Goal: Task Accomplishment & Management: Use online tool/utility

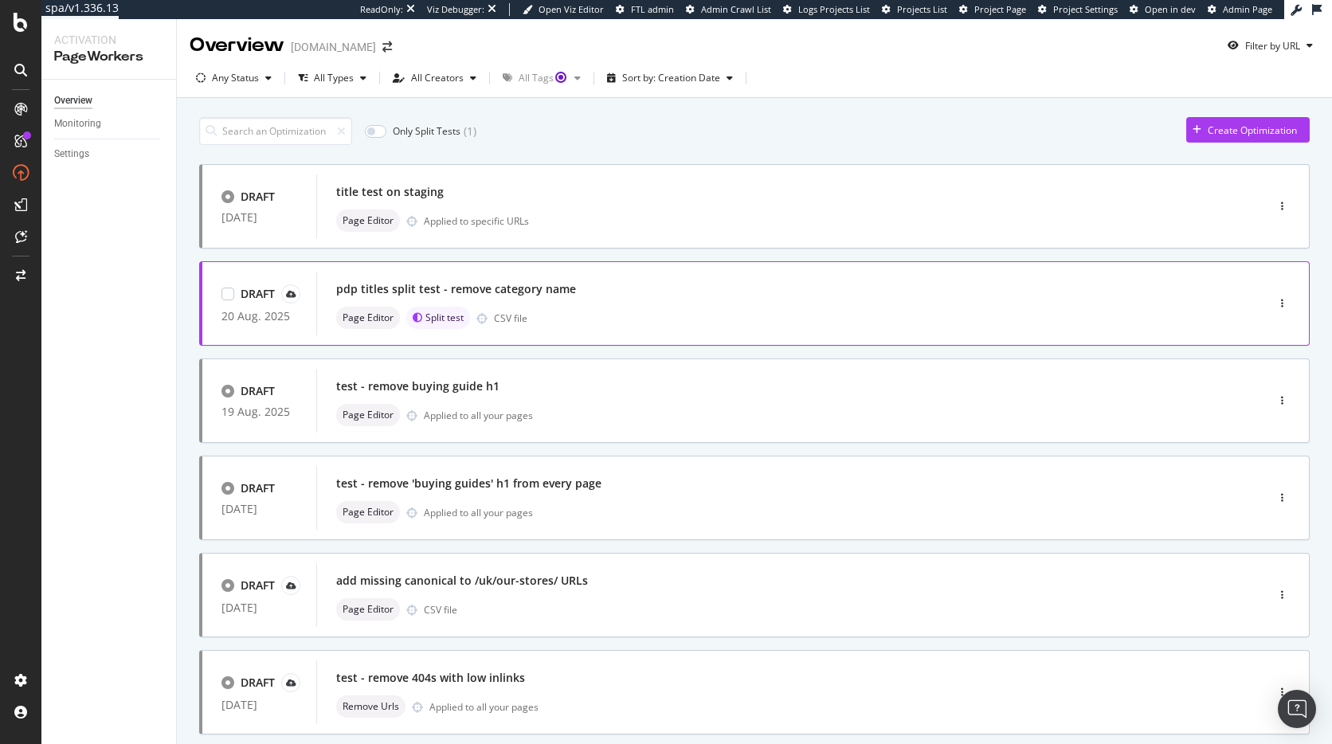
click at [615, 285] on div "pdp titles split test - remove category name" at bounding box center [767, 289] width 862 height 22
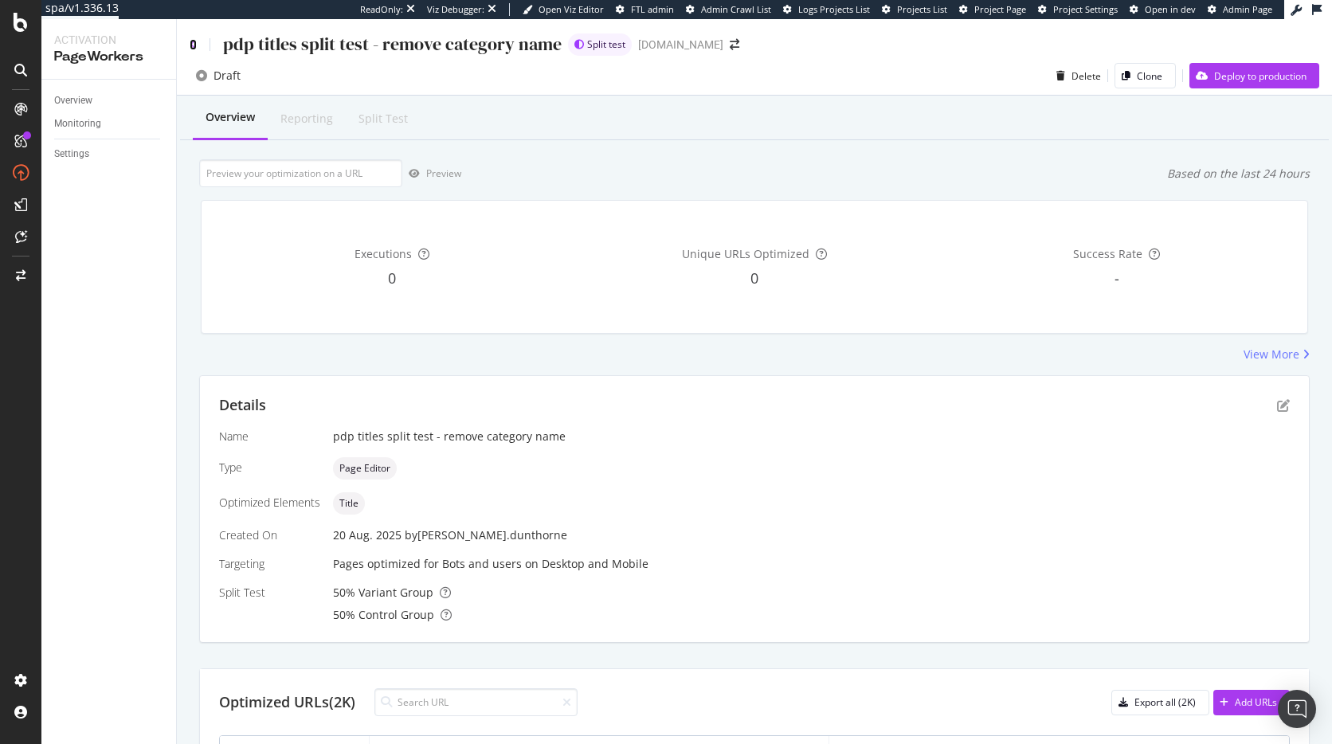
click at [194, 45] on icon at bounding box center [193, 44] width 7 height 11
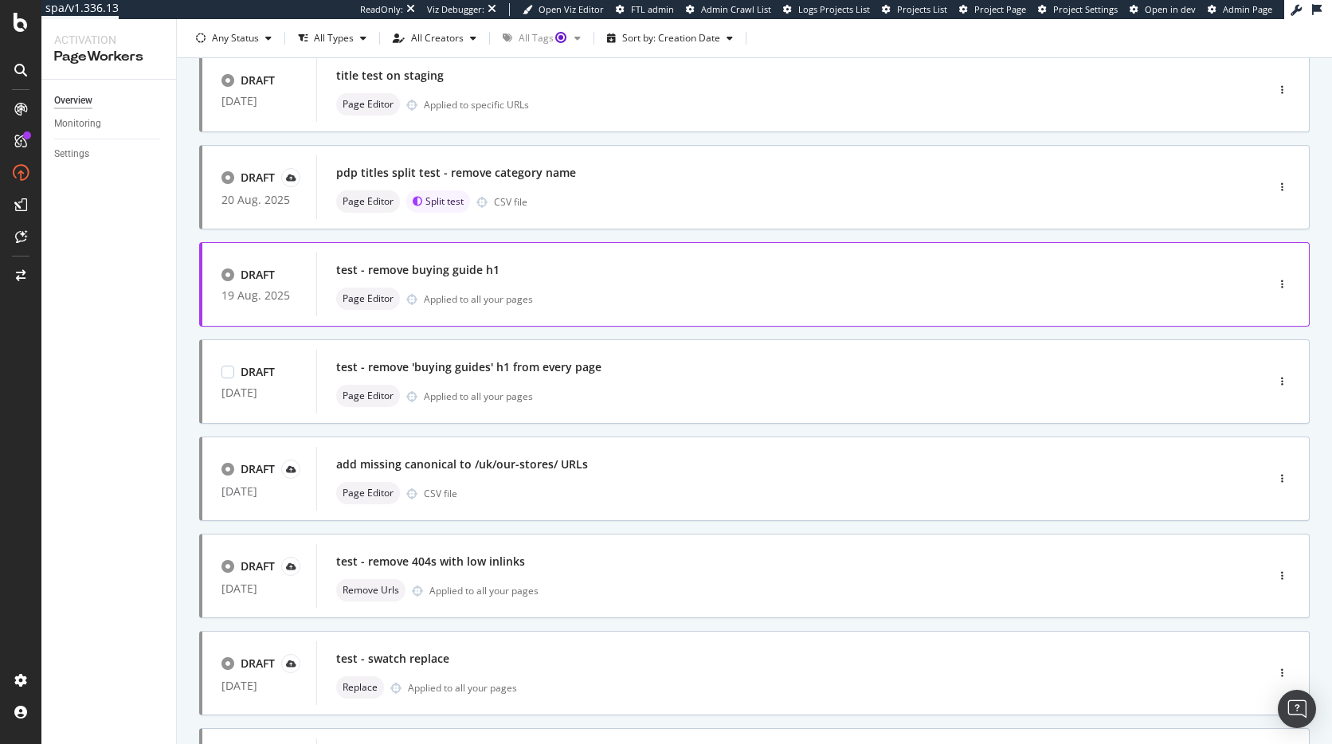
scroll to position [150, 0]
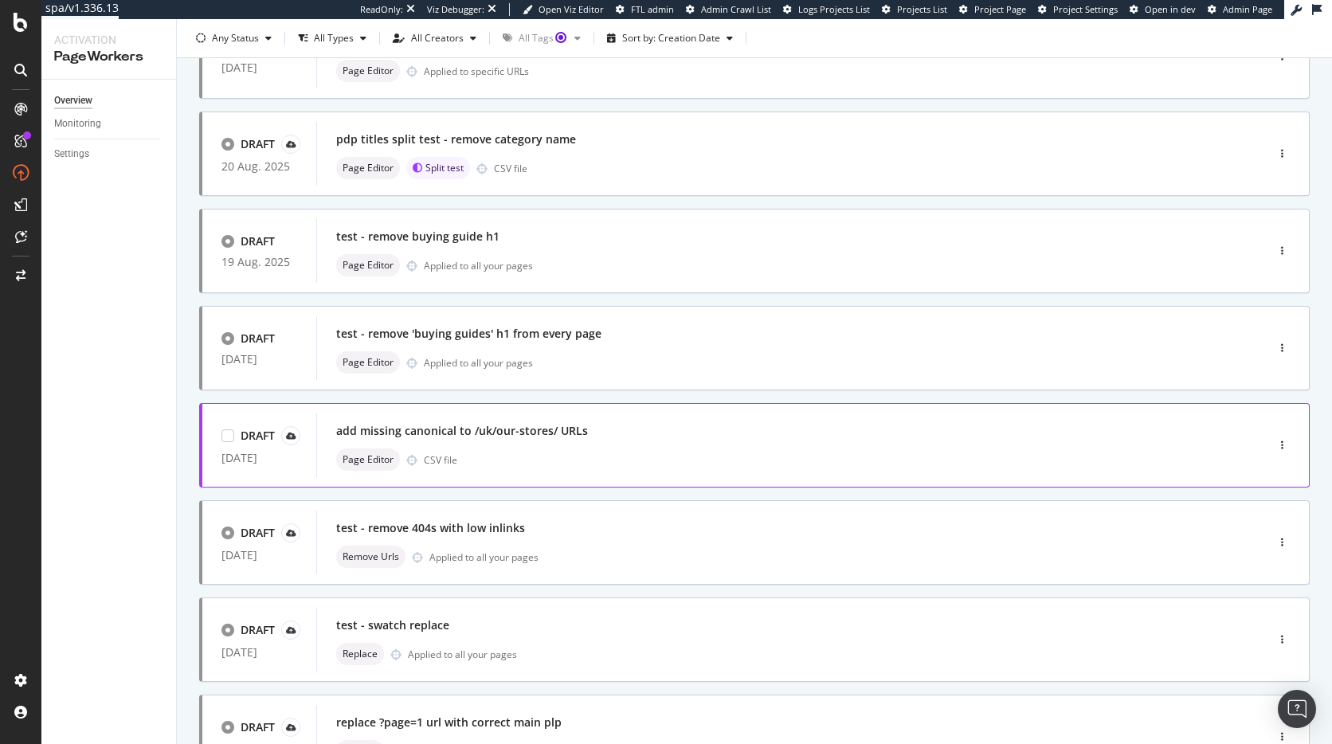
click at [670, 425] on div "add missing canonical to /uk/our-stores/ URLs" at bounding box center [767, 431] width 862 height 22
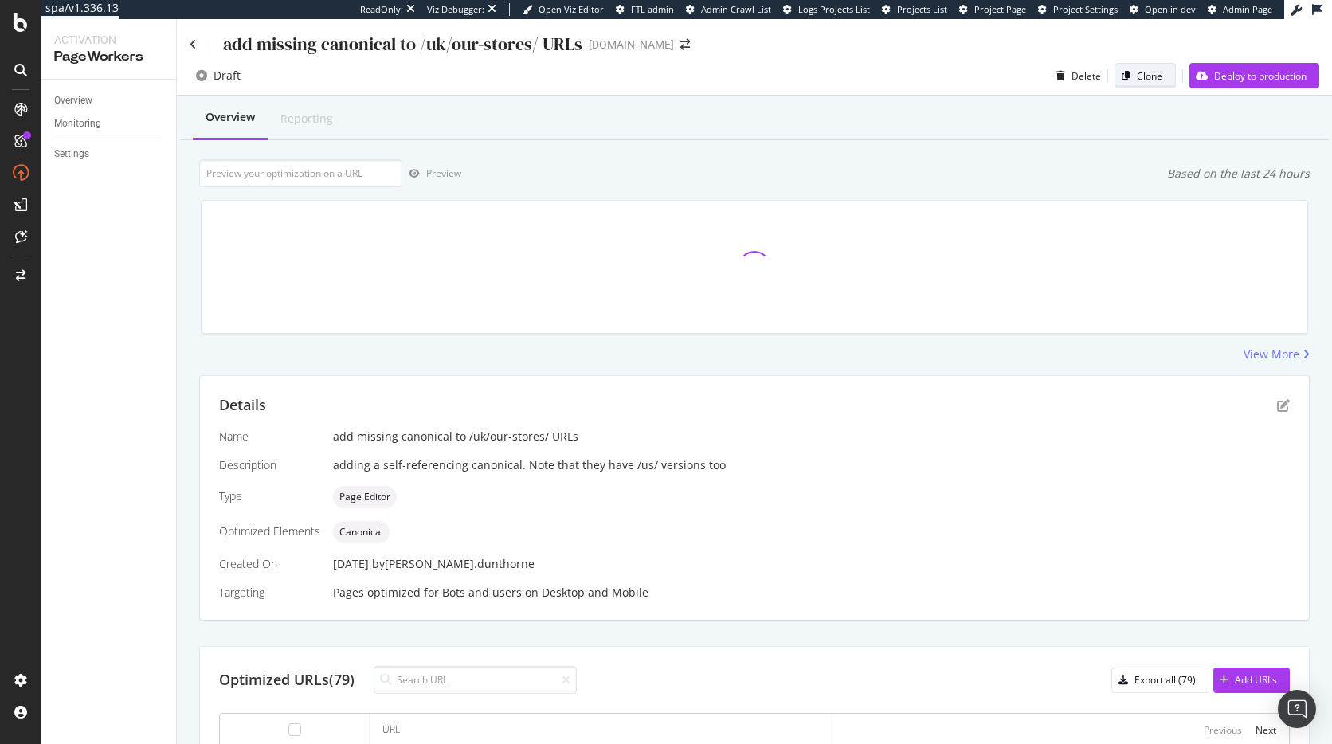
click at [1137, 75] on div "Clone" at bounding box center [1149, 76] width 25 height 14
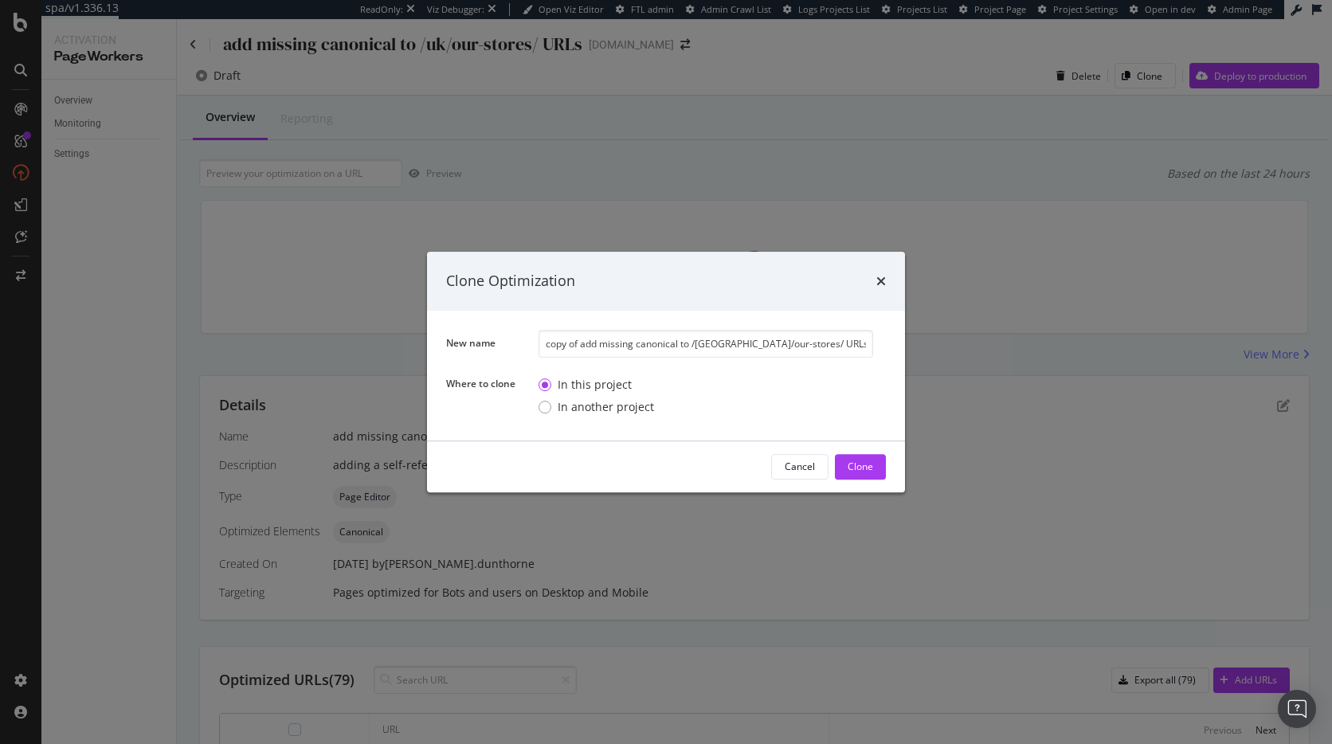
drag, startPoint x: 578, startPoint y: 342, endPoint x: 490, endPoint y: 336, distance: 87.8
click at [0, 0] on div "New name copy of add missing canonical to /uk/our-stores/ URLs" at bounding box center [0, 0] width 0 height 0
type input "STAGING - add missing canonical to /uk/our-stores/ URLs"
click at [845, 473] on button "Clone" at bounding box center [860, 466] width 51 height 25
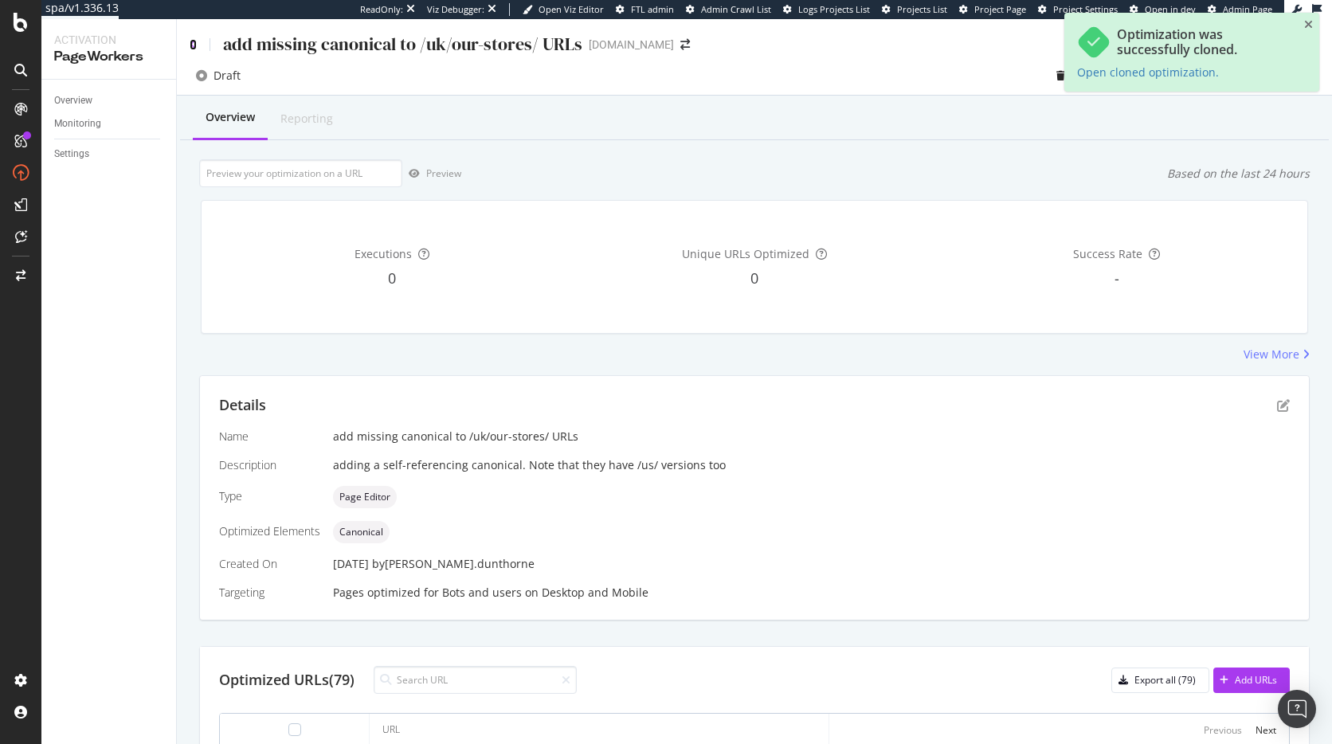
click at [191, 43] on icon at bounding box center [193, 44] width 7 height 11
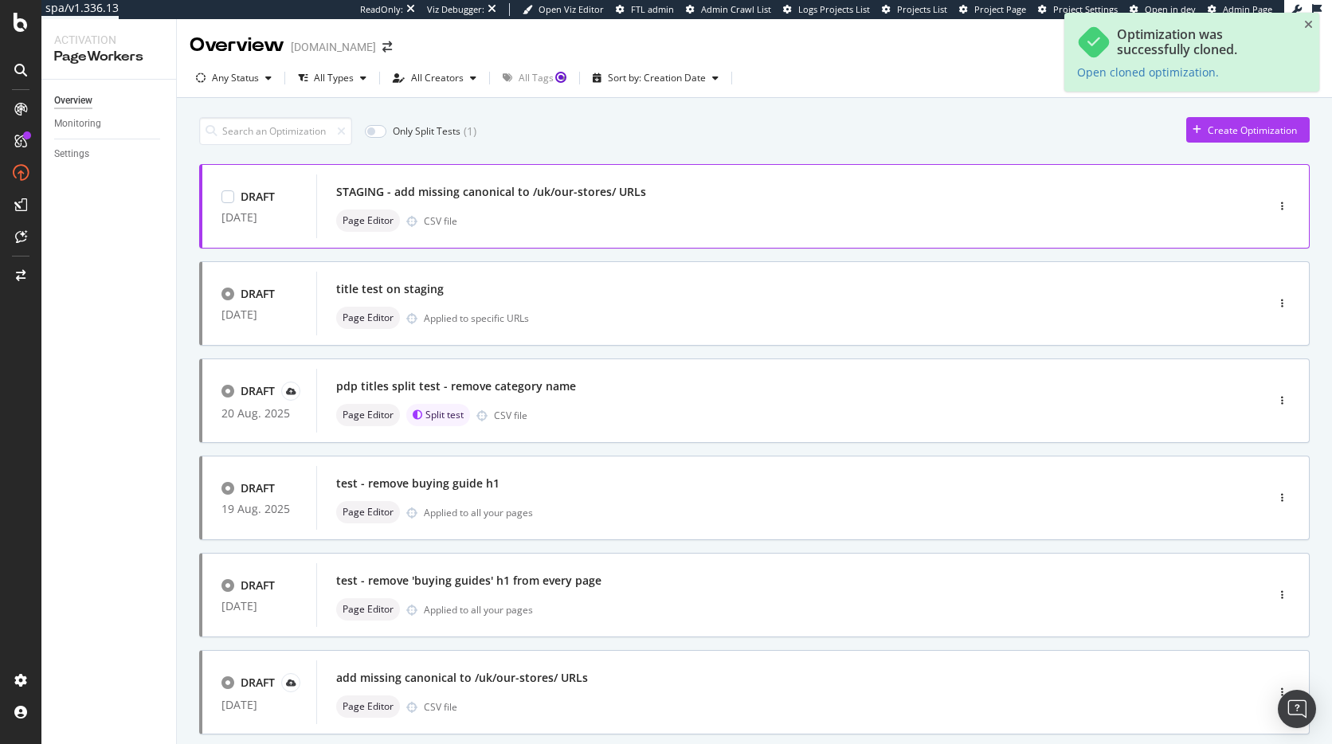
click at [527, 205] on div "STAGING - add missing canonical to /uk/our-stores/ URLs Page Editor CSV file" at bounding box center [767, 206] width 862 height 51
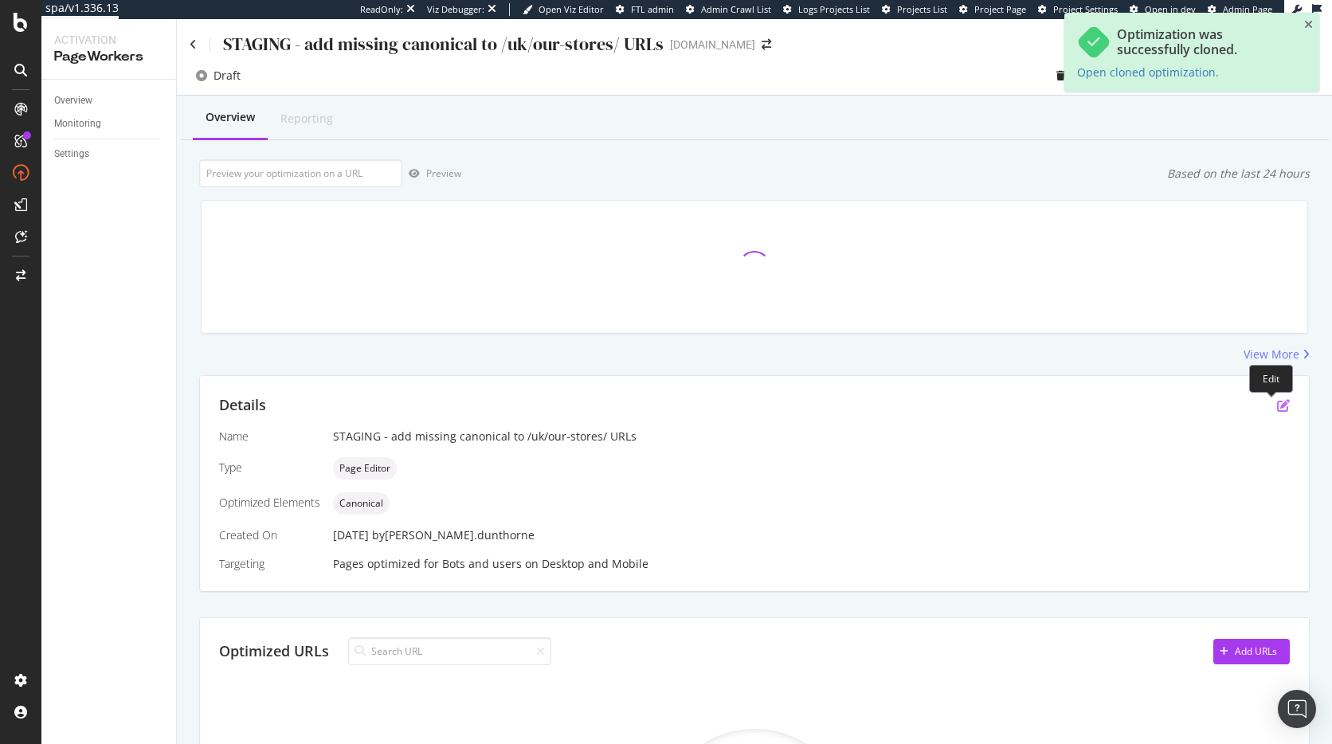
click at [1277, 402] on icon "pen-to-square" at bounding box center [1283, 405] width 13 height 13
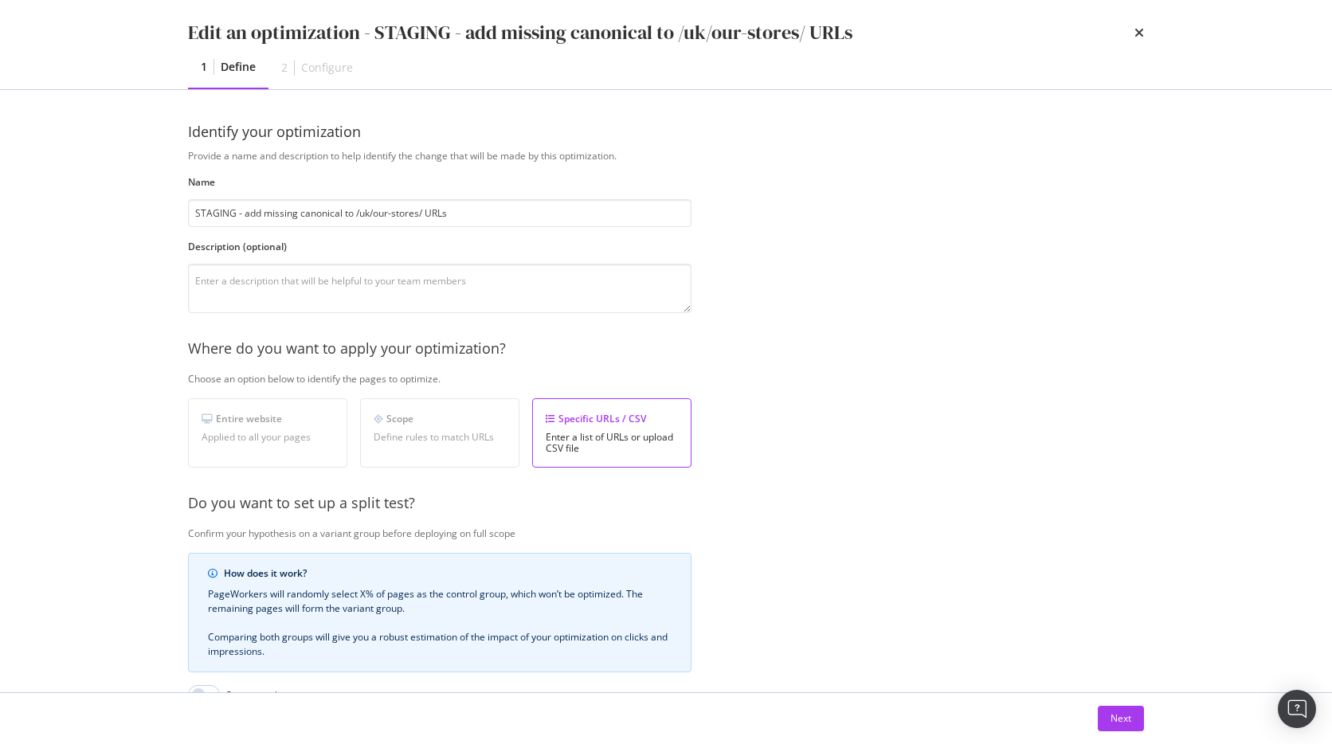
click at [450, 448] on div "Scope Define rules to match URLs" at bounding box center [439, 432] width 159 height 69
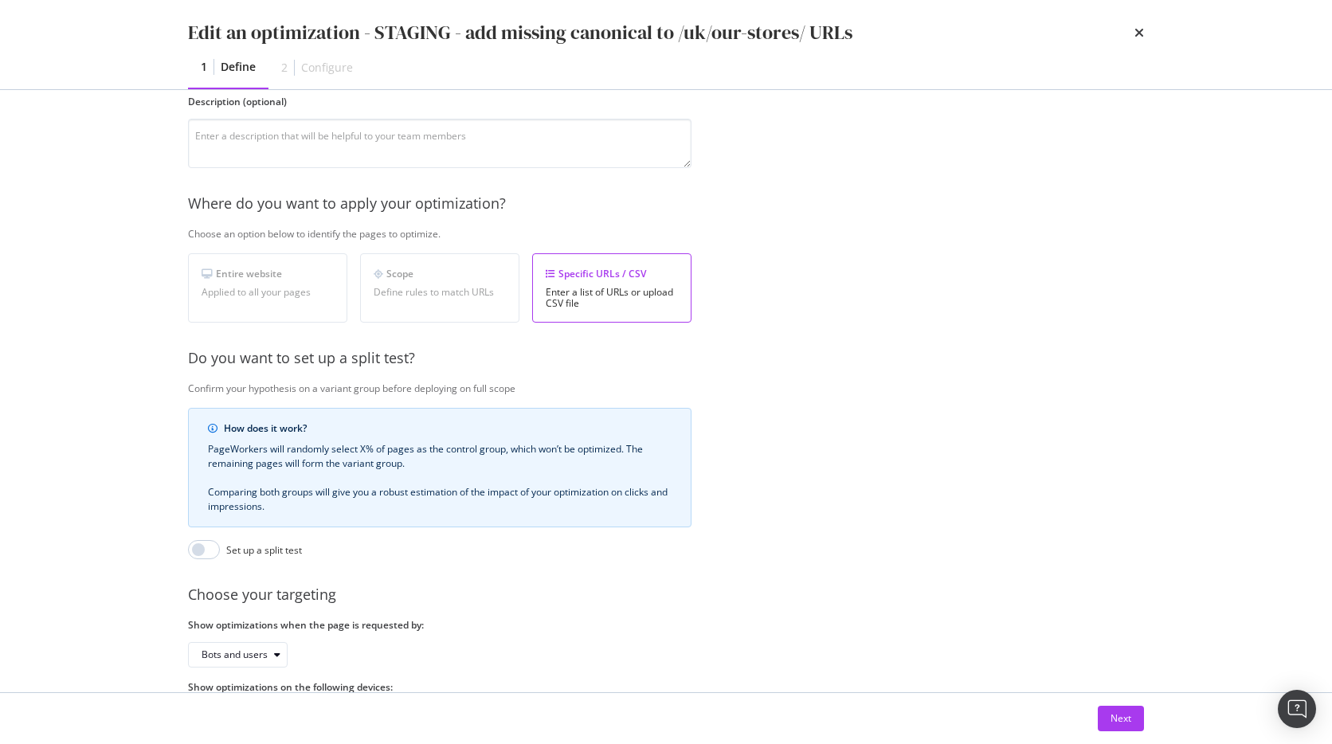
scroll to position [226, 0]
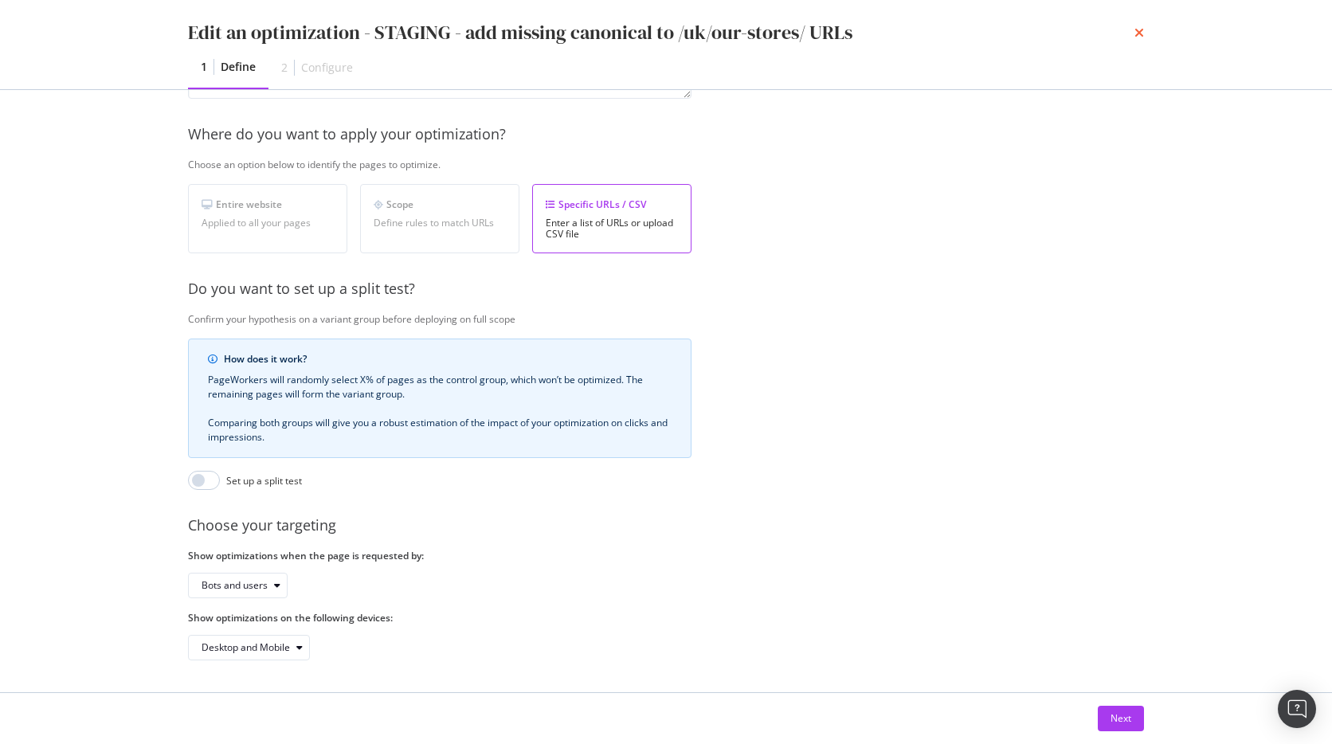
click at [1141, 30] on icon "times" at bounding box center [1140, 32] width 10 height 13
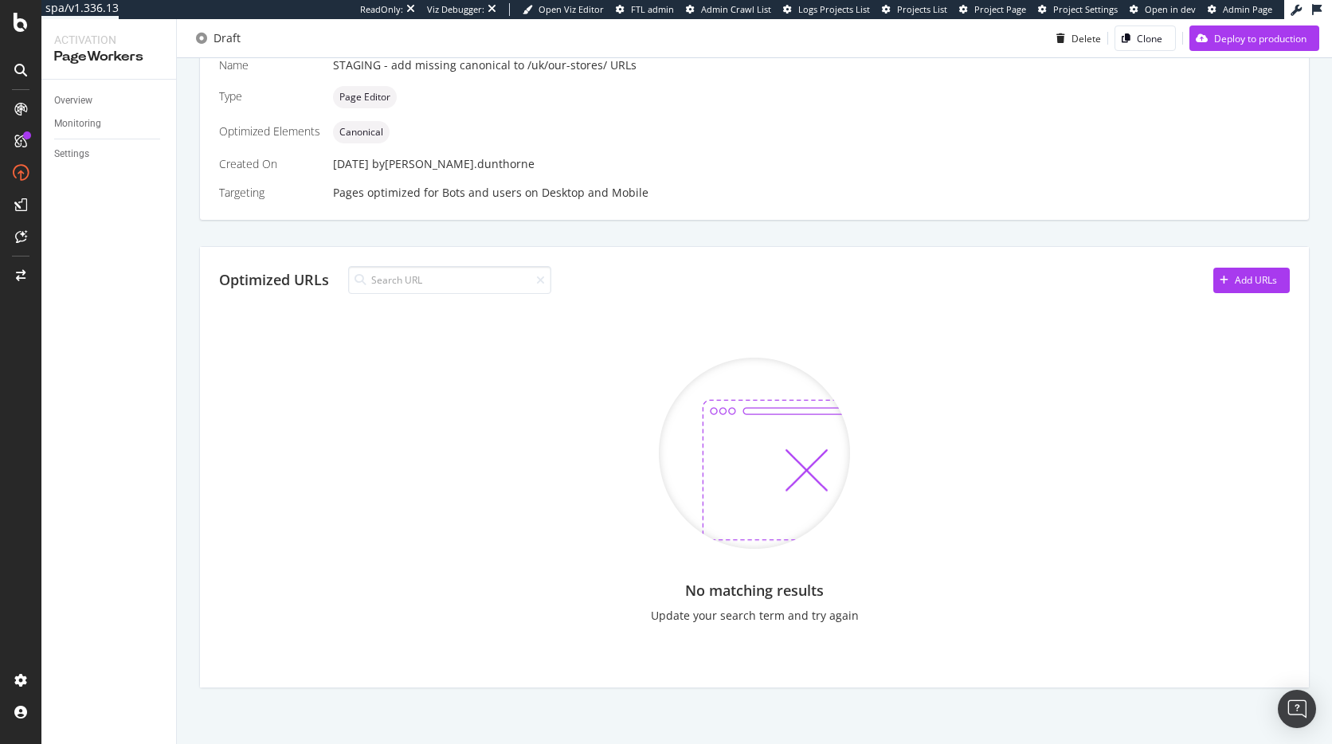
scroll to position [0, 0]
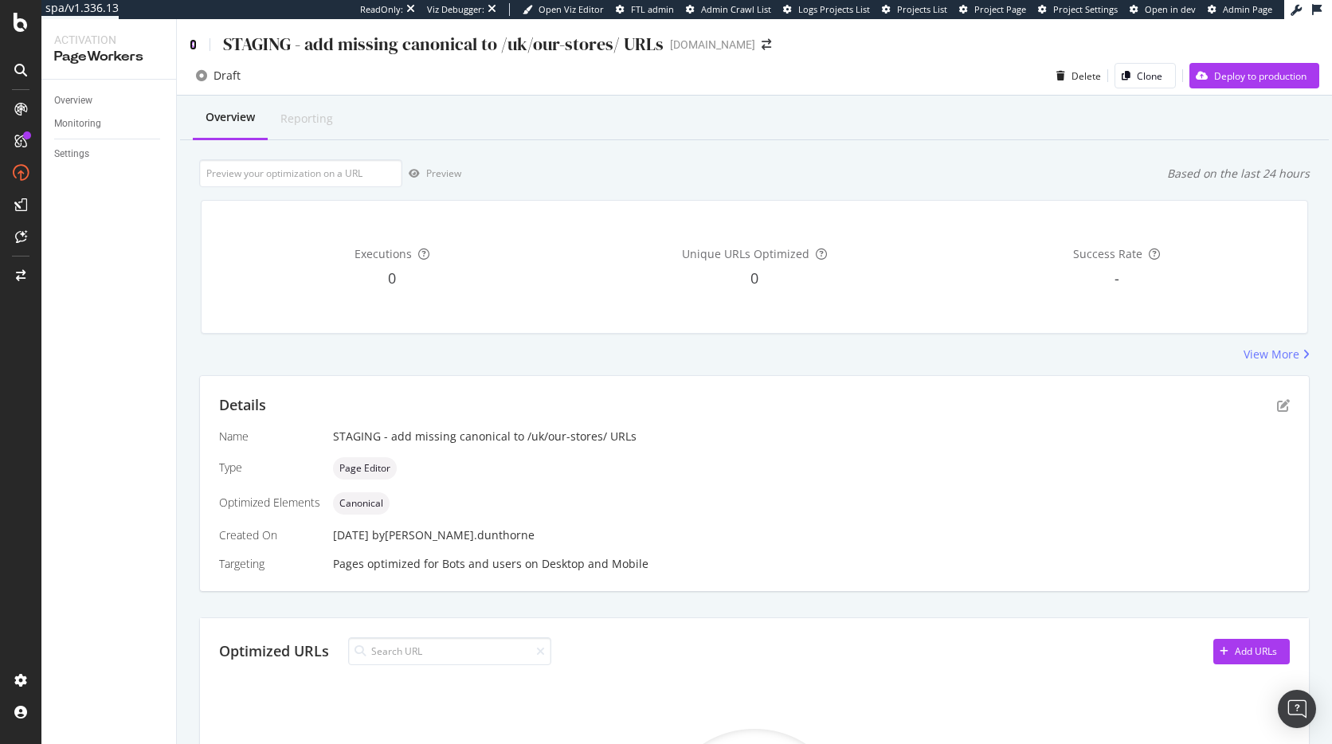
click at [194, 41] on icon at bounding box center [193, 44] width 7 height 11
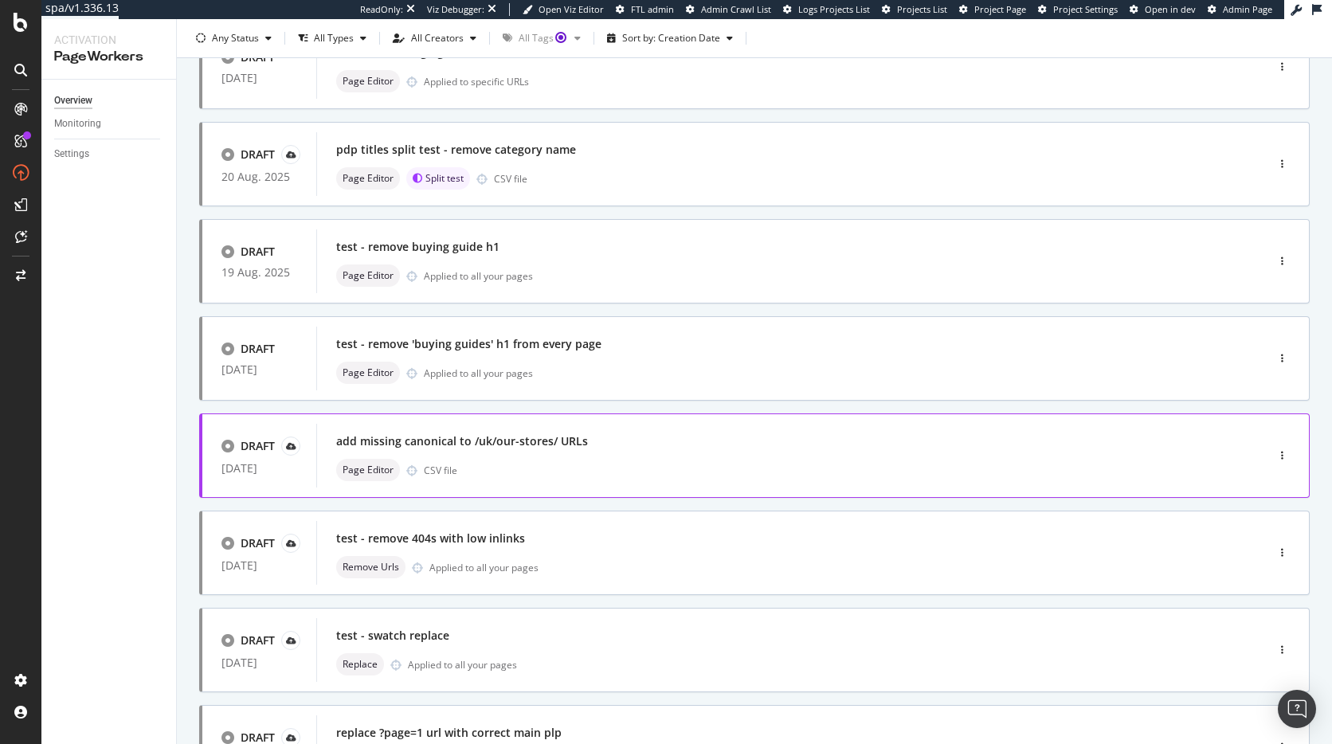
scroll to position [230, 0]
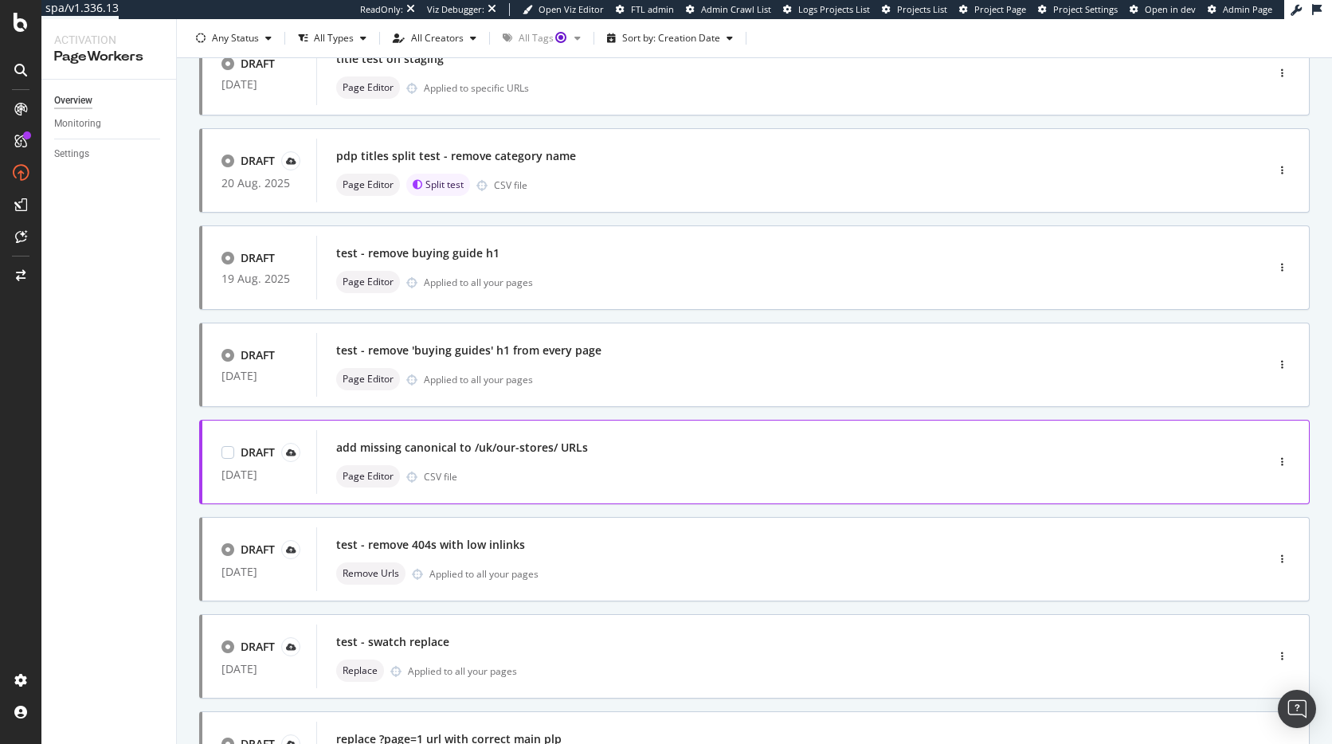
click at [598, 447] on div "add missing canonical to /uk/our-stores/ URLs" at bounding box center [767, 448] width 862 height 22
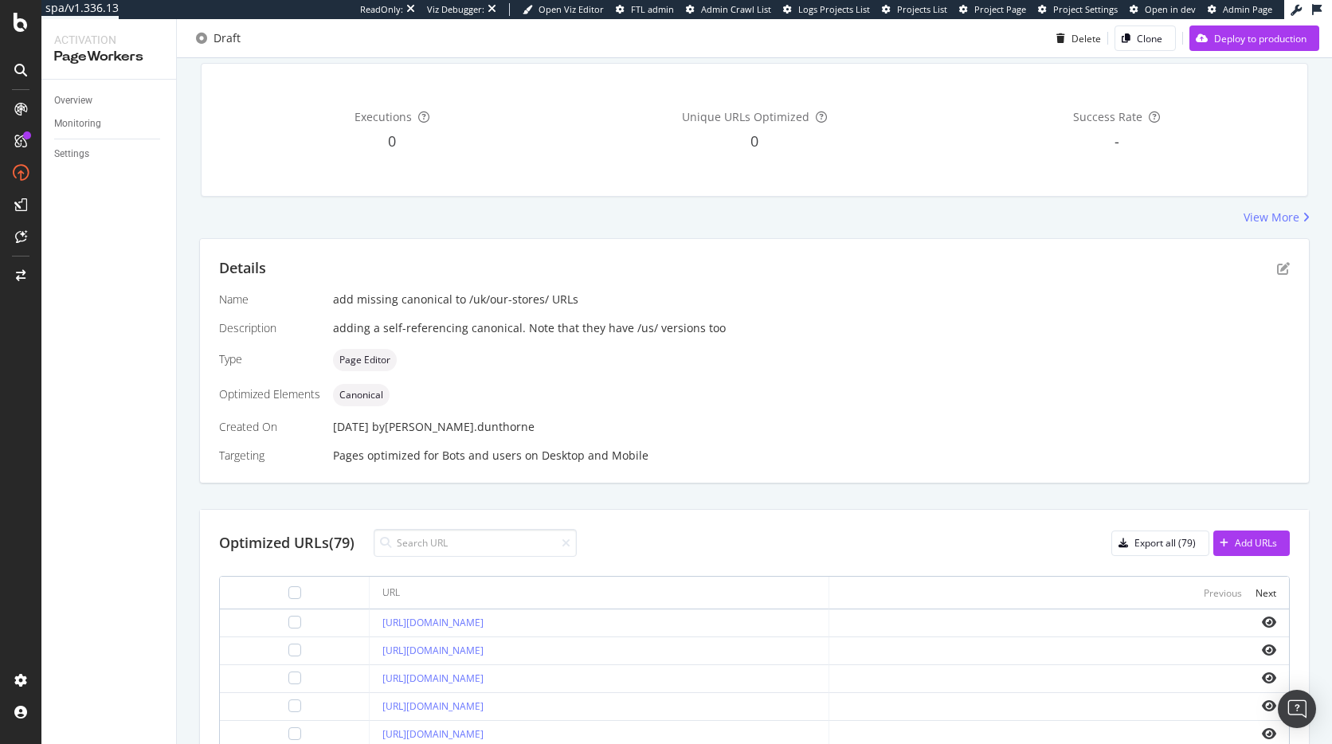
scroll to position [292, 0]
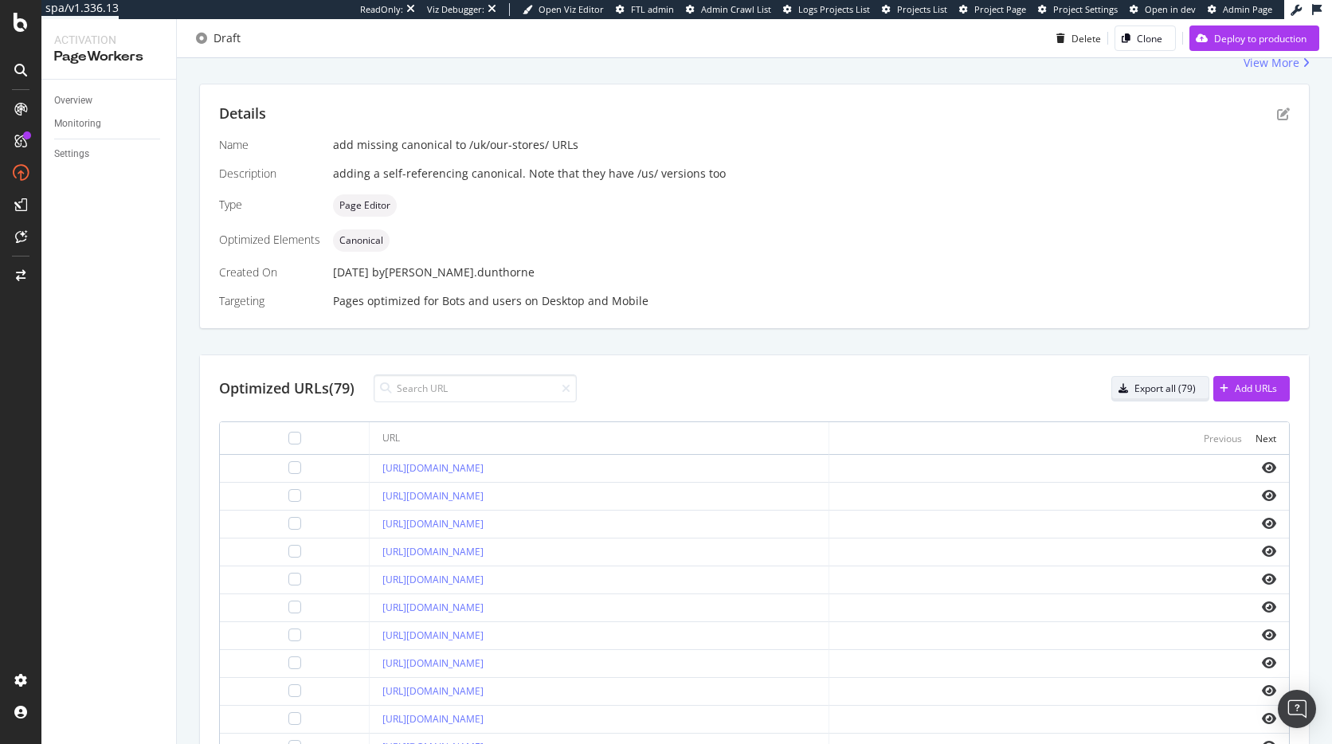
click at [1165, 386] on div "Export all (79)" at bounding box center [1165, 389] width 61 height 14
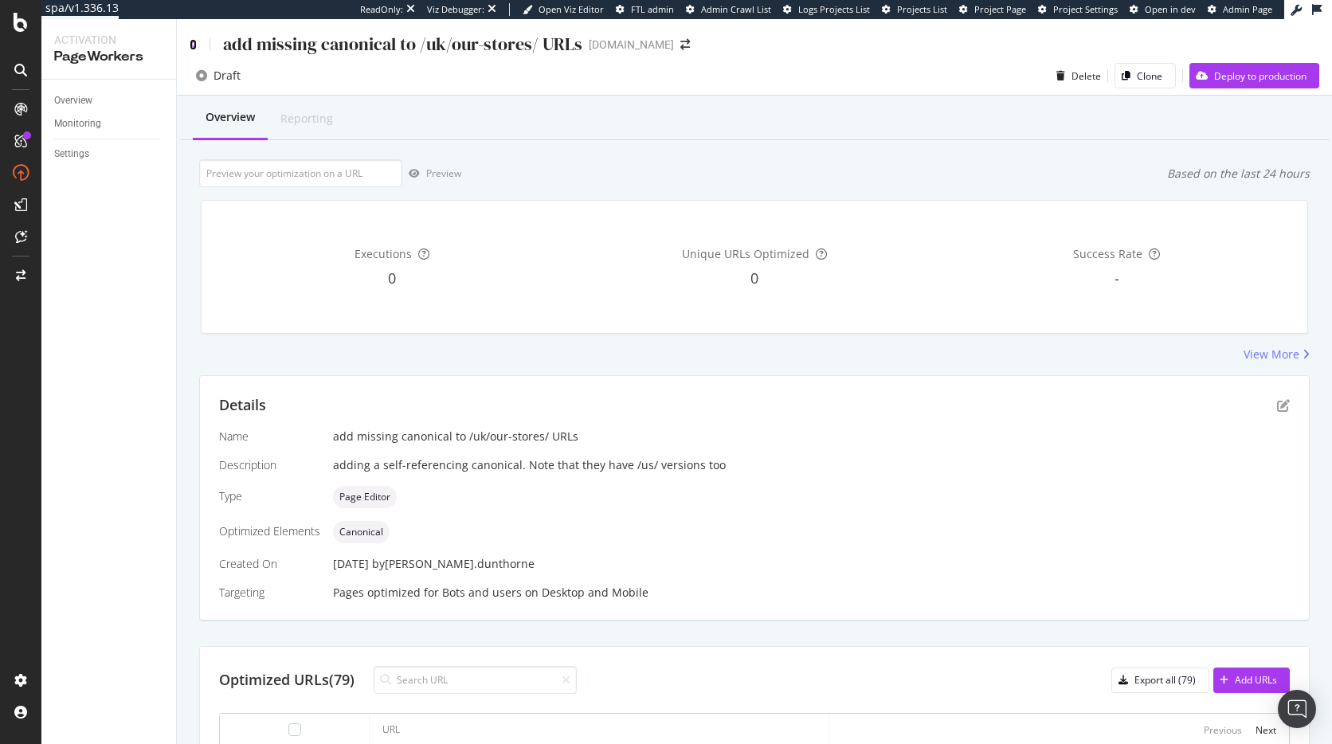
click at [194, 43] on icon at bounding box center [193, 44] width 7 height 11
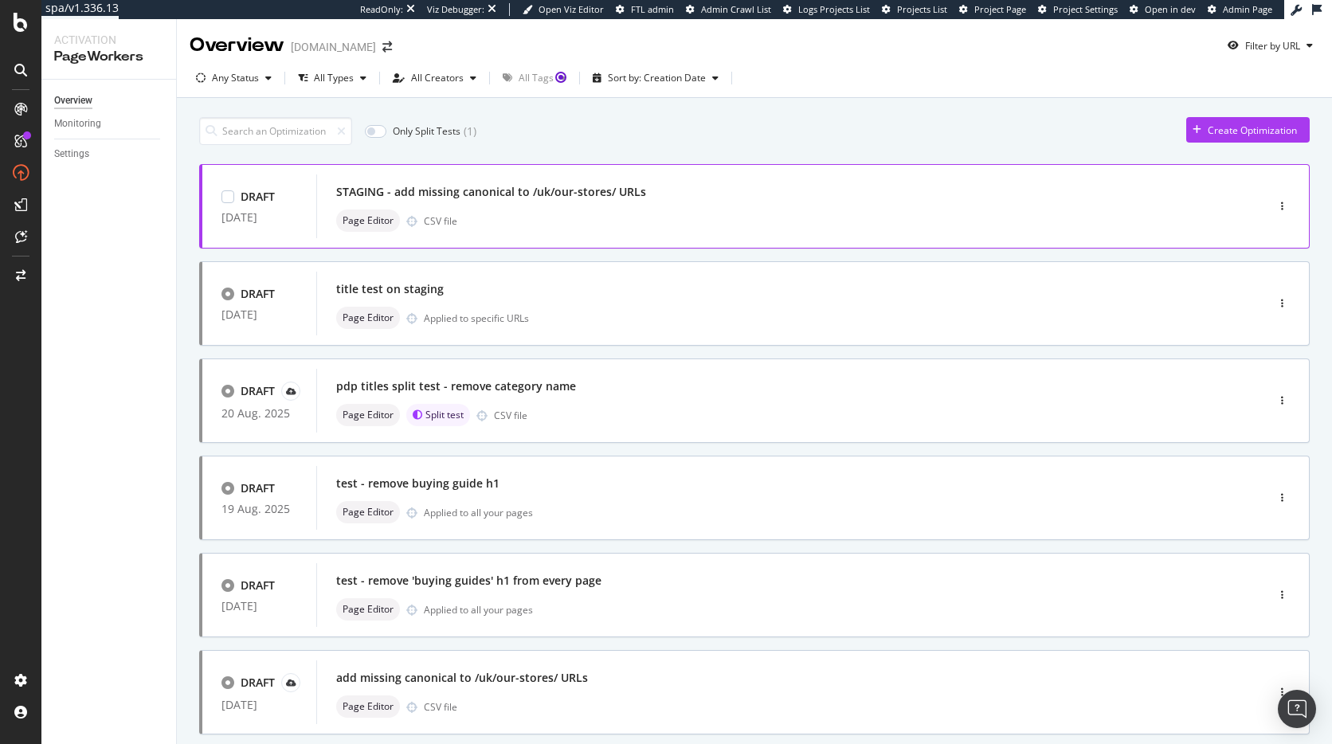
click at [602, 197] on div "STAGING - add missing canonical to /uk/our-stores/ URLs" at bounding box center [491, 192] width 310 height 16
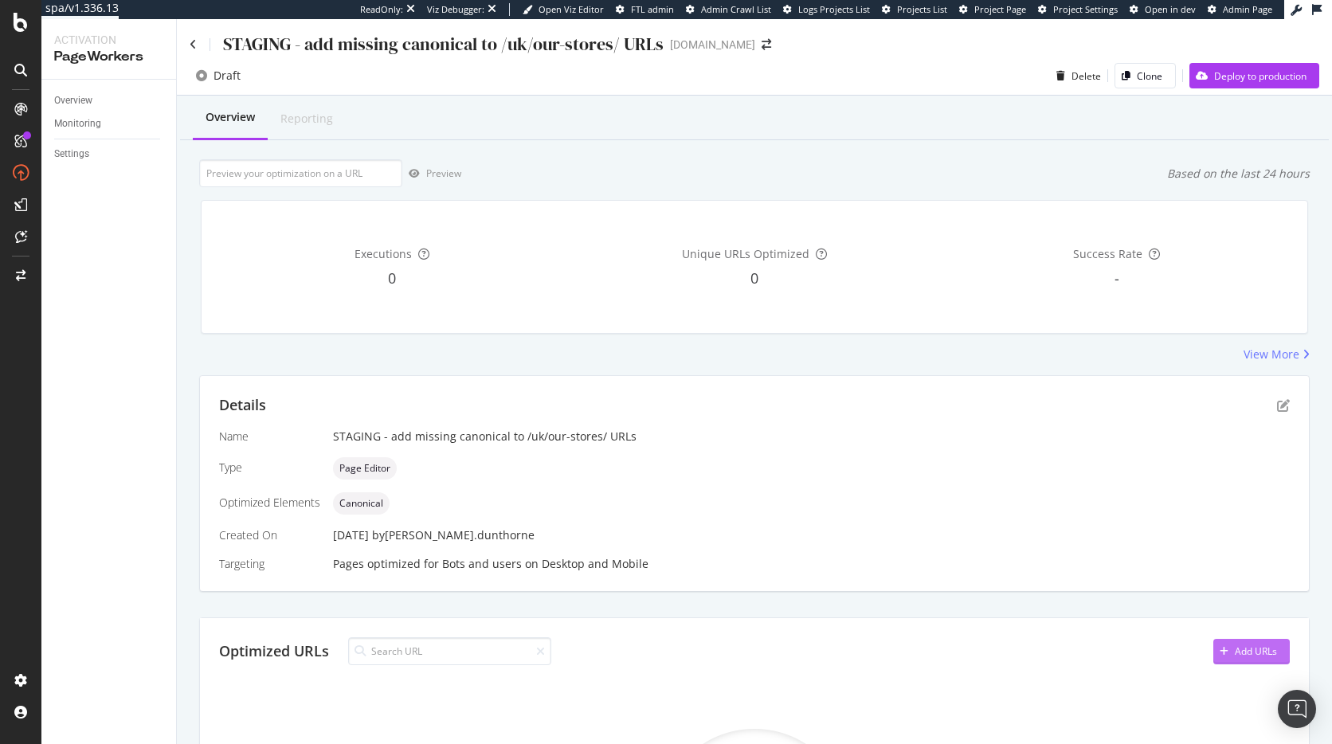
click at [1241, 640] on div "Add URLs" at bounding box center [1246, 652] width 64 height 24
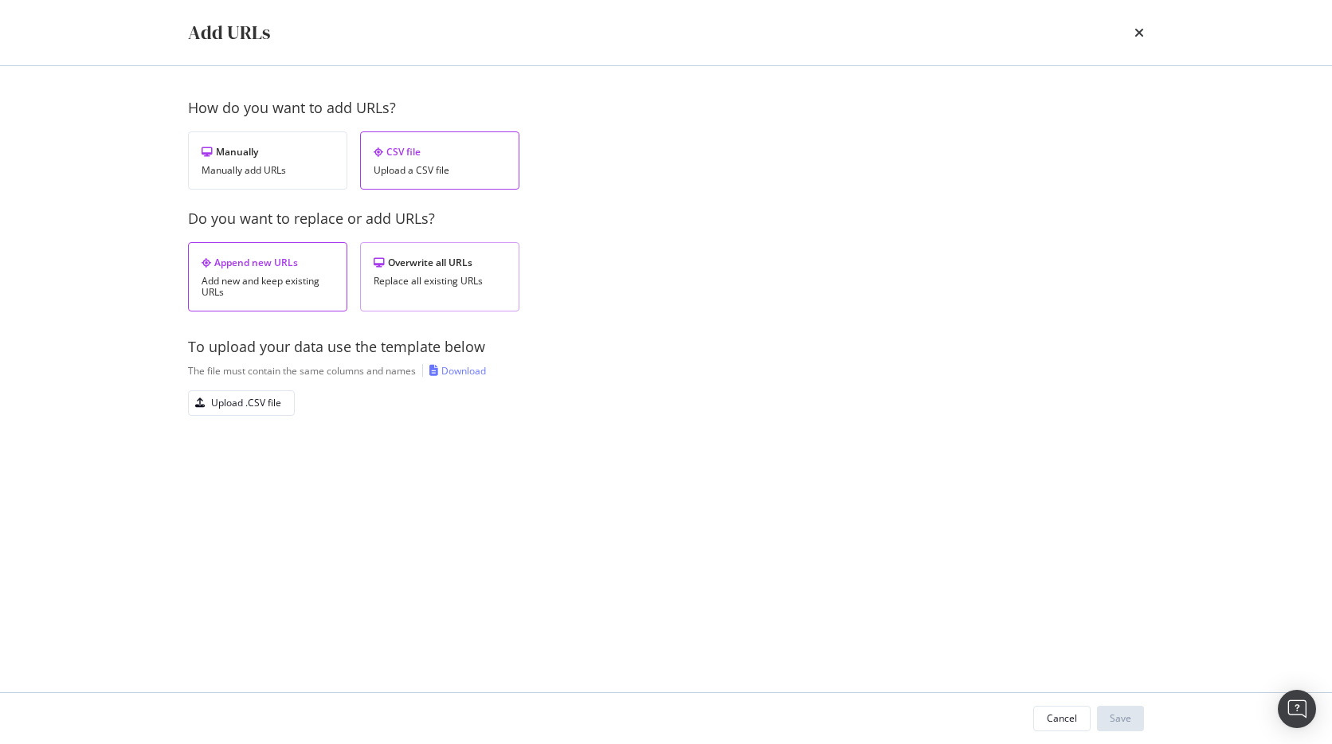
click at [457, 251] on div "Overwrite all URLs Replace all existing URLs" at bounding box center [439, 276] width 159 height 69
click at [273, 389] on div "To upload your data use the template below The file must contain the same colum…" at bounding box center [666, 376] width 956 height 79
click at [272, 410] on div "Upload .CSV file" at bounding box center [235, 403] width 92 height 22
click at [653, 411] on div "Upload .CSV file" at bounding box center [666, 402] width 956 height 25
click at [266, 406] on div "Upload .CSV file" at bounding box center [246, 403] width 70 height 14
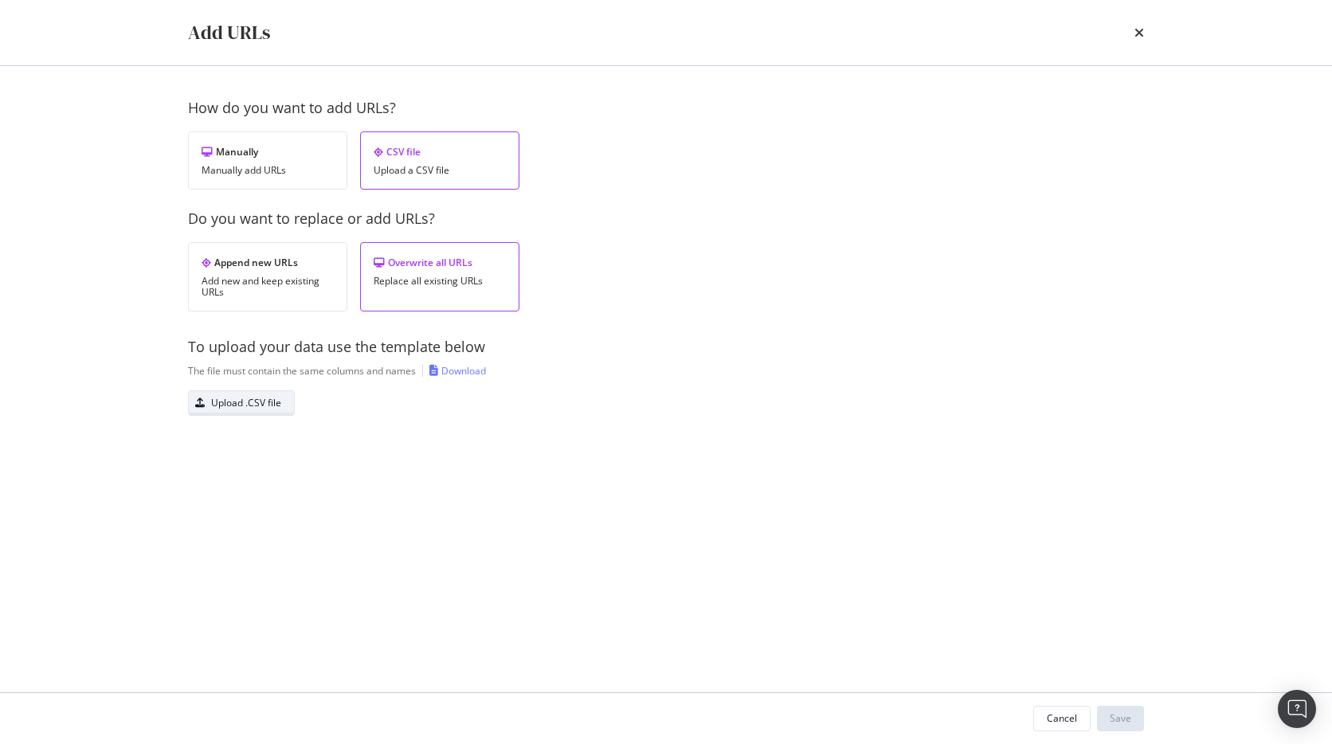
click at [253, 410] on div "Upload .CSV file" at bounding box center [235, 403] width 92 height 22
click at [1113, 721] on div "Save" at bounding box center [1121, 719] width 22 height 14
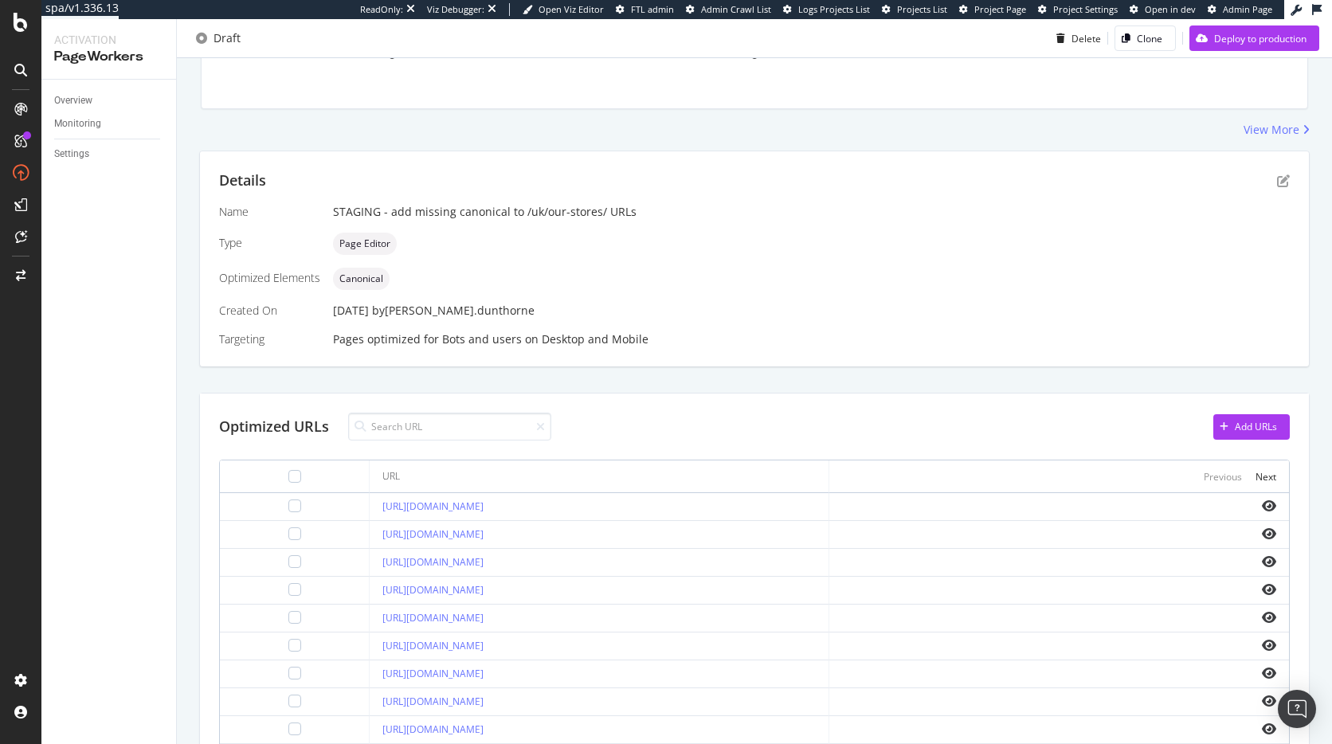
scroll to position [469, 0]
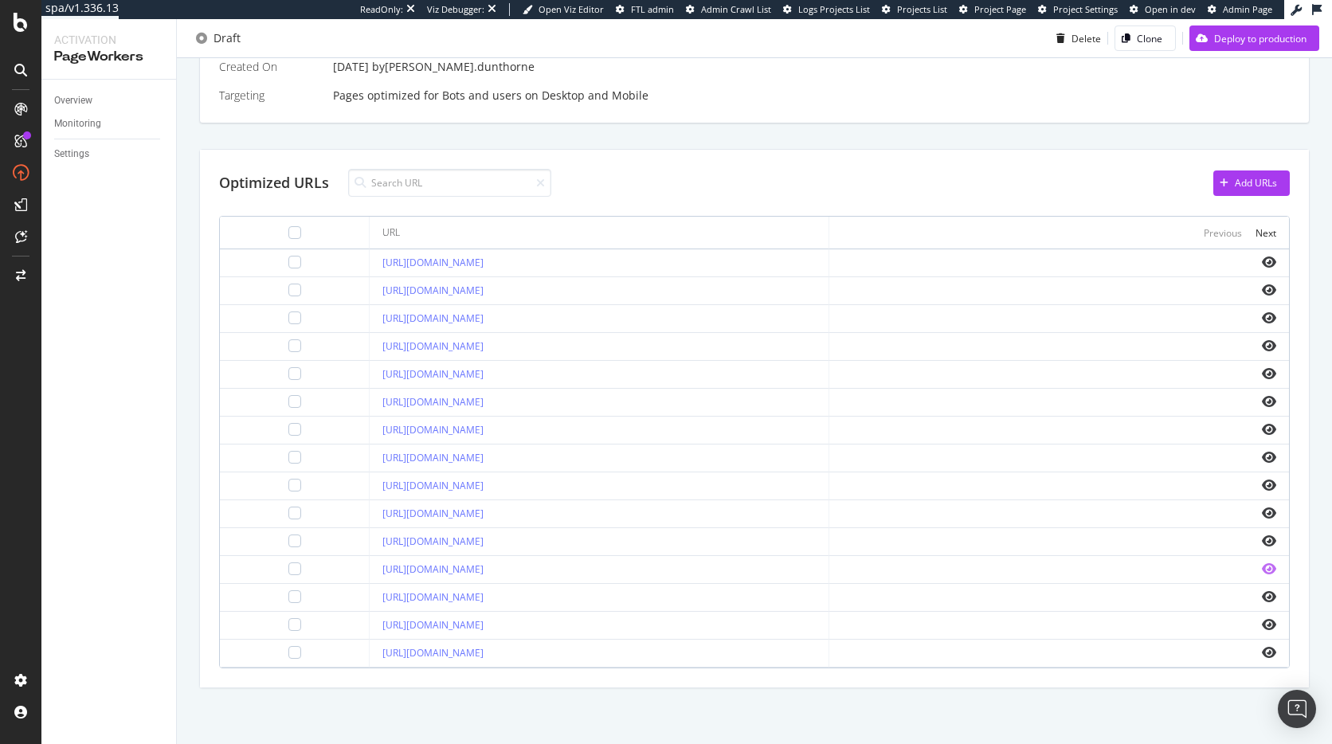
click at [1262, 572] on icon "eye" at bounding box center [1269, 569] width 14 height 13
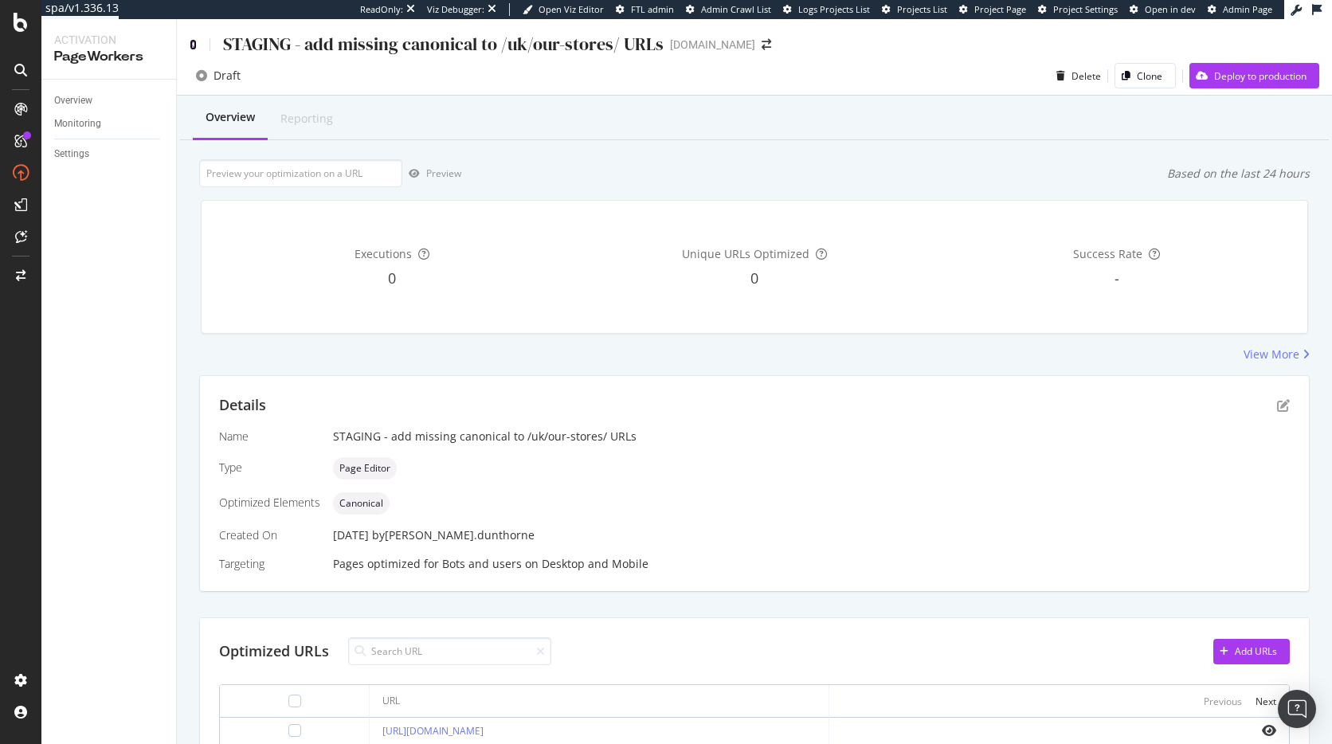
click at [190, 42] on icon at bounding box center [193, 44] width 7 height 11
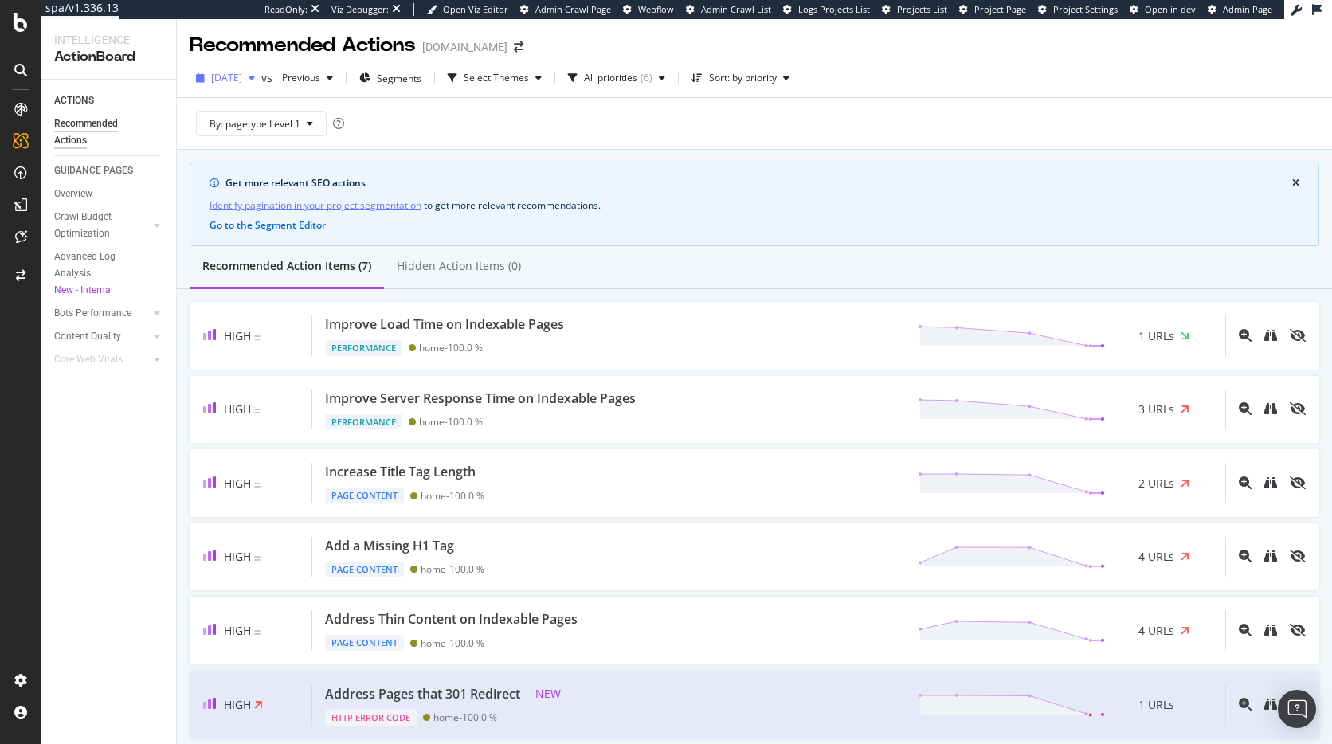
click at [242, 72] on span "2025 Aug. 22nd" at bounding box center [226, 78] width 31 height 14
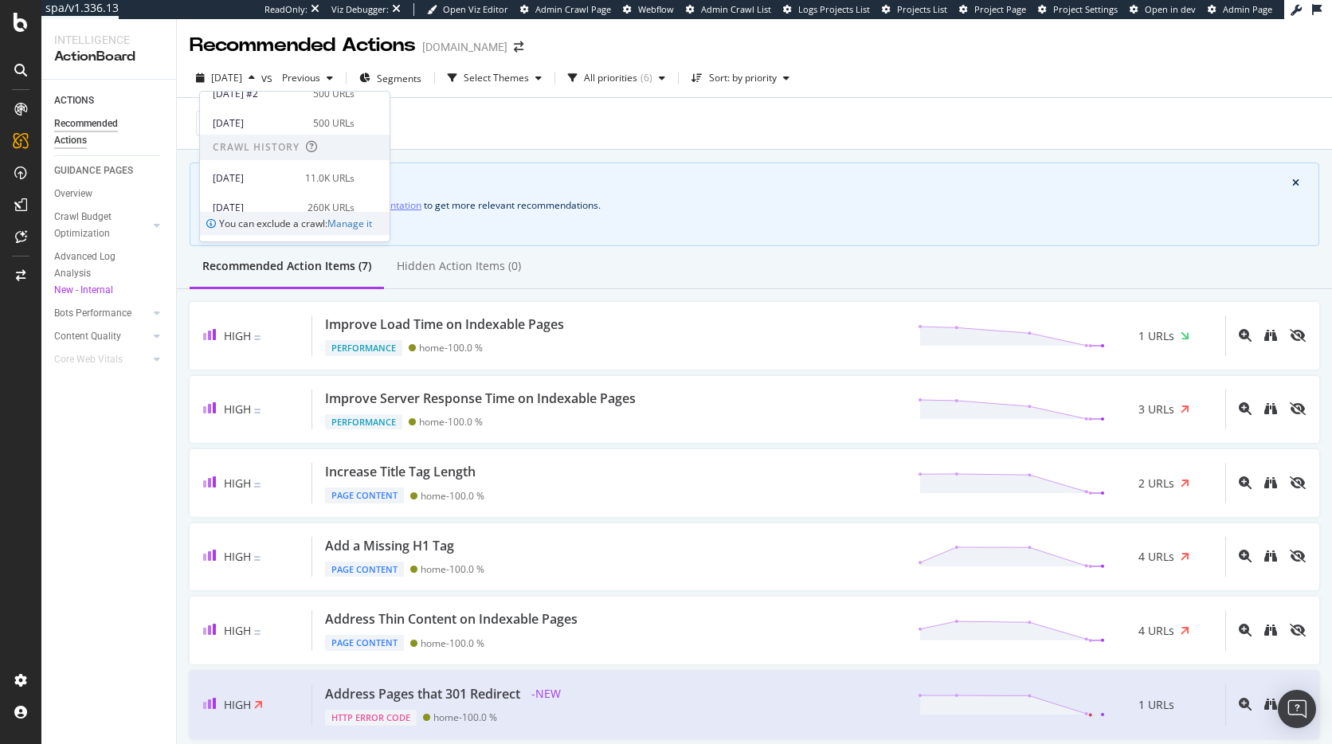
scroll to position [137, 0]
click at [287, 166] on div "2025 Aug. 4th" at bounding box center [254, 171] width 83 height 14
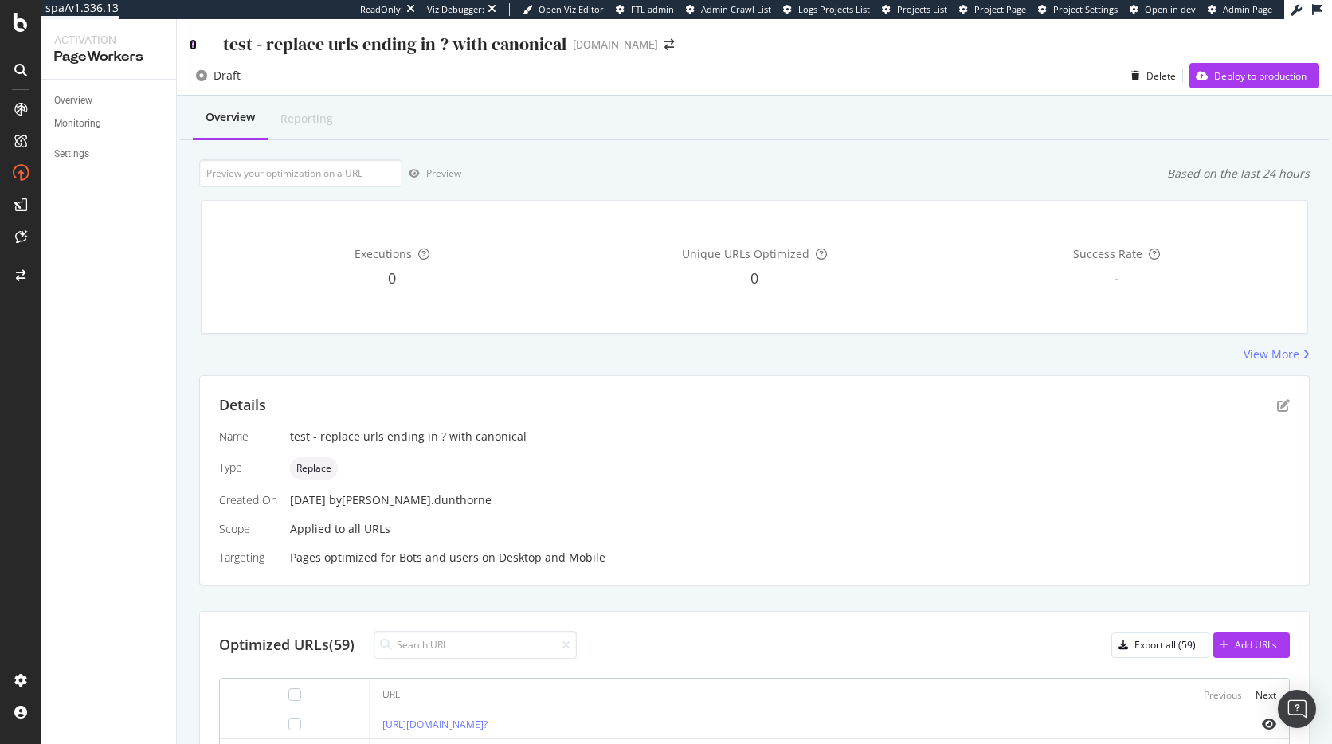
click at [190, 44] on icon at bounding box center [193, 44] width 7 height 11
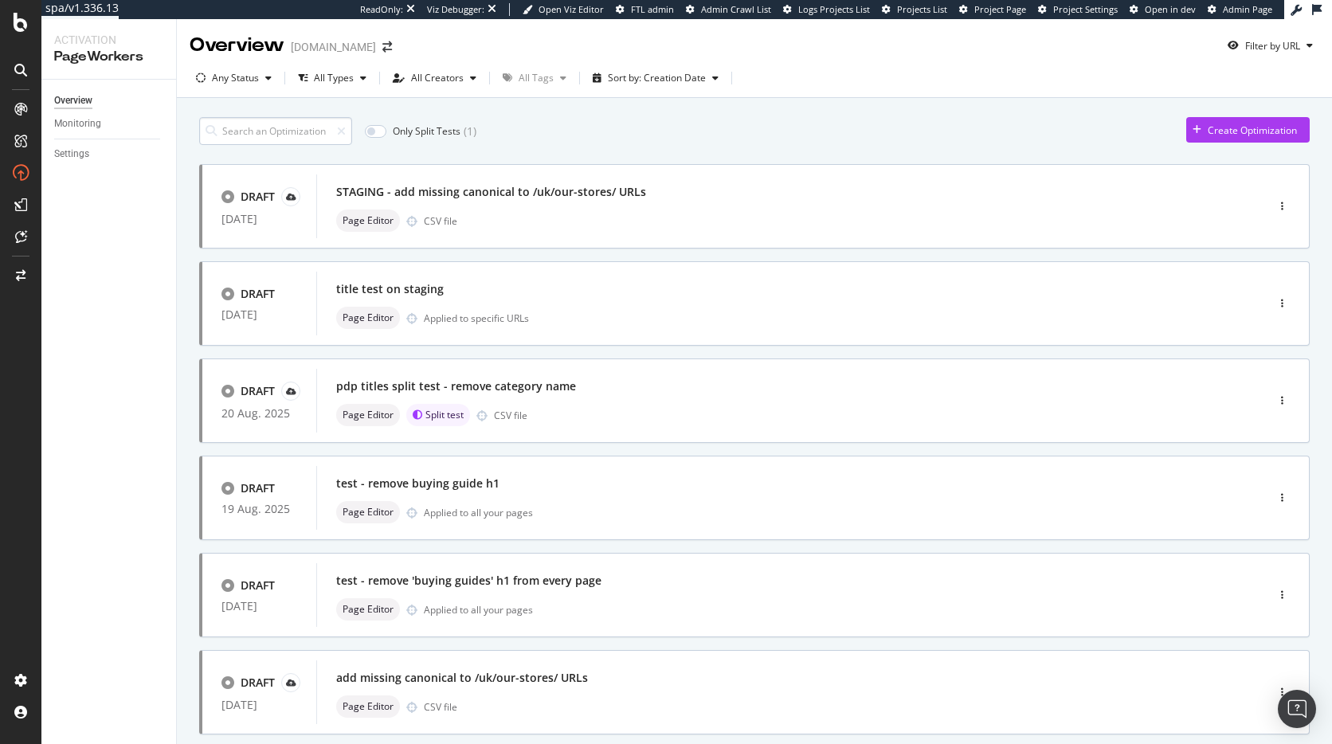
click at [304, 131] on input at bounding box center [275, 131] width 153 height 28
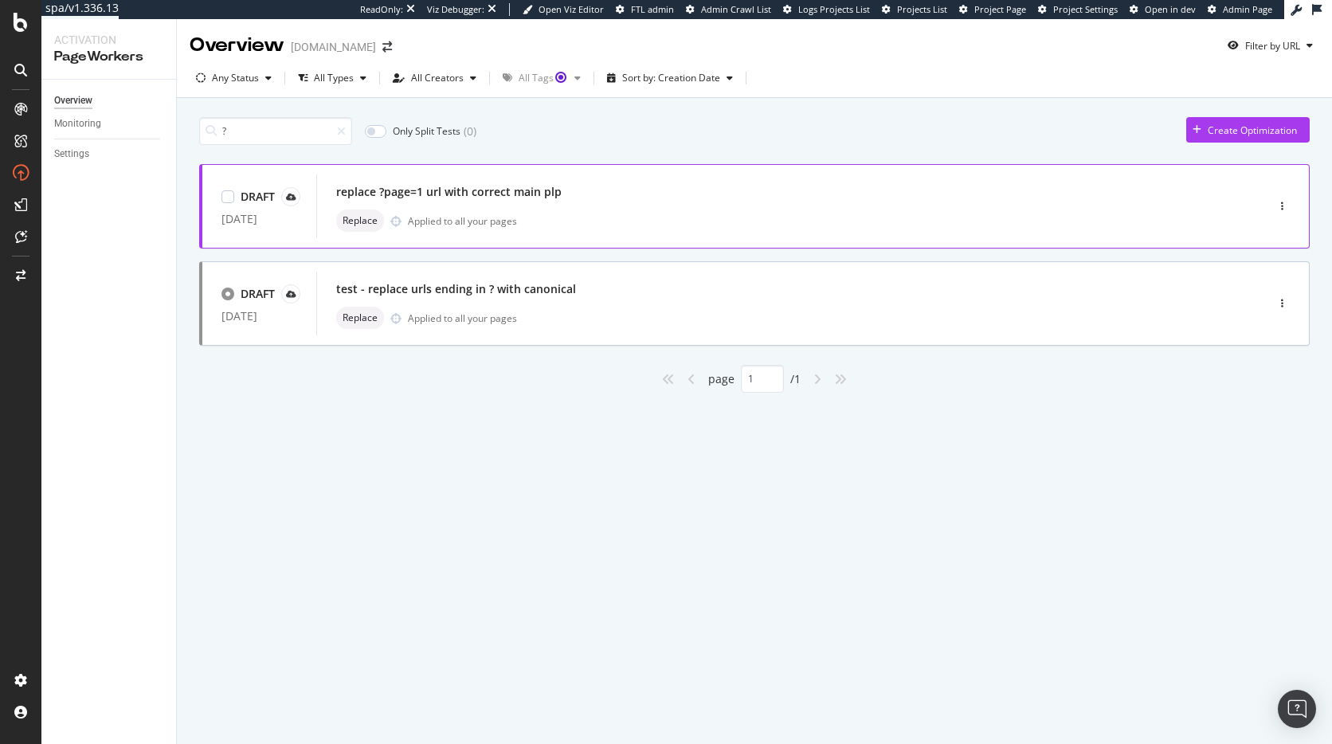
click at [517, 203] on div "replace ?page=1 url with correct main plp Replace Applied to all your pages" at bounding box center [767, 206] width 862 height 51
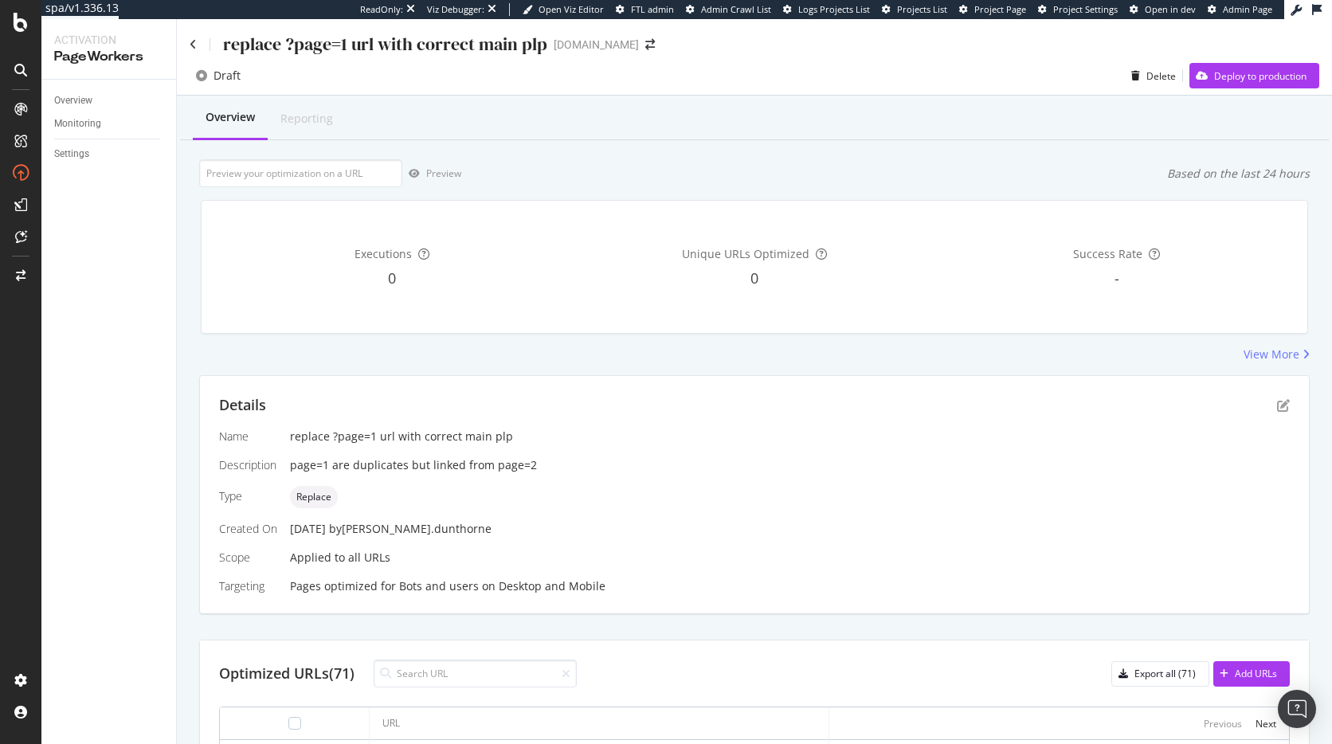
click at [186, 38] on div "replace ?page=1 url with correct main plp www.thewhitecompany.com" at bounding box center [754, 37] width 1155 height 37
click at [190, 41] on icon at bounding box center [193, 44] width 7 height 11
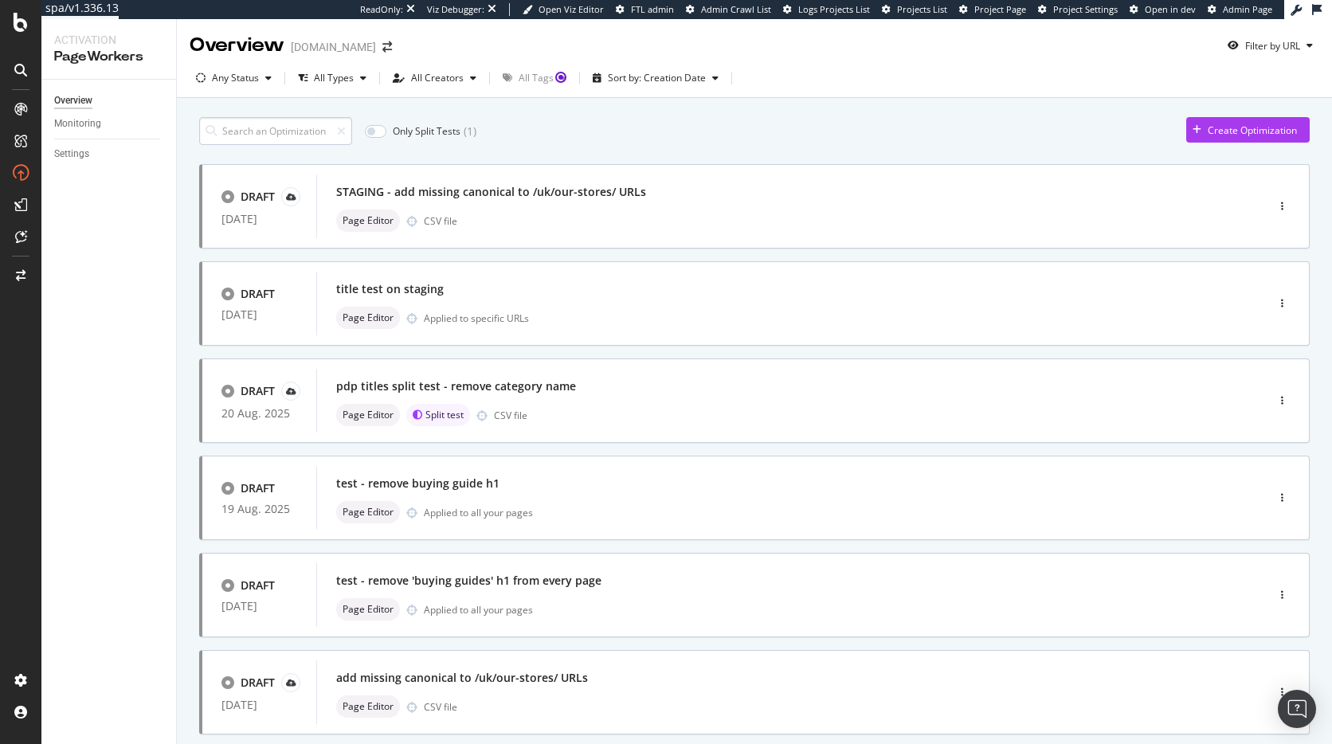
click at [300, 130] on input at bounding box center [275, 131] width 153 height 28
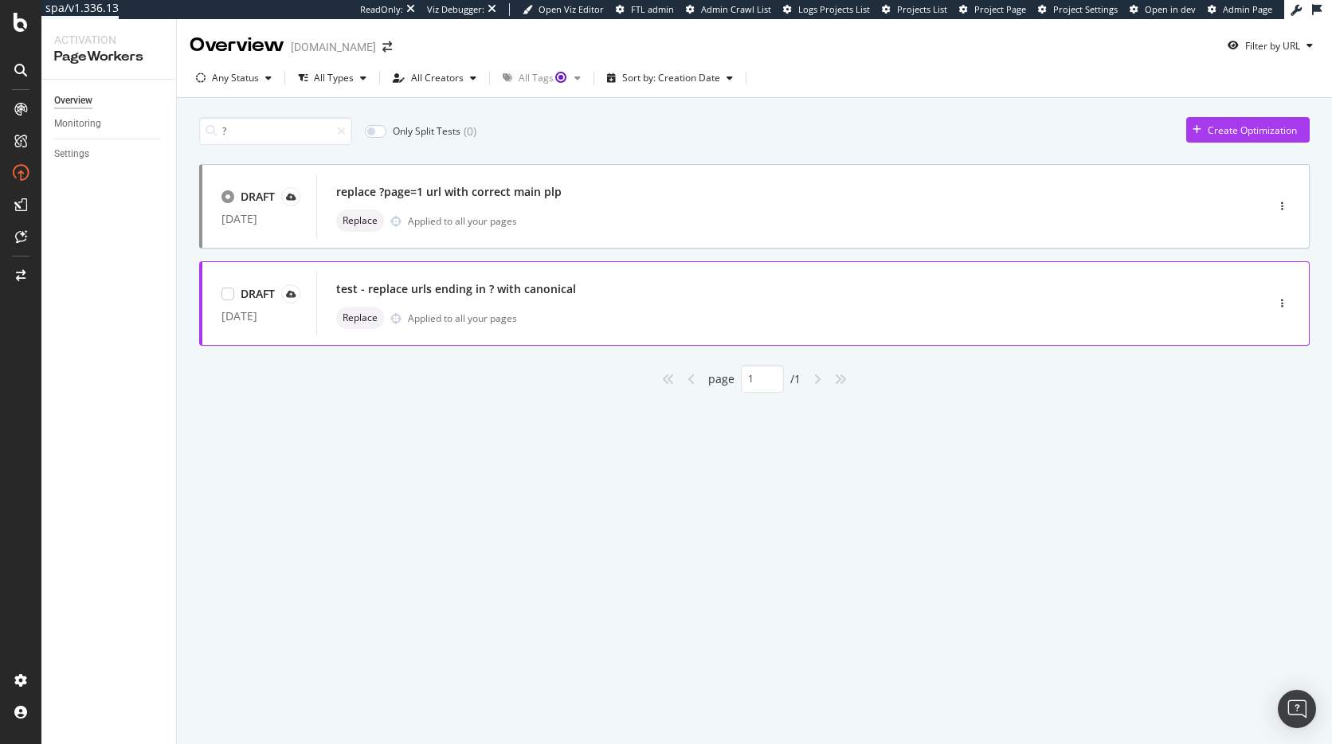
click at [520, 340] on div "DRAFT 16 Jul. 2025 test - replace urls ending in ? with canonical Replace Appli…" at bounding box center [754, 303] width 1111 height 84
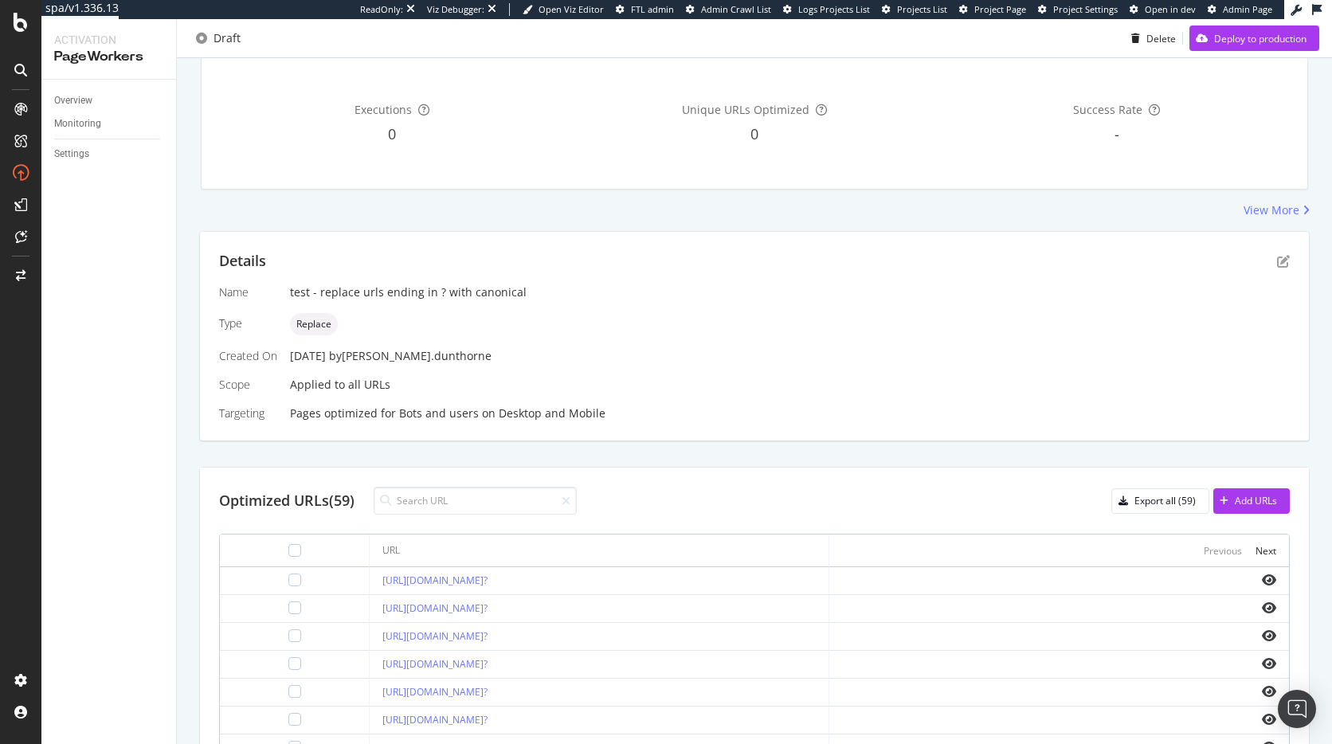
scroll to position [211, 0]
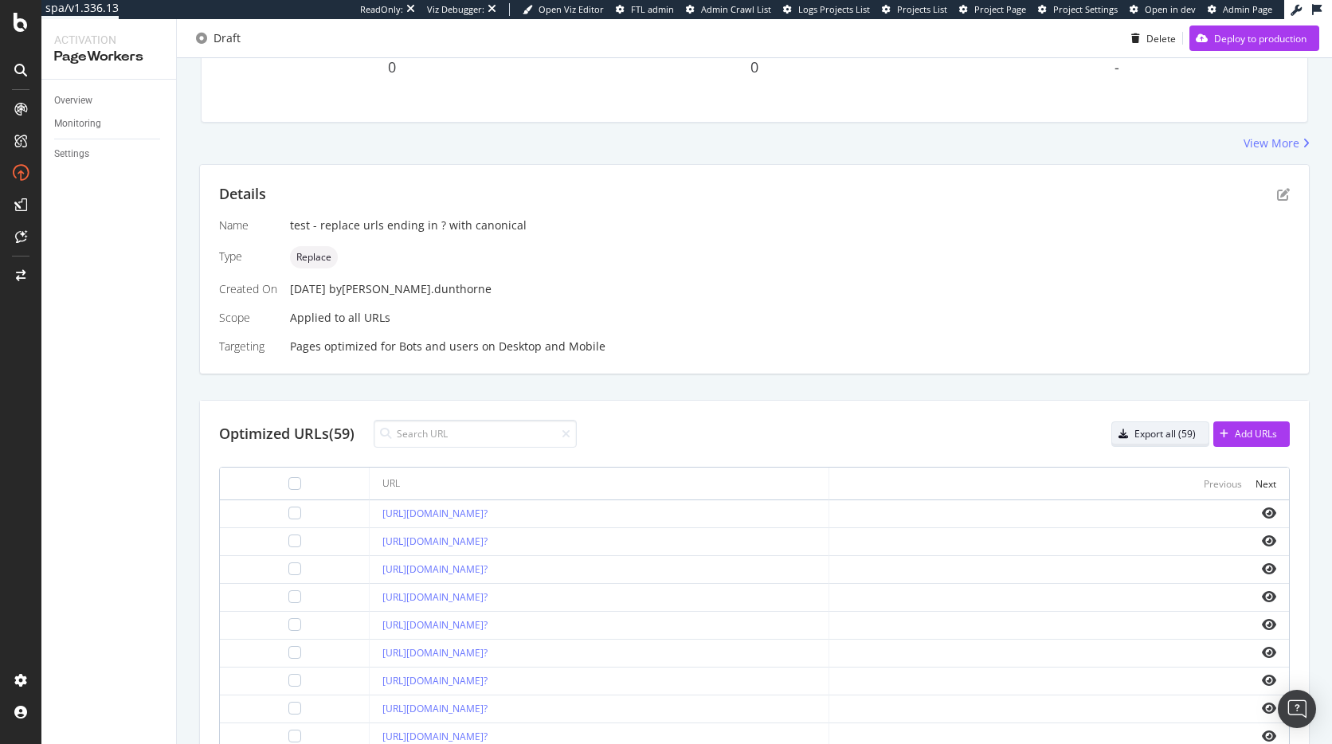
click at [1119, 437] on div "button" at bounding box center [1123, 434] width 22 height 10
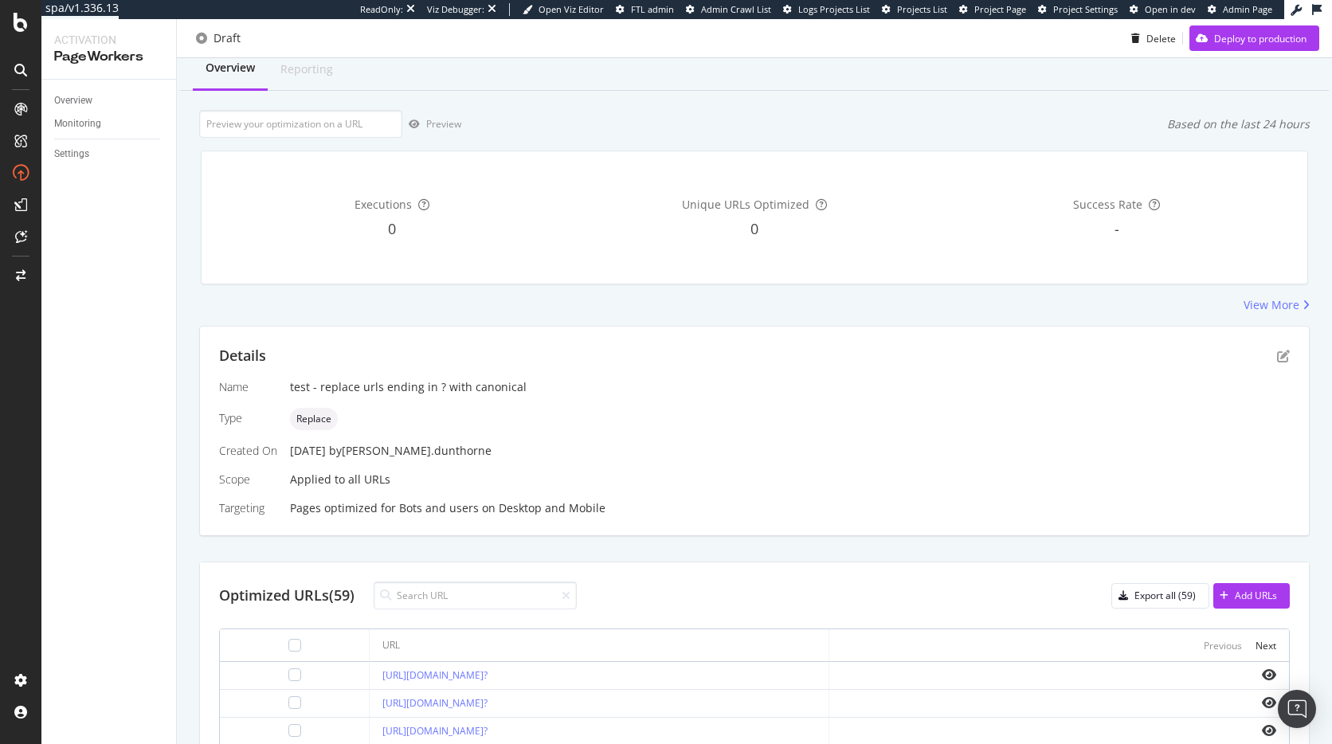
scroll to position [0, 0]
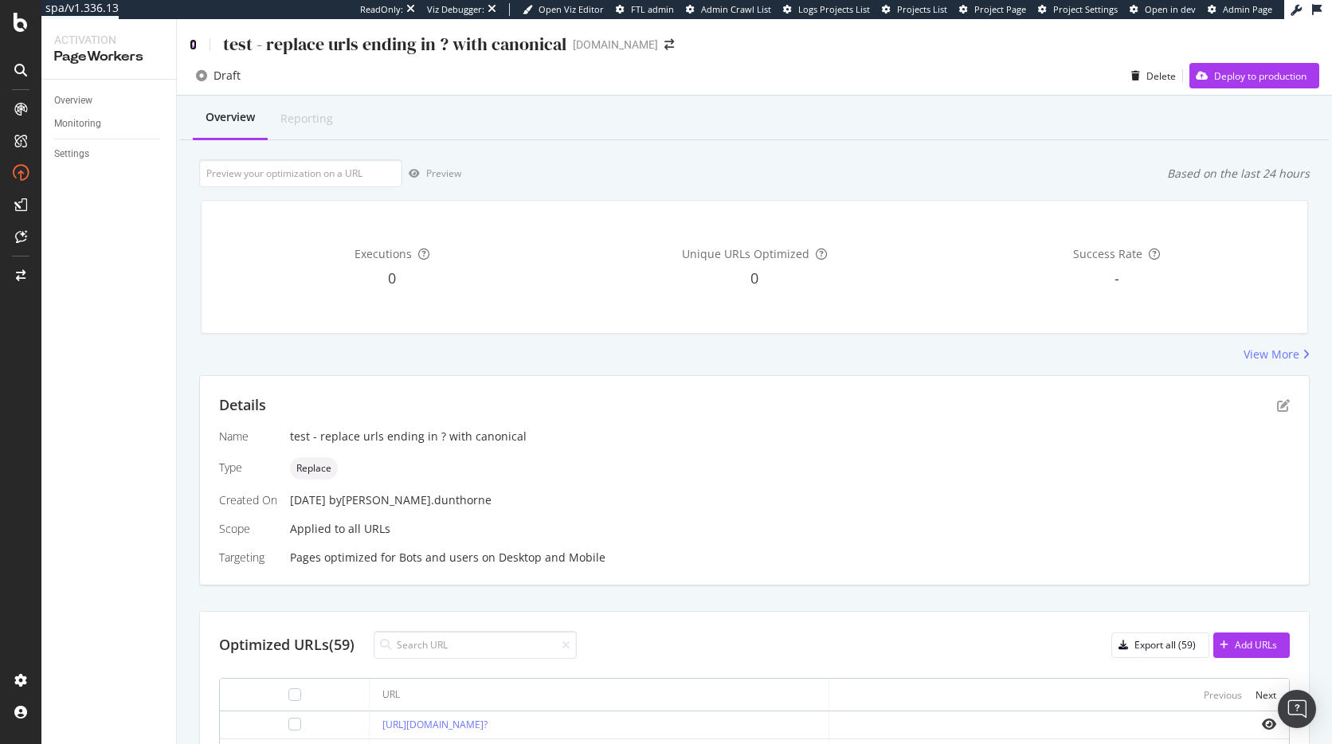
click at [190, 41] on icon at bounding box center [193, 44] width 7 height 11
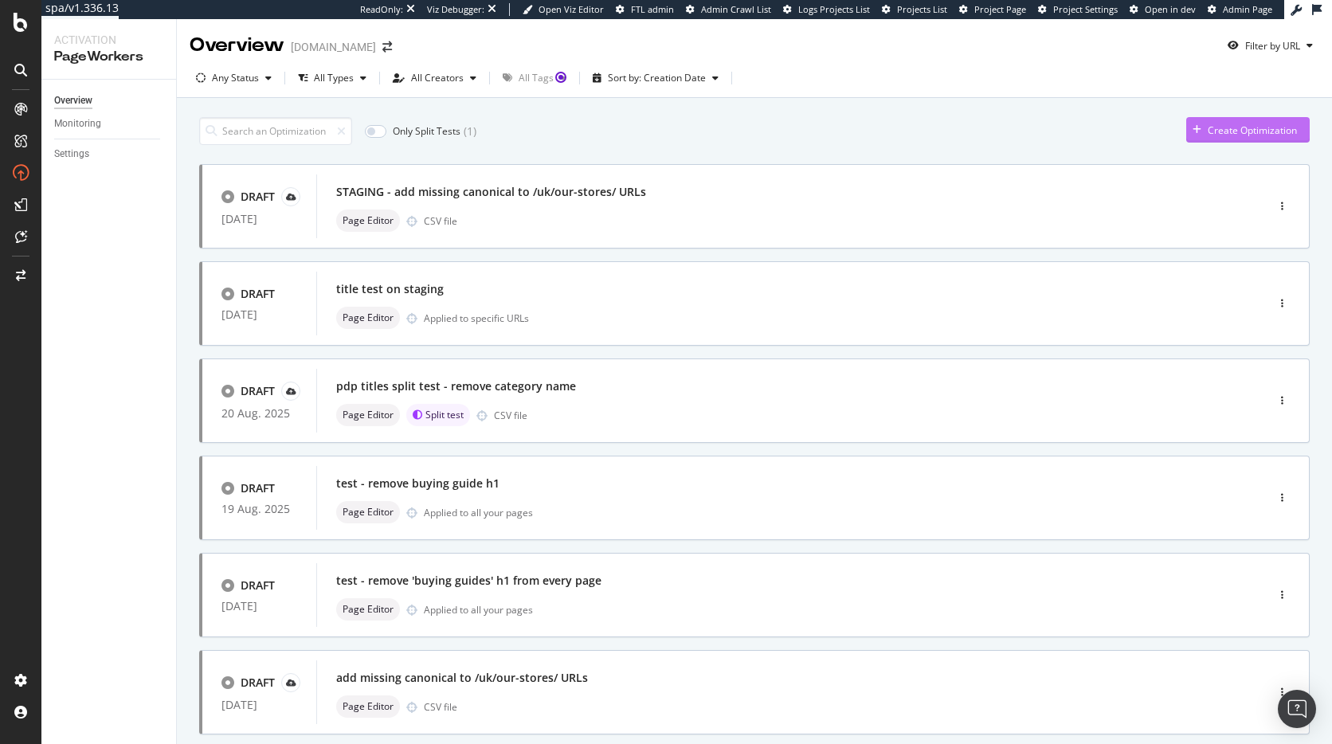
click at [1208, 133] on div "Create Optimization" at bounding box center [1252, 131] width 89 height 14
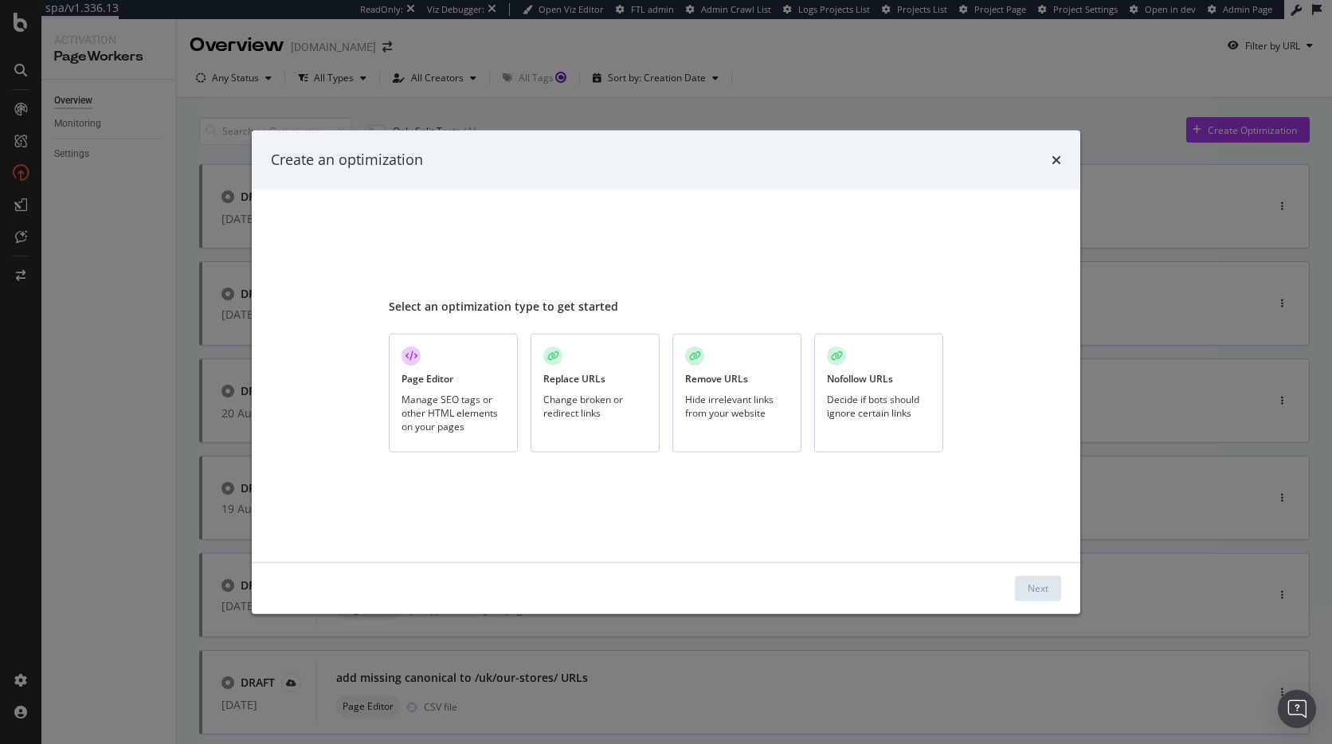
click at [593, 372] on div "Replace URLs" at bounding box center [574, 379] width 62 height 14
click at [1049, 590] on button "Next" at bounding box center [1038, 587] width 46 height 25
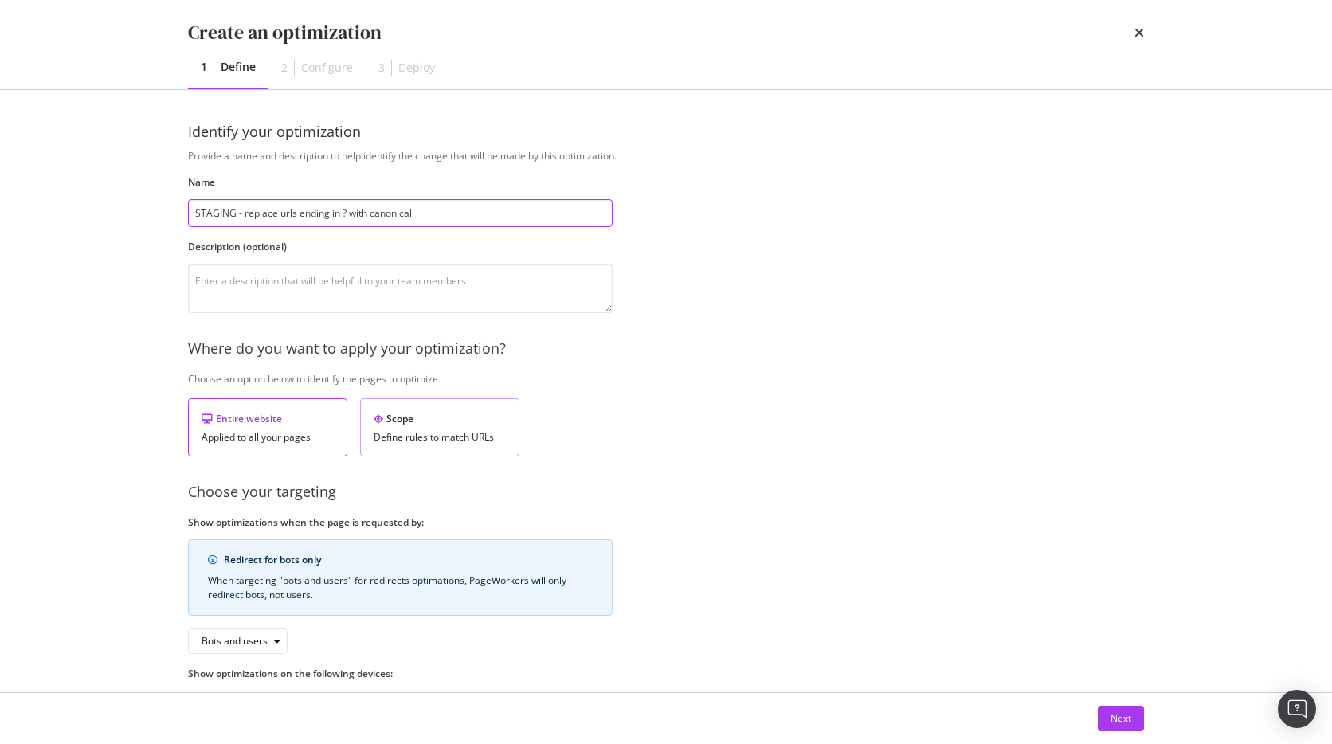
type input "STAGING - replace urls ending in ? with canonical"
click at [463, 432] on div "Define rules to match URLs" at bounding box center [440, 437] width 132 height 11
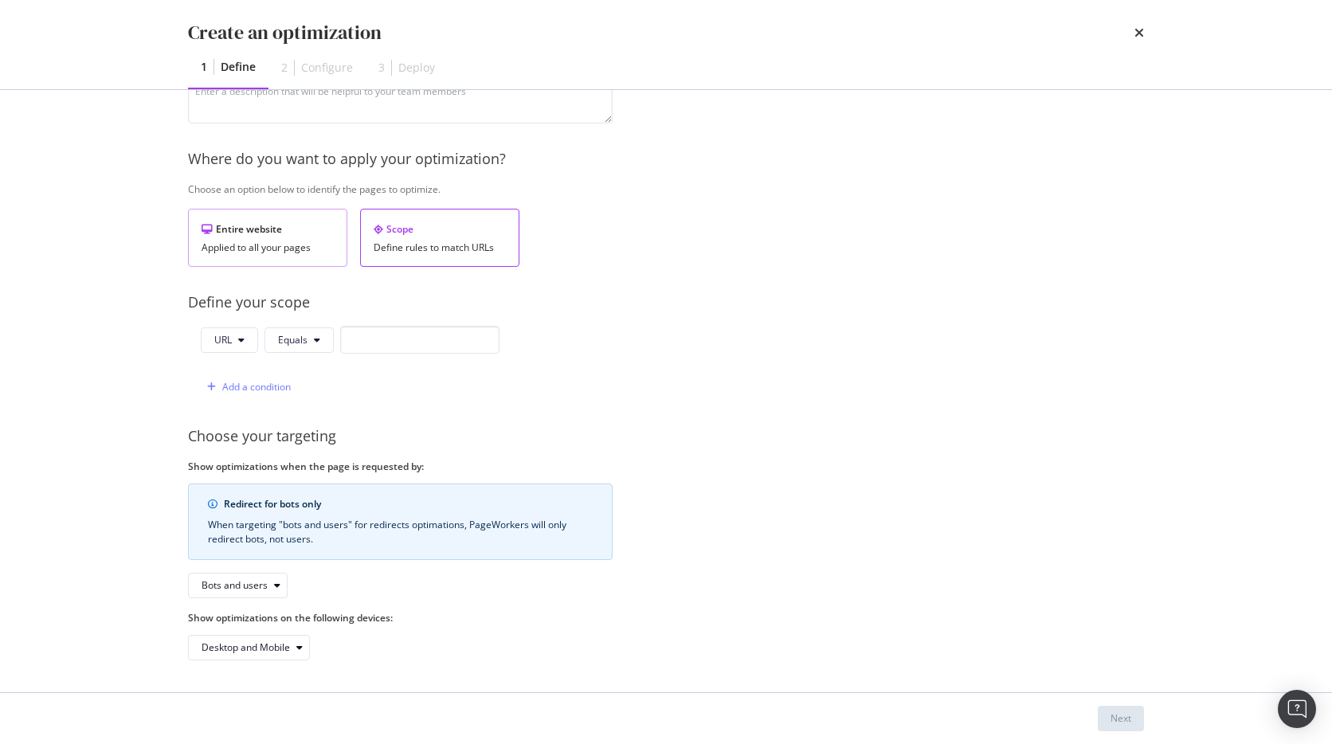
click at [324, 249] on div "Applied to all your pages" at bounding box center [268, 247] width 132 height 11
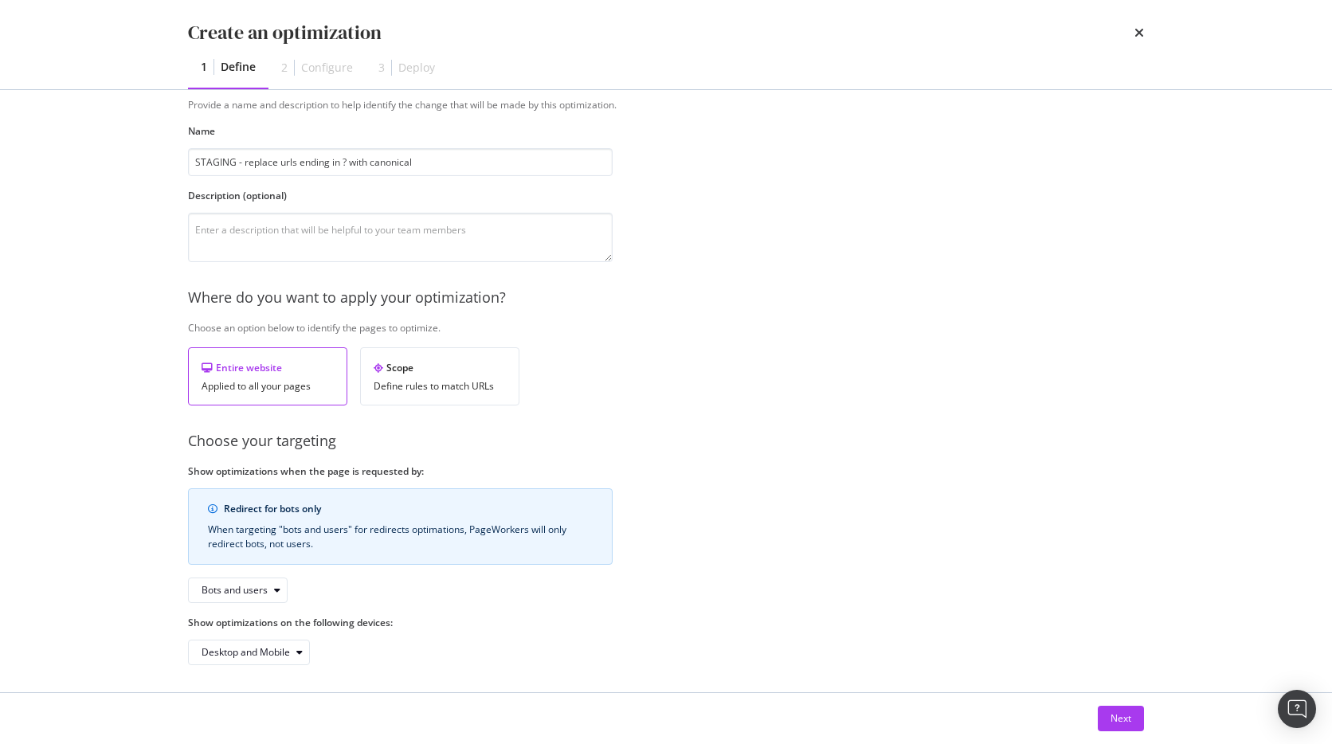
scroll to position [56, 0]
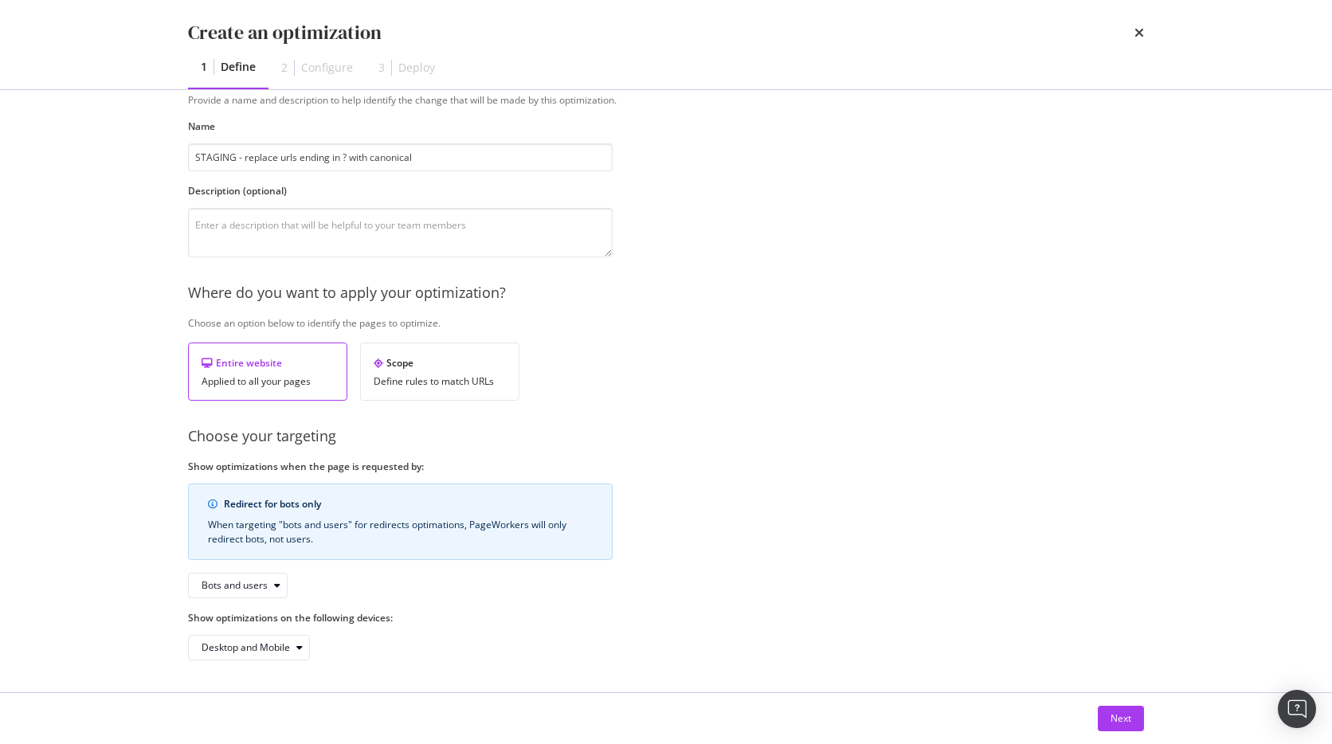
click at [868, 514] on div "Provide a name and description to help identify the change that will be made by…" at bounding box center [666, 376] width 956 height 567
click at [1115, 719] on div "Next" at bounding box center [1121, 719] width 21 height 14
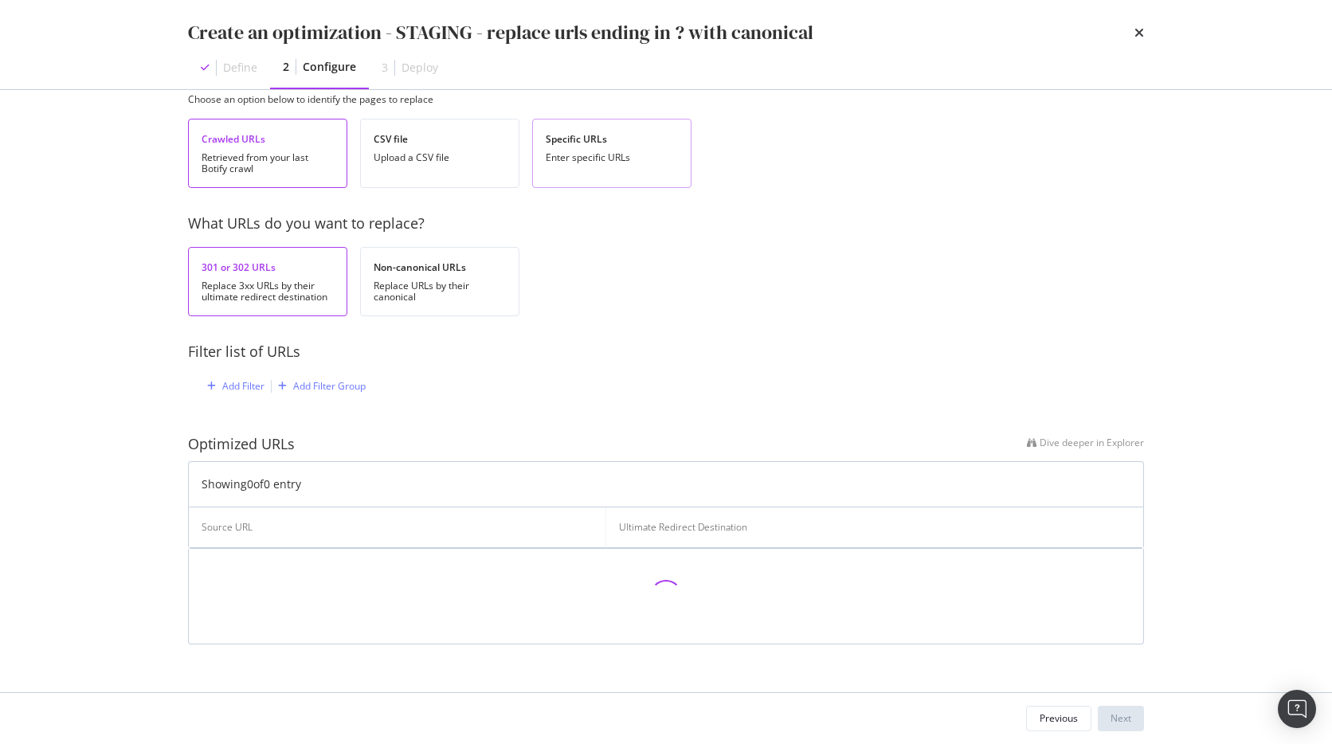
click at [598, 154] on div "Enter specific URLs" at bounding box center [612, 157] width 132 height 11
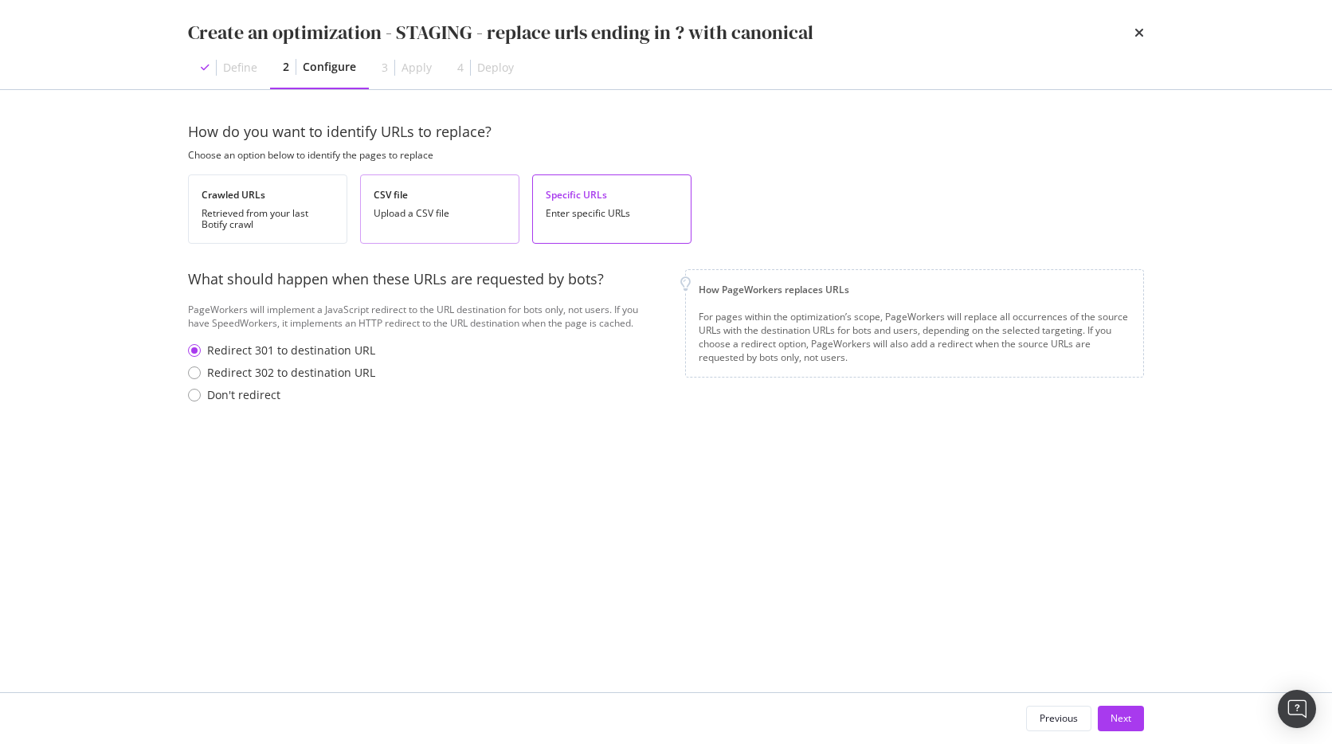
click at [415, 202] on div "CSV file Upload a CSV file" at bounding box center [439, 209] width 159 height 69
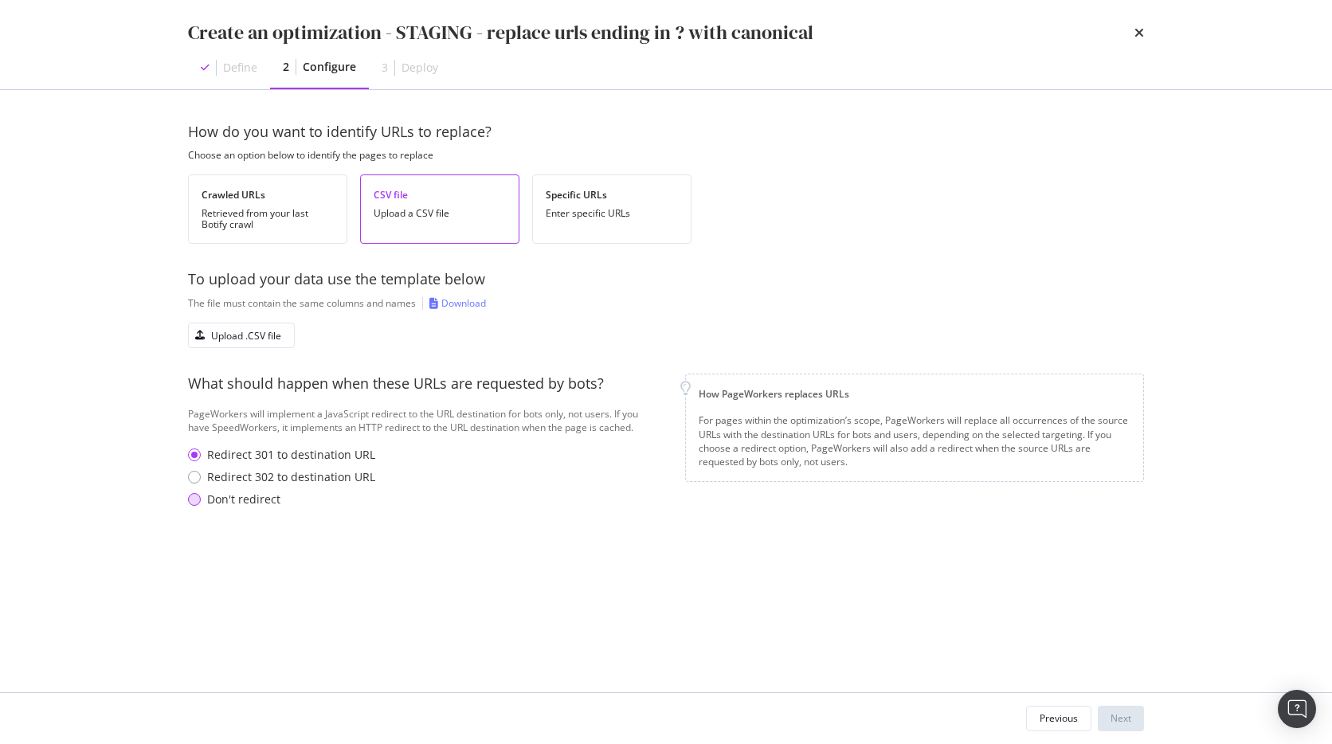
click at [225, 499] on div "Don't redirect" at bounding box center [243, 500] width 73 height 16
click at [461, 299] on div "Download" at bounding box center [463, 303] width 45 height 14
click at [245, 341] on div "Upload .CSV file" at bounding box center [246, 336] width 70 height 14
click at [262, 332] on div "Upload .CSV file" at bounding box center [246, 336] width 70 height 14
click at [328, 335] on div "Upload .CSV file" at bounding box center [666, 335] width 956 height 25
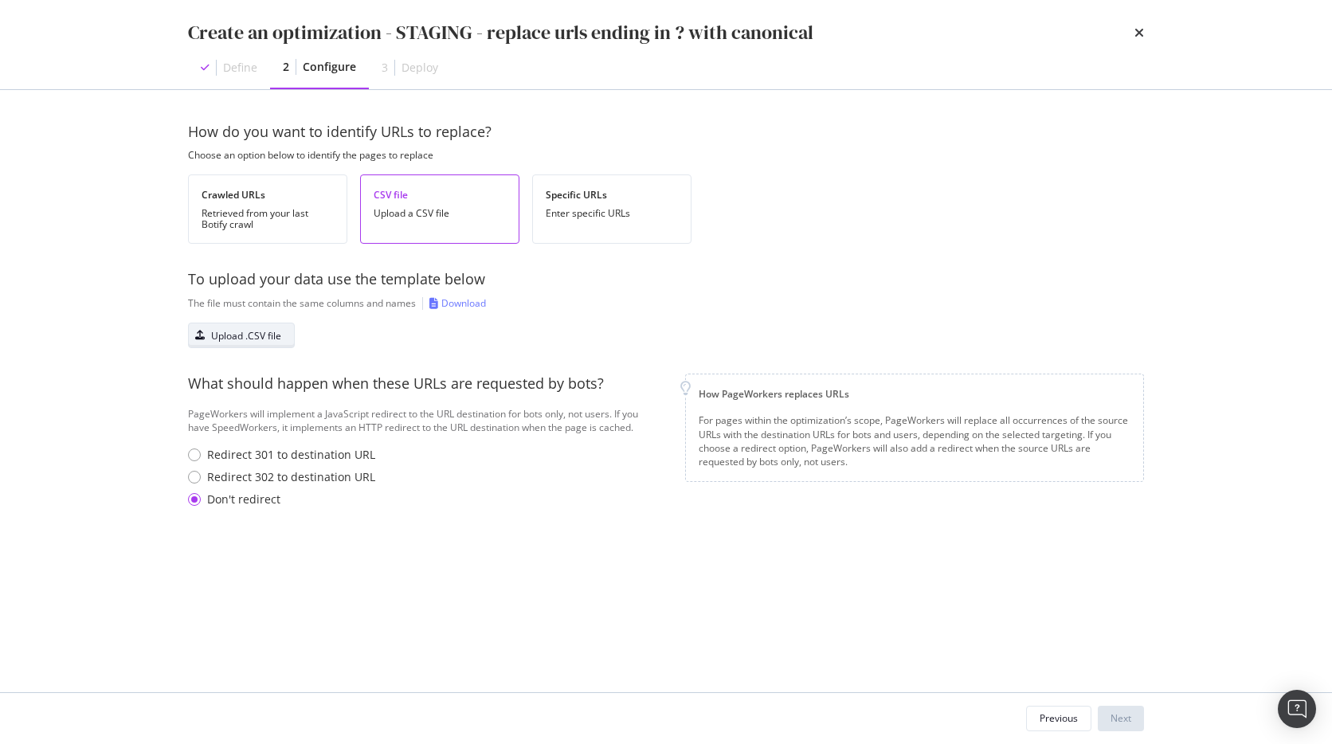
click at [282, 335] on button "Upload .CSV file" at bounding box center [241, 335] width 107 height 25
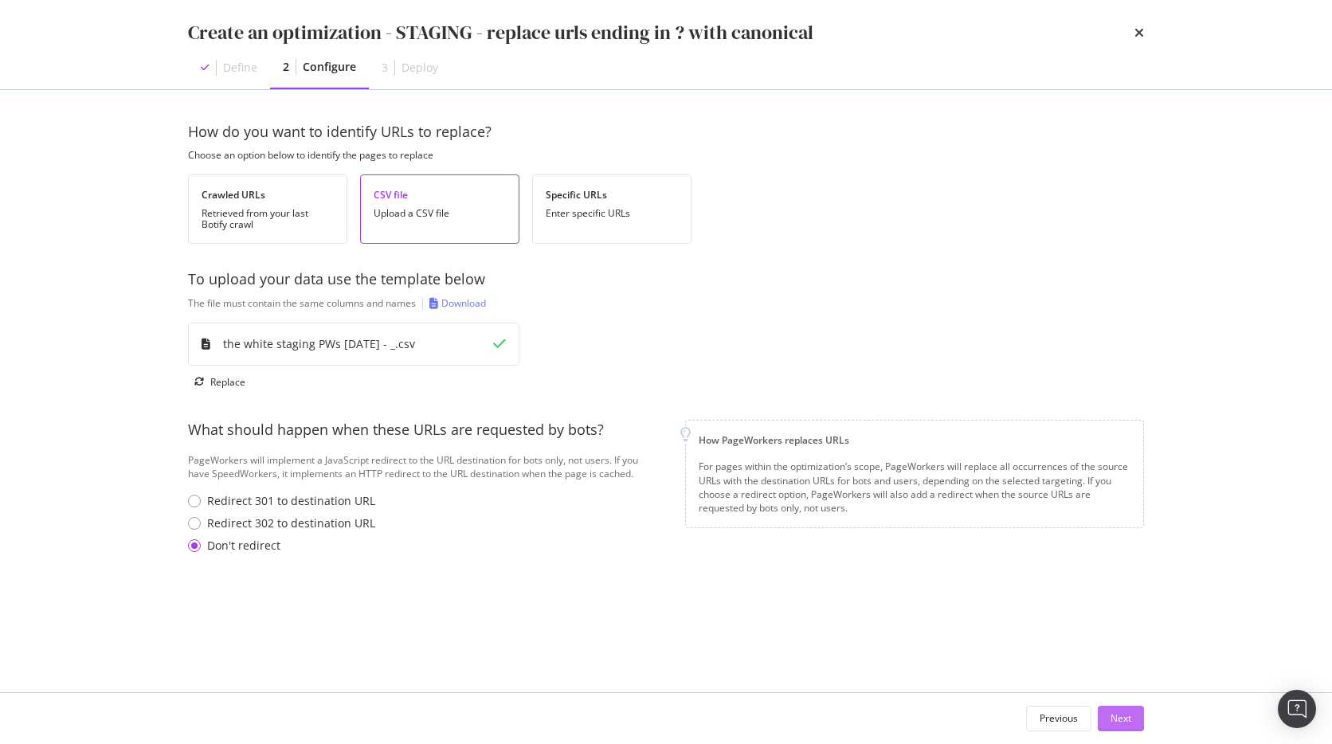
click at [1105, 716] on button "Next" at bounding box center [1121, 718] width 46 height 25
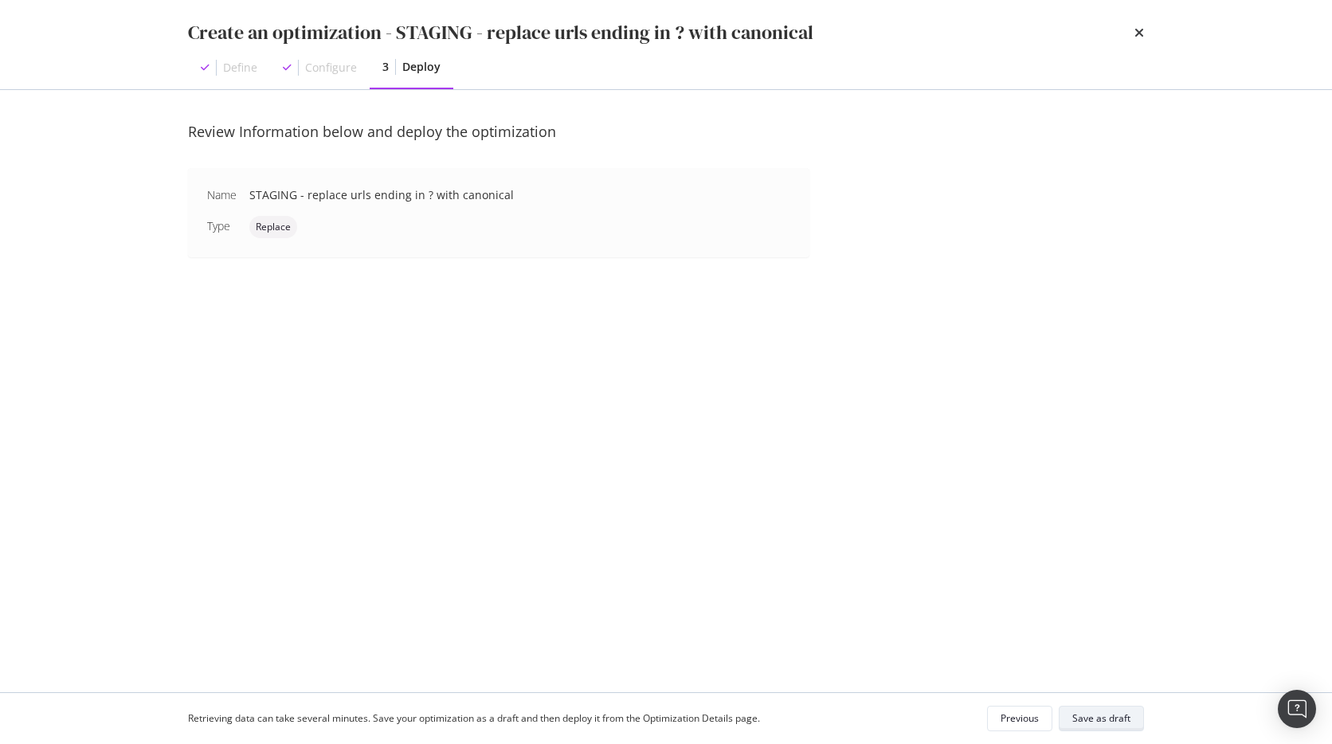
click at [1104, 719] on div "Save as draft" at bounding box center [1102, 719] width 58 height 14
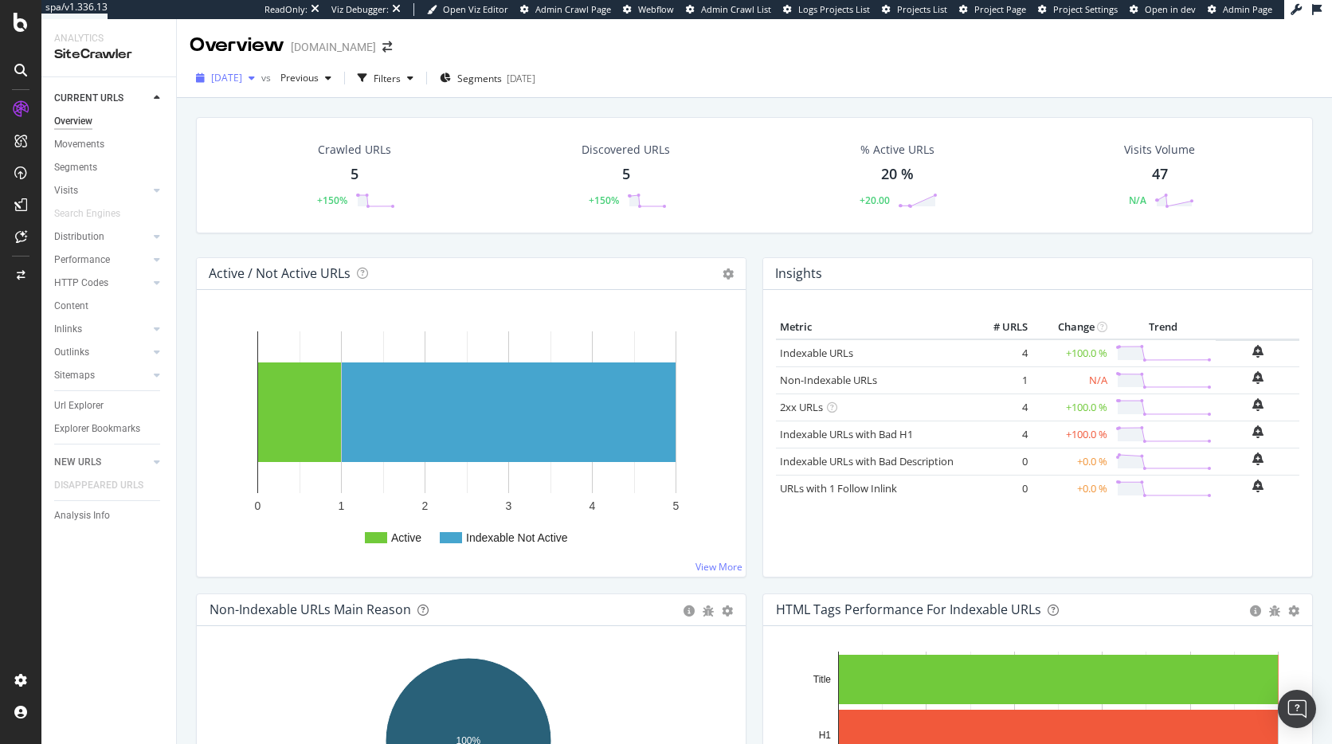
click at [242, 73] on span "[DATE]" at bounding box center [226, 78] width 31 height 14
click at [263, 190] on div "[DATE]" at bounding box center [254, 194] width 83 height 14
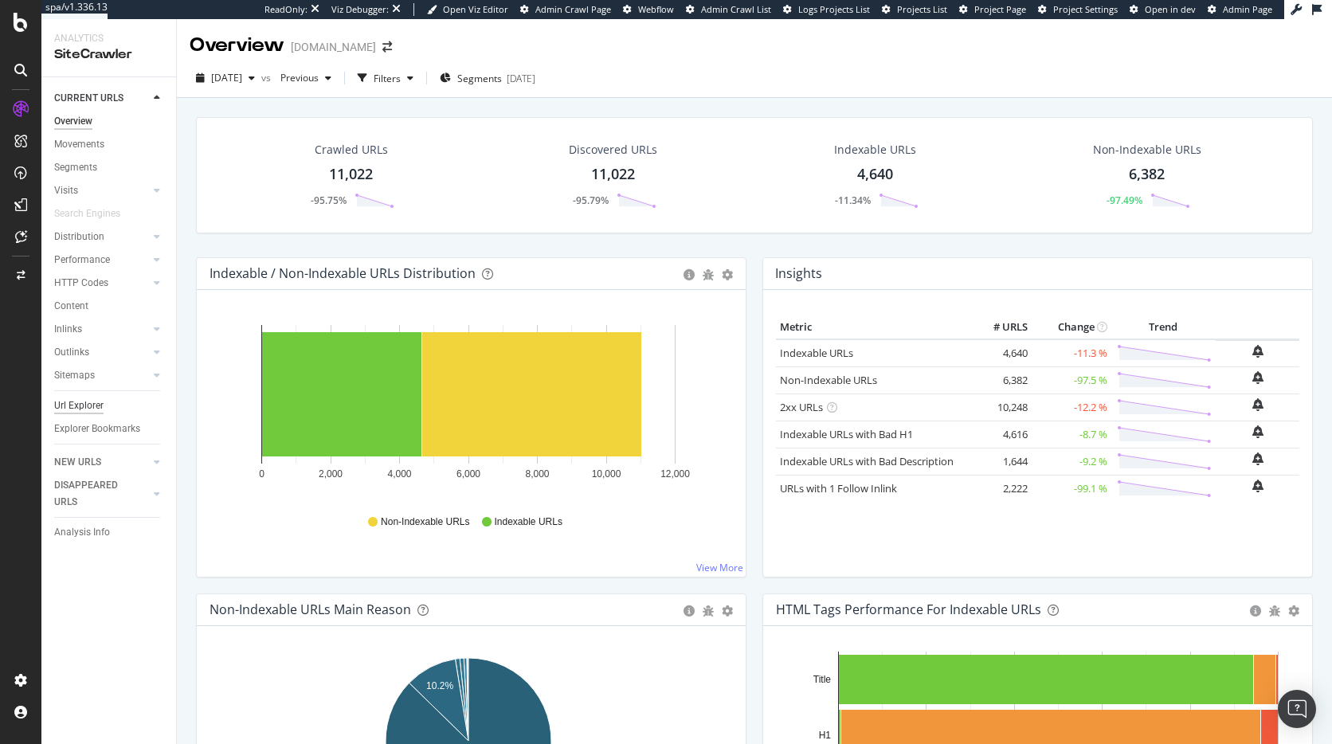
click at [93, 406] on div "Url Explorer" at bounding box center [78, 406] width 49 height 17
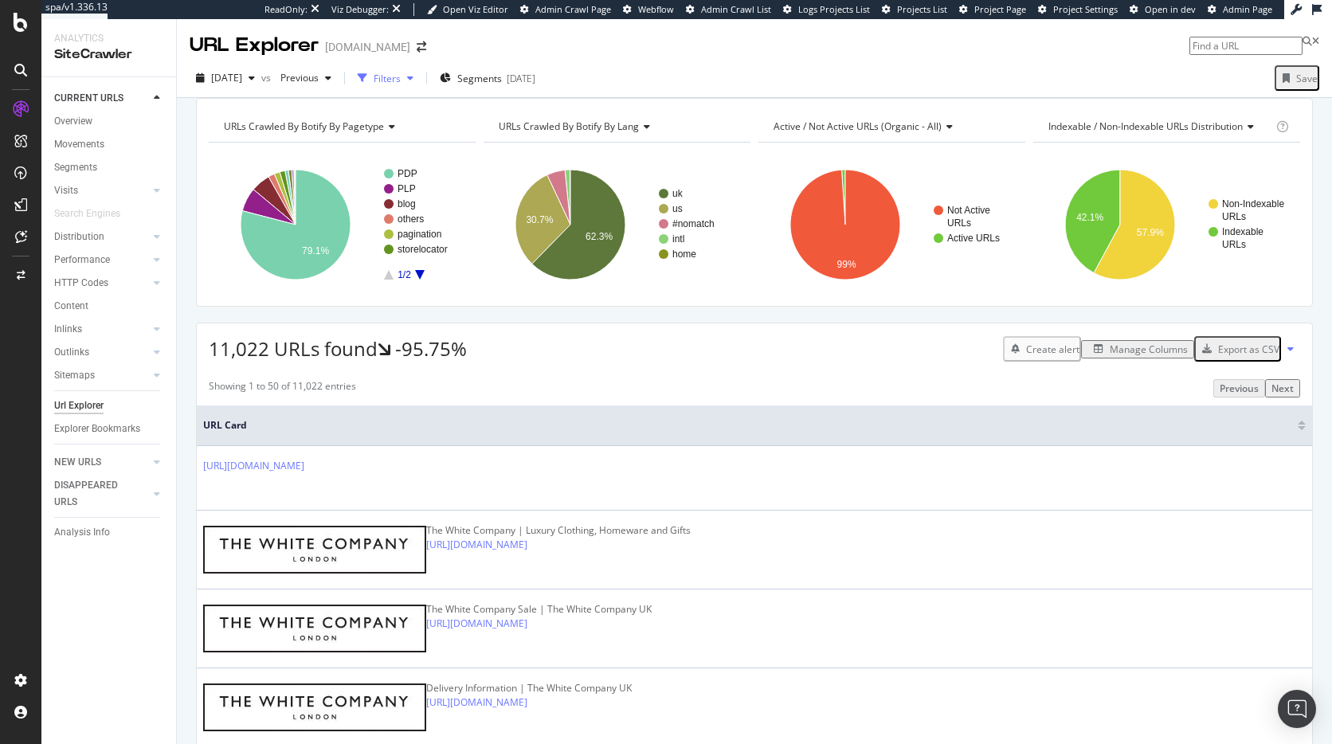
click at [401, 79] on div "Filters" at bounding box center [387, 79] width 27 height 14
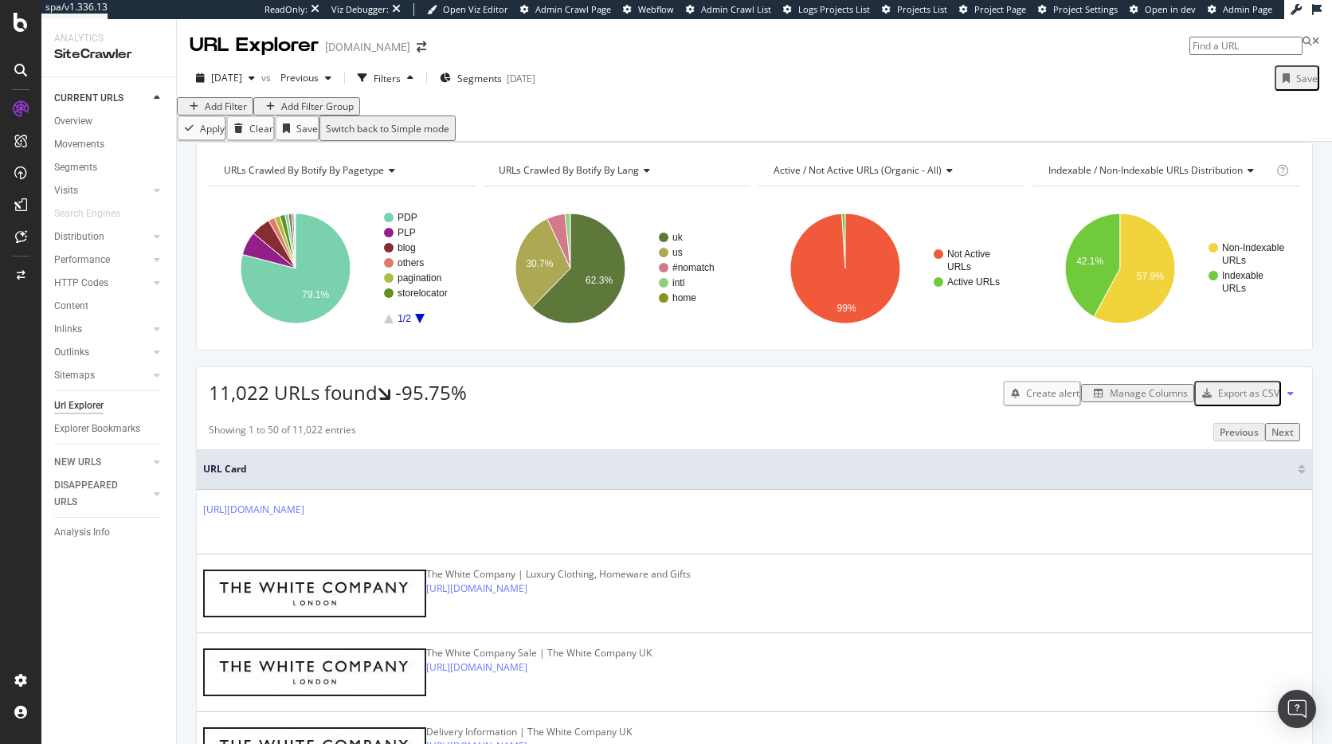
click at [224, 113] on div "Add Filter" at bounding box center [226, 107] width 42 height 14
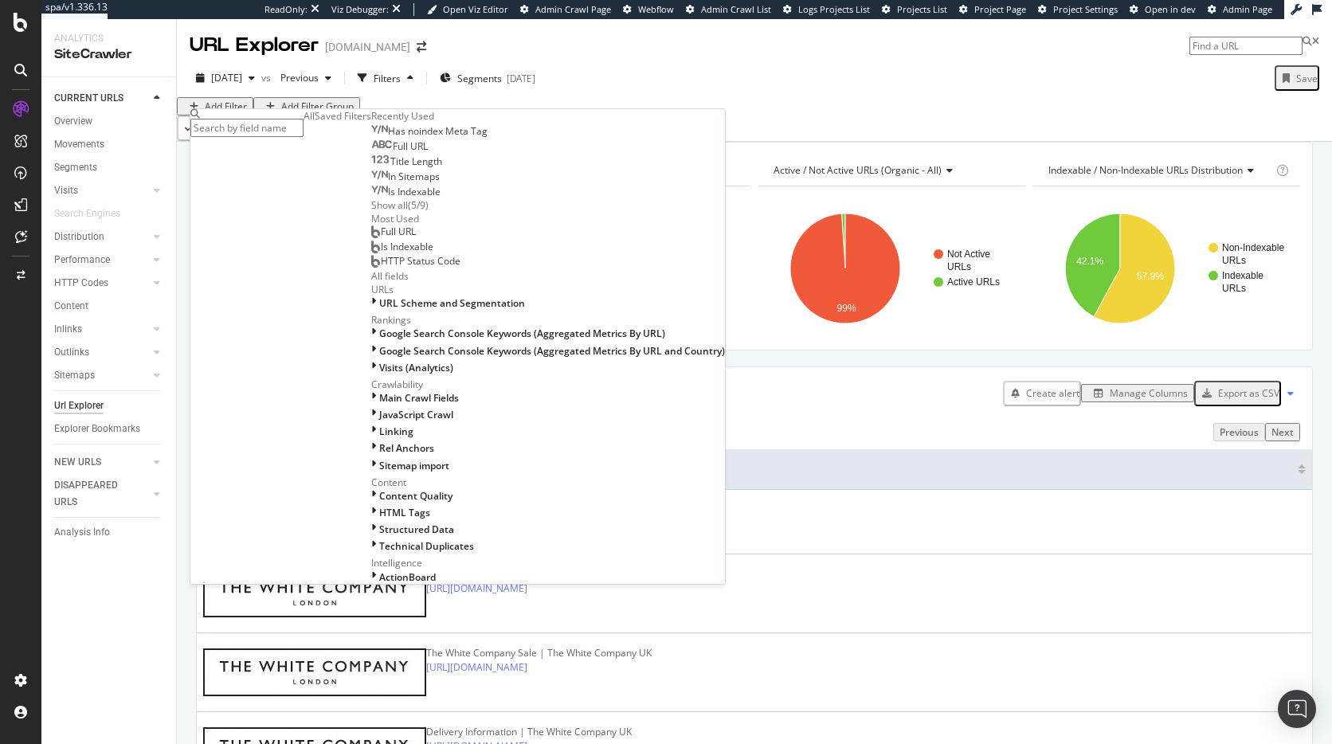
click at [393, 153] on span "Full URL" at bounding box center [410, 146] width 35 height 14
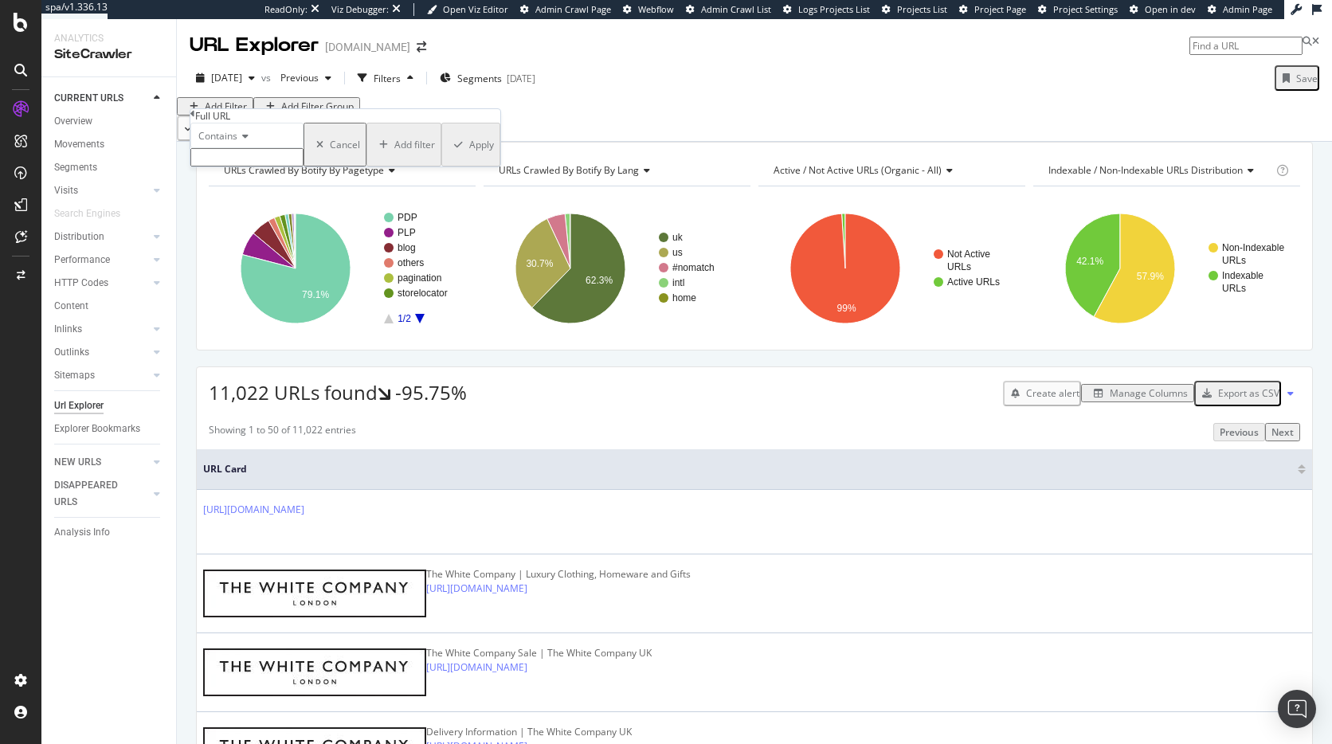
click at [237, 143] on span "Contains" at bounding box center [217, 136] width 39 height 14
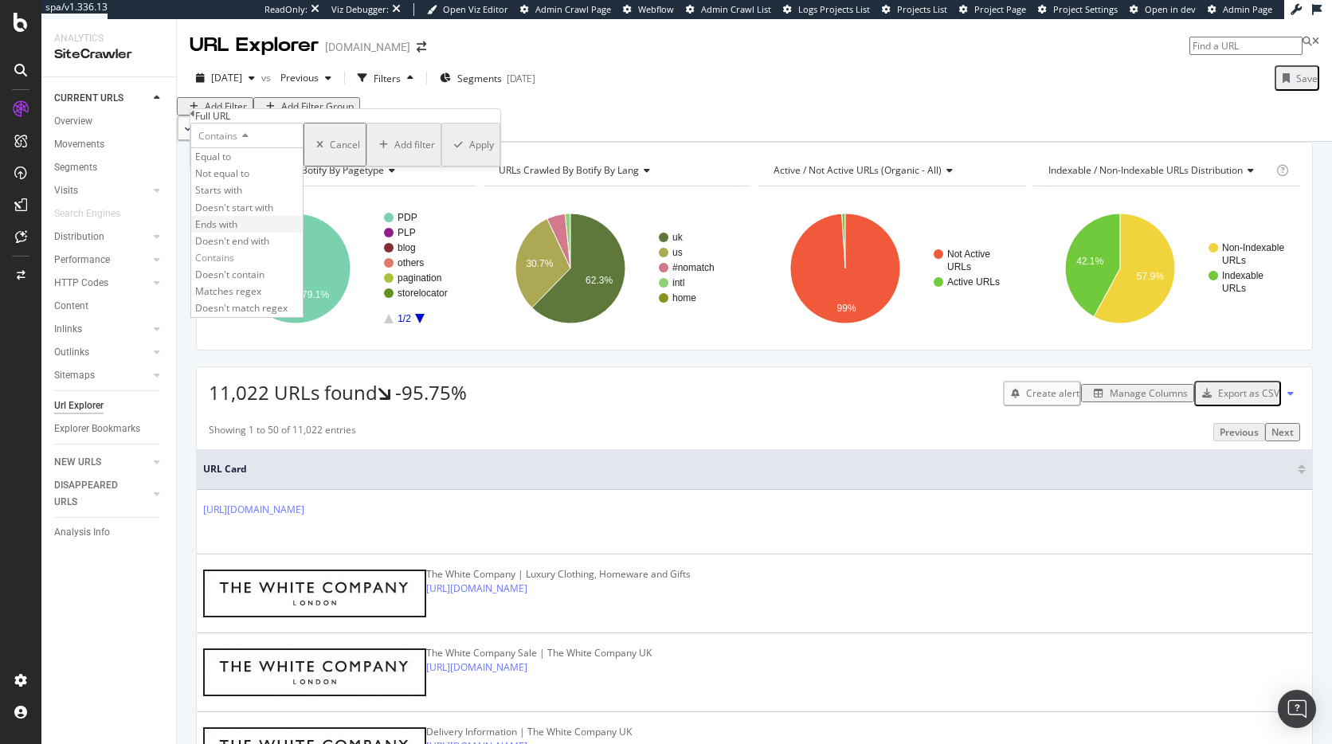
click at [258, 233] on div "Ends with" at bounding box center [247, 224] width 112 height 17
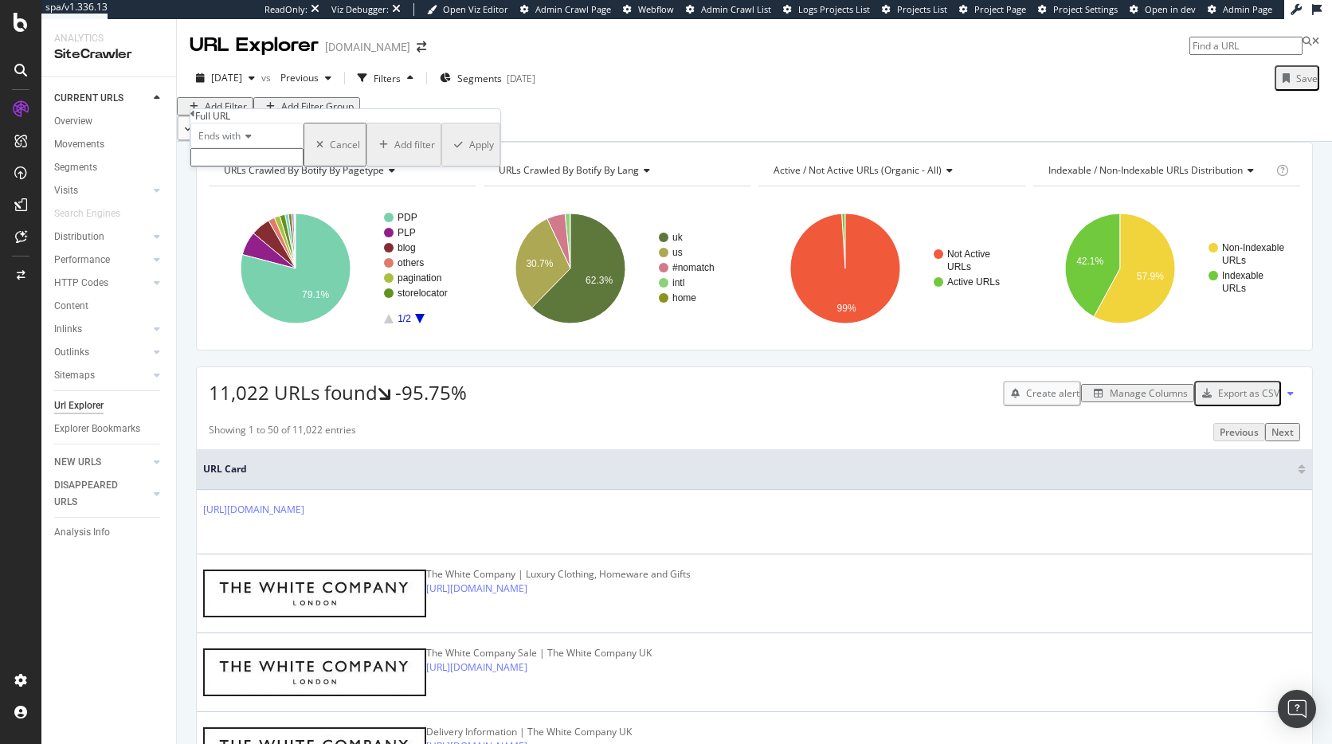
click at [265, 167] on input "text" at bounding box center [246, 157] width 113 height 18
type input "?"
click at [469, 156] on div "Apply" at bounding box center [481, 150] width 25 height 14
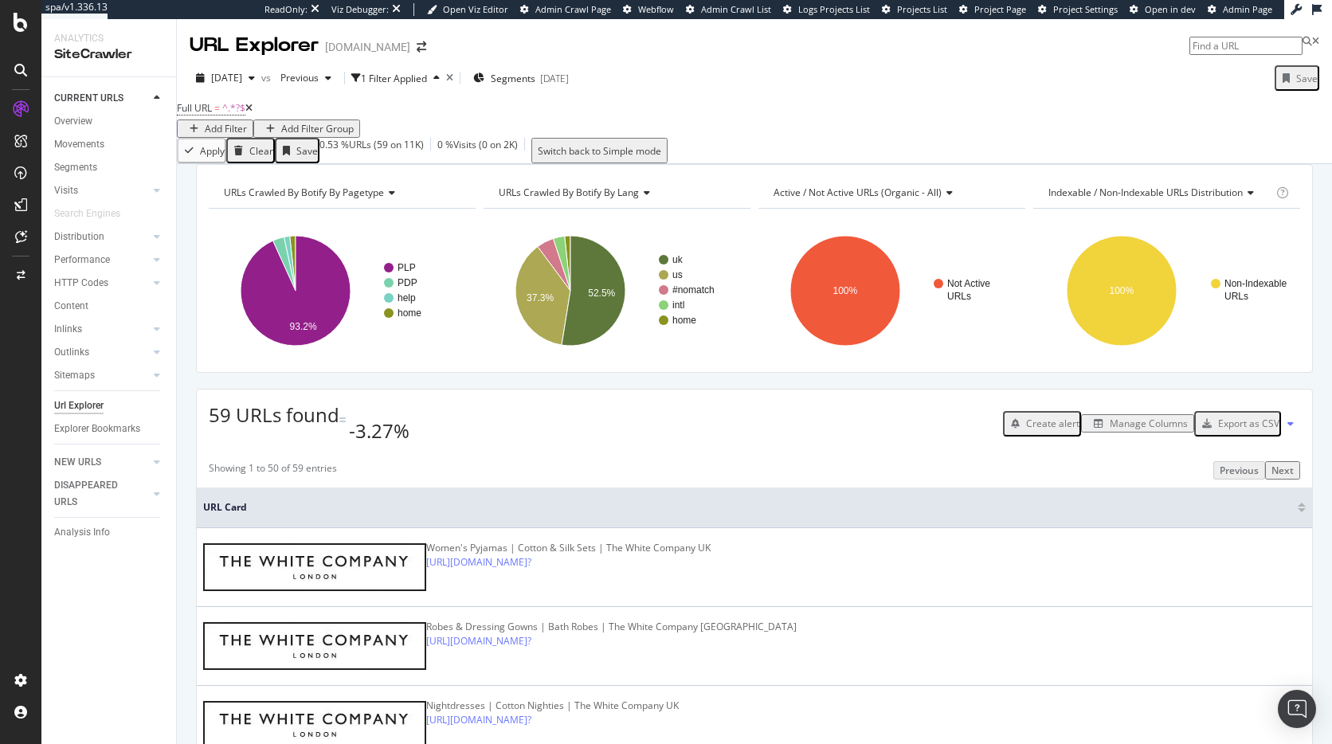
click at [1095, 433] on button "Manage Columns" at bounding box center [1137, 423] width 113 height 18
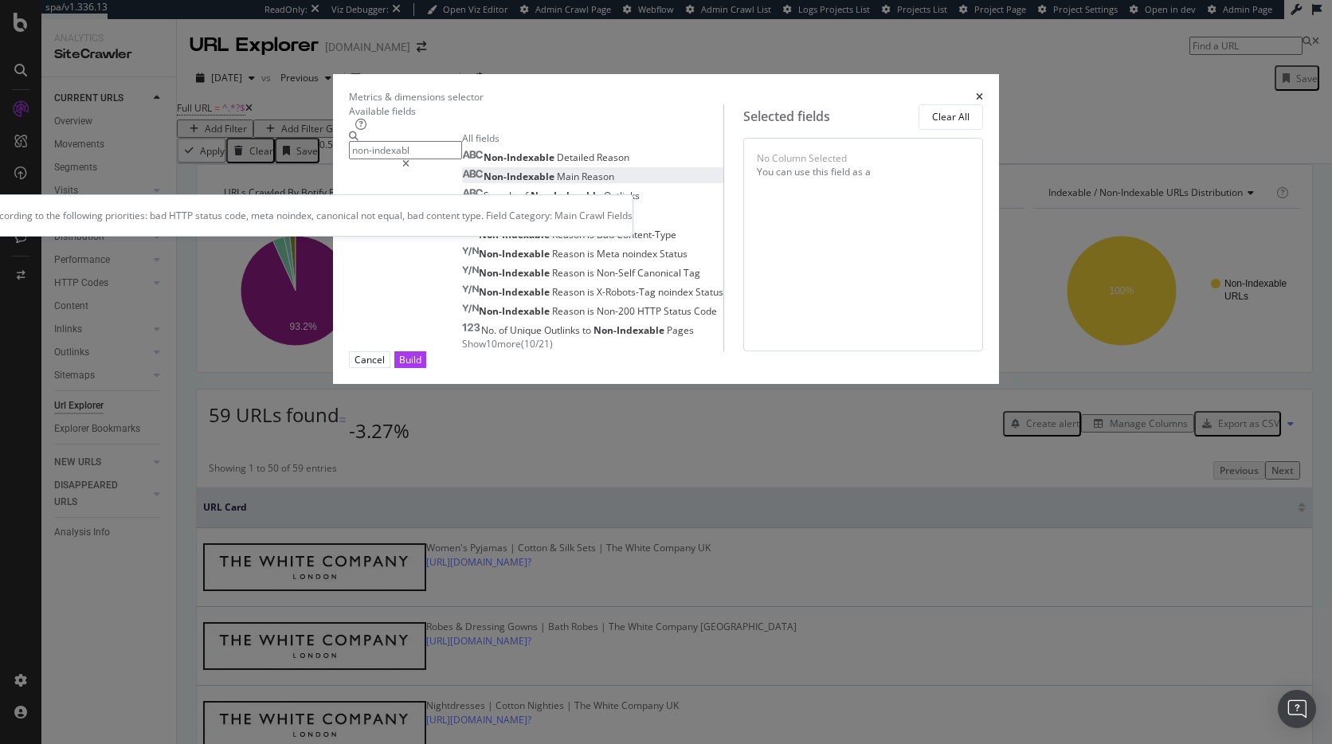
type input "non-indexabl"
click at [526, 183] on div "Non-Indexable Main Reason" at bounding box center [538, 177] width 152 height 14
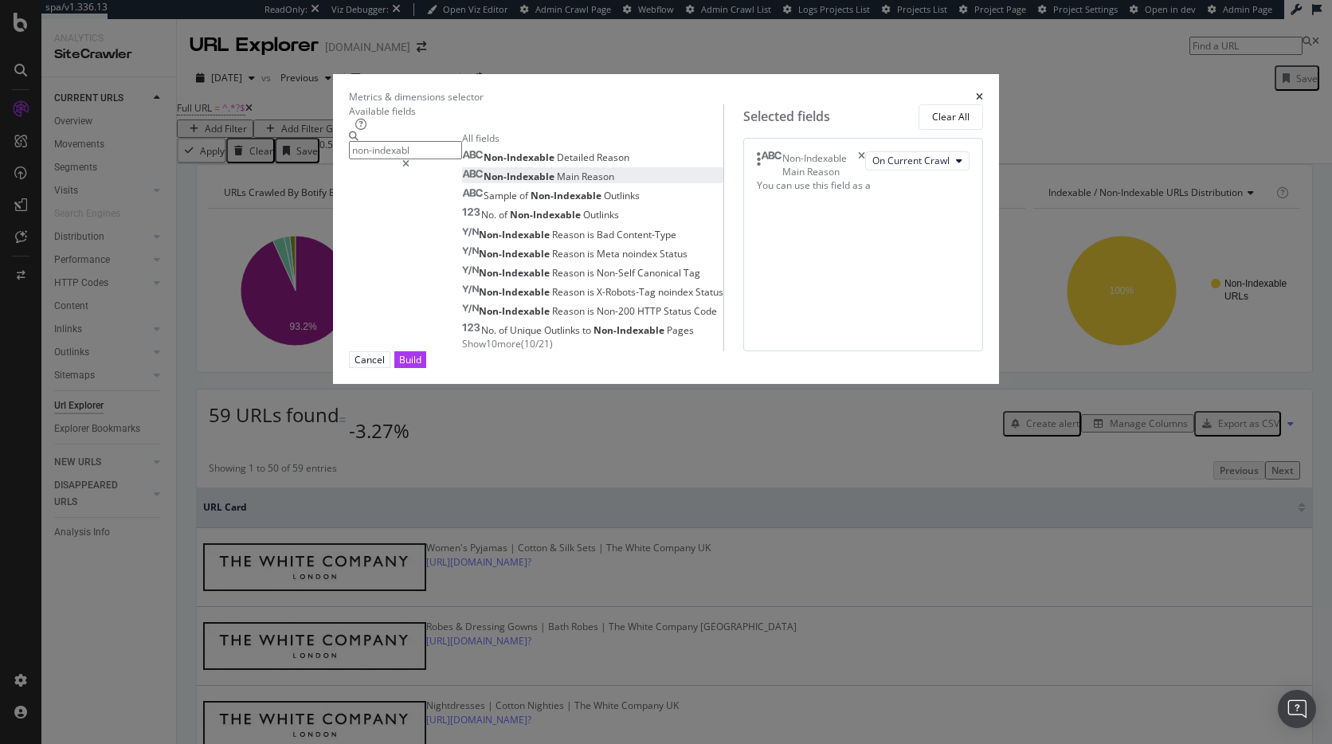
click at [865, 178] on icon "times" at bounding box center [861, 164] width 7 height 27
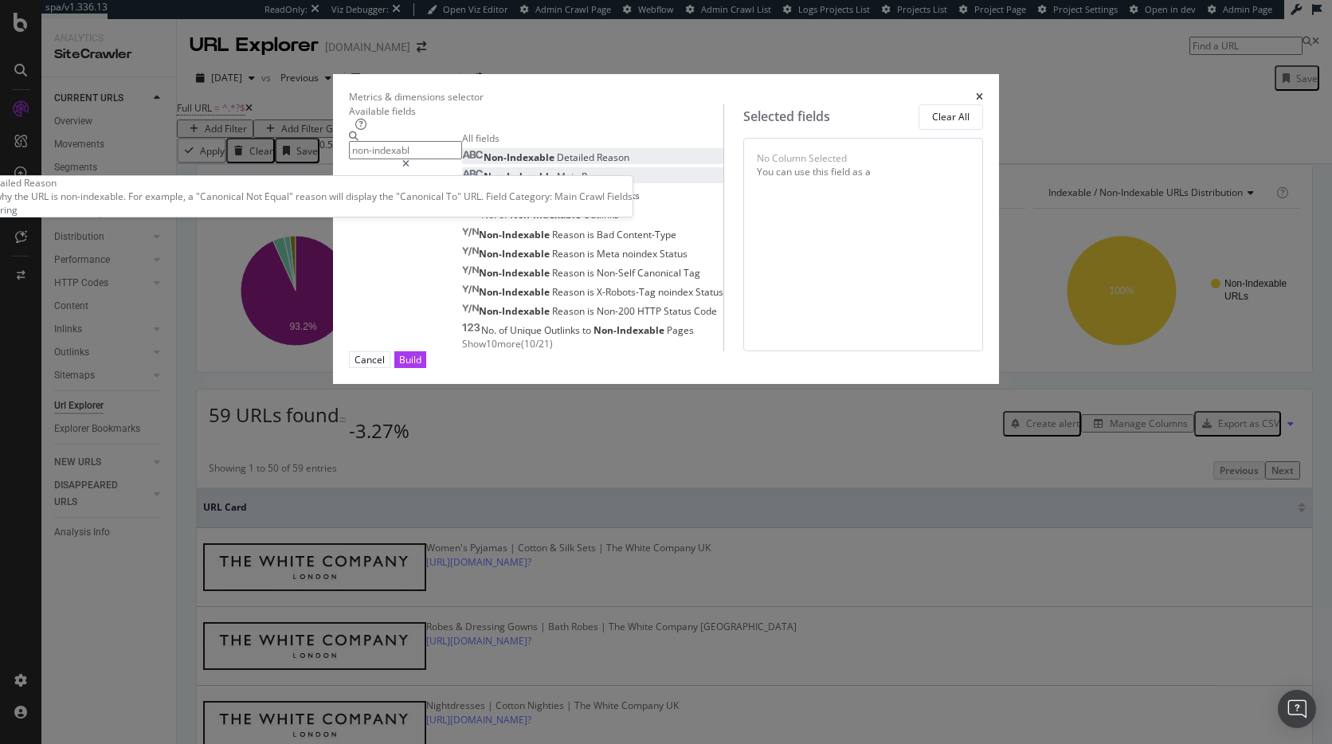
click at [557, 164] on span "Detailed" at bounding box center [577, 158] width 40 height 14
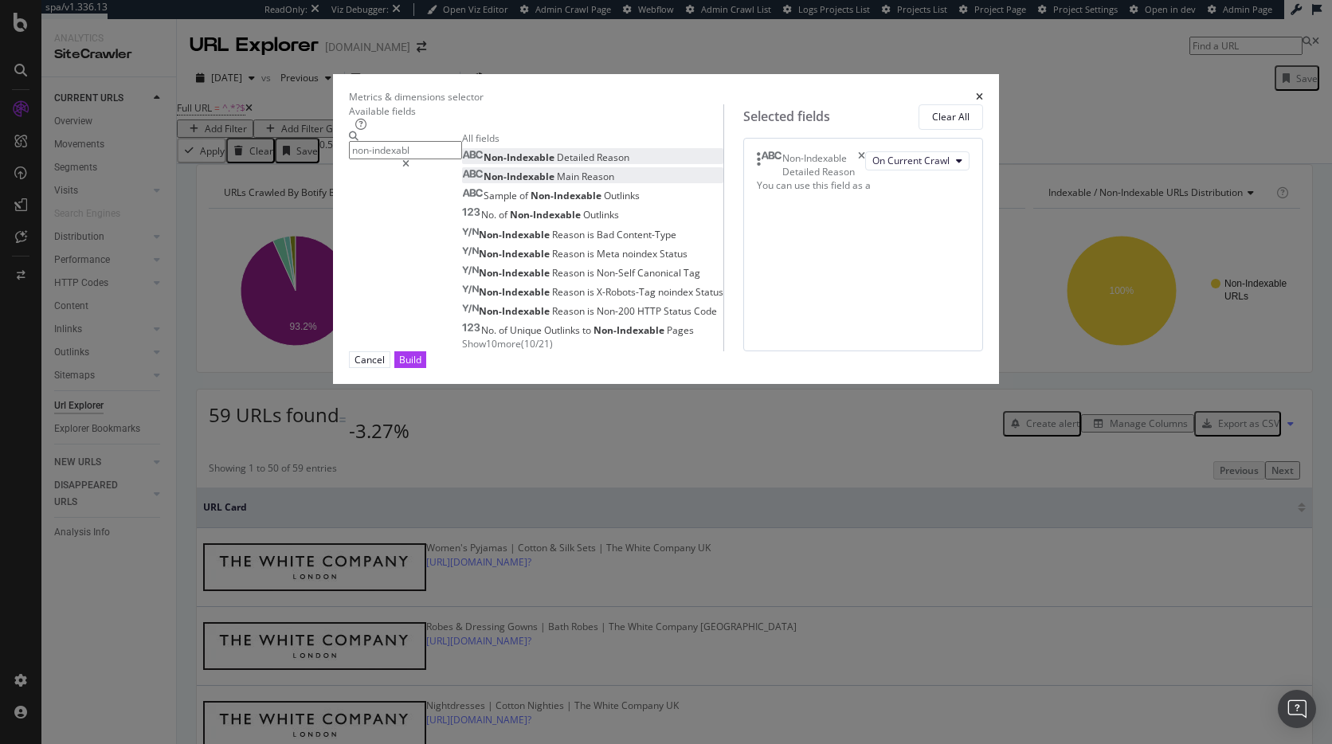
click at [422, 367] on div "Build" at bounding box center [410, 360] width 22 height 14
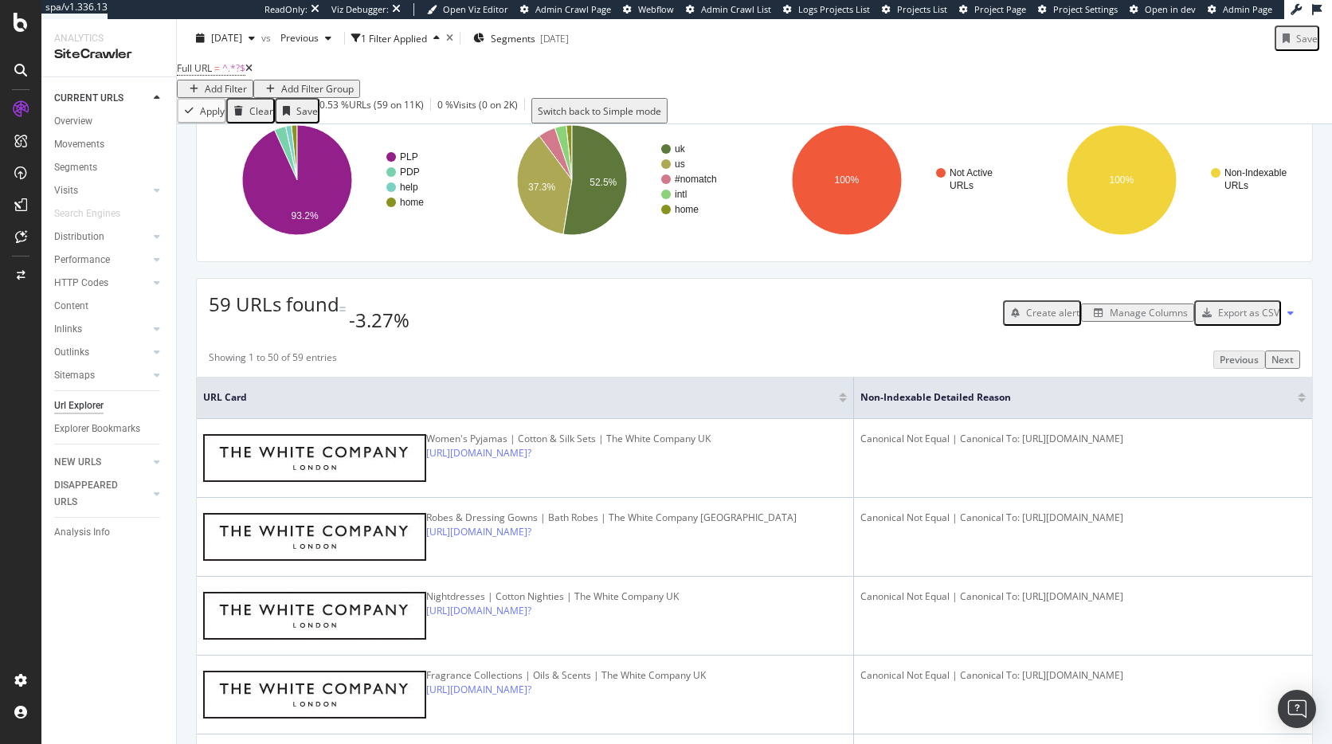
scroll to position [462, 0]
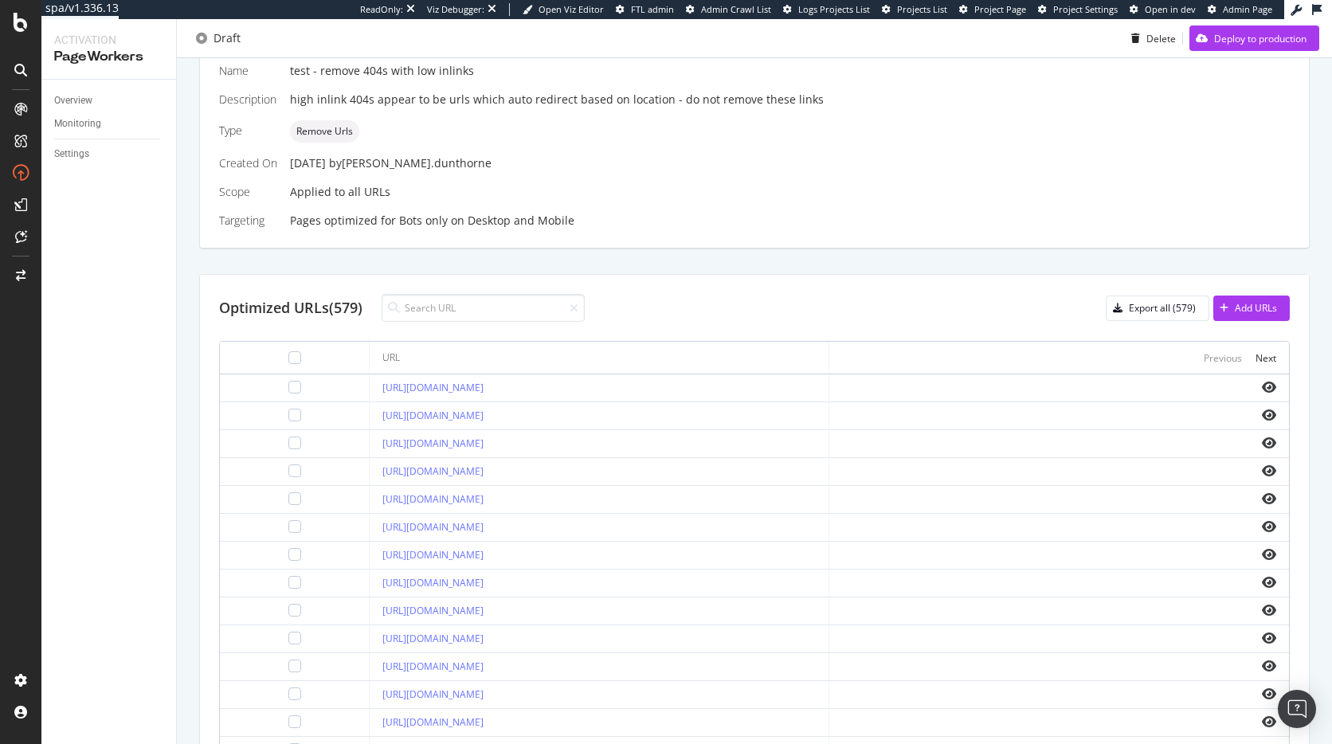
scroll to position [371, 0]
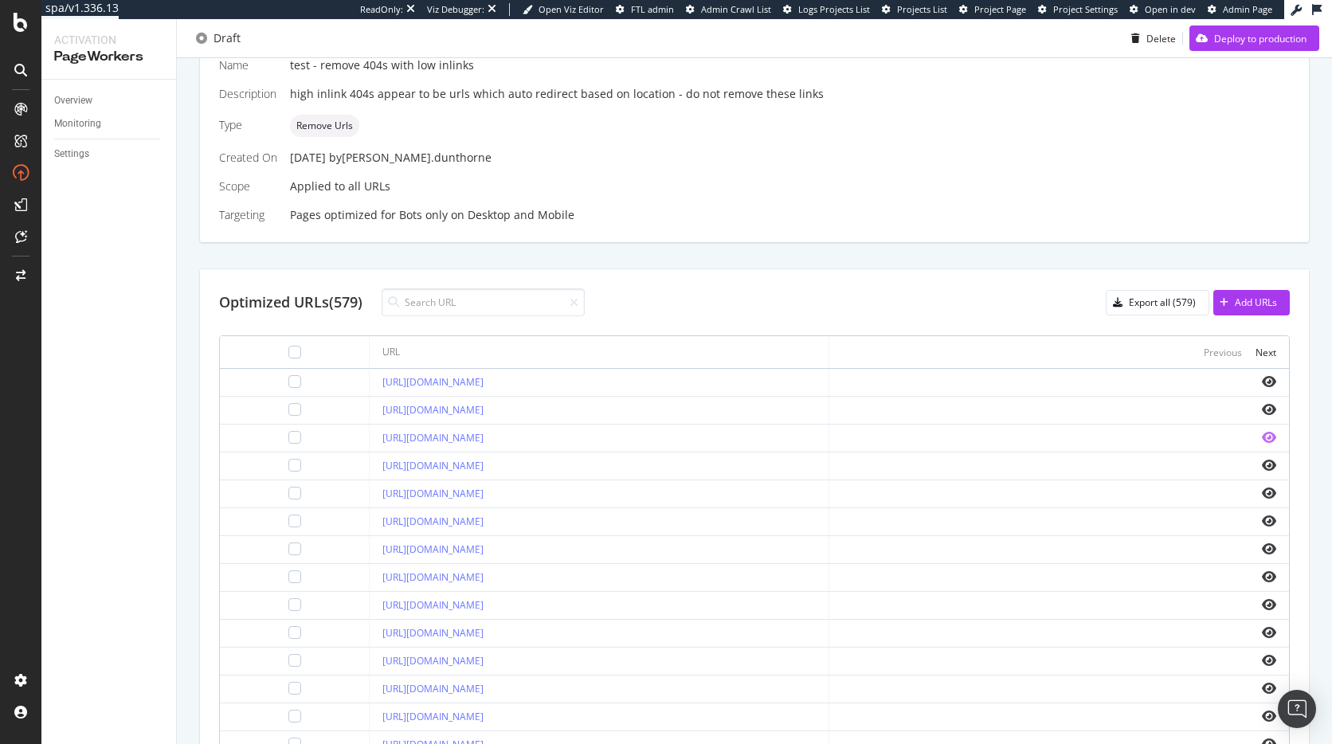
click at [1262, 439] on icon "eye" at bounding box center [1269, 437] width 14 height 13
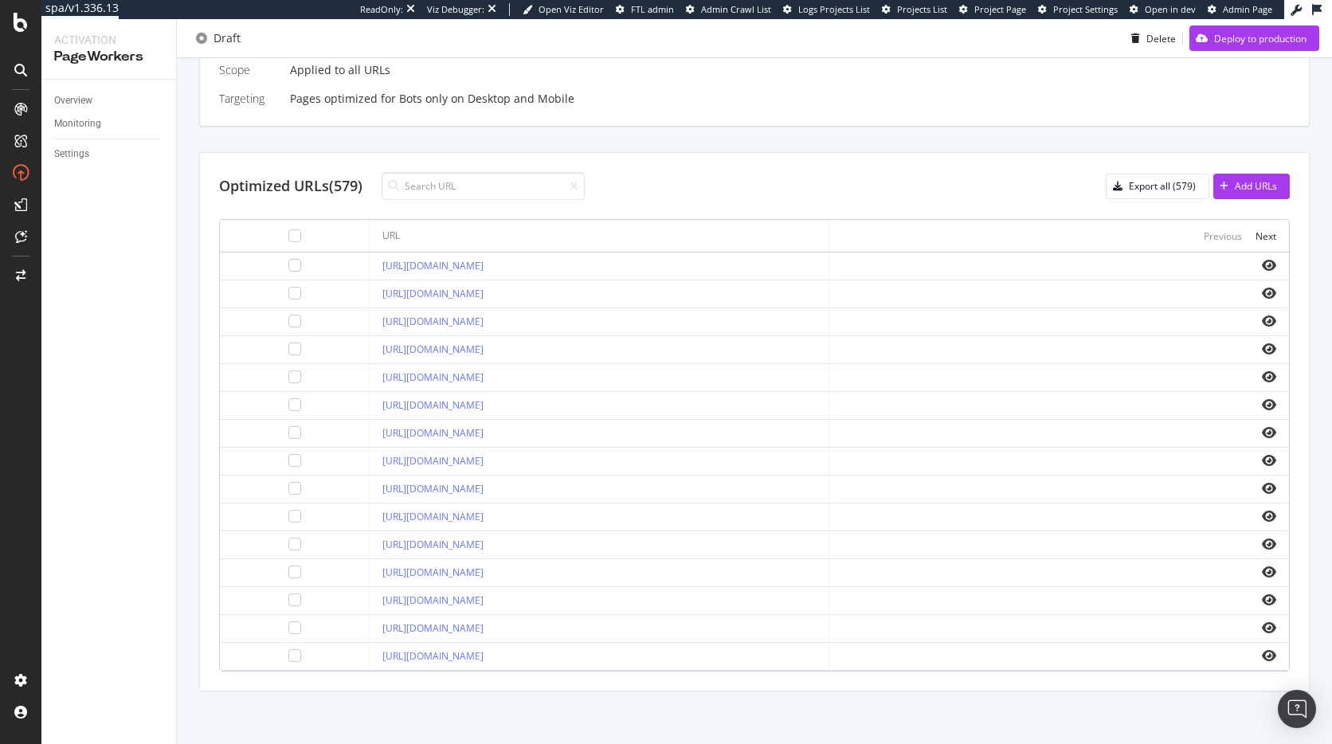
scroll to position [491, 0]
click at [1262, 595] on icon "eye" at bounding box center [1269, 596] width 14 height 13
click at [1262, 594] on icon "eye" at bounding box center [1269, 596] width 14 height 13
drag, startPoint x: 324, startPoint y: 483, endPoint x: 788, endPoint y: 486, distance: 464.6
click at [788, 486] on td "https://www.thewhitecompany.com/Candles-and-Fragrance/Shop-By-Fragrances/c/Herb…" at bounding box center [600, 487] width 460 height 28
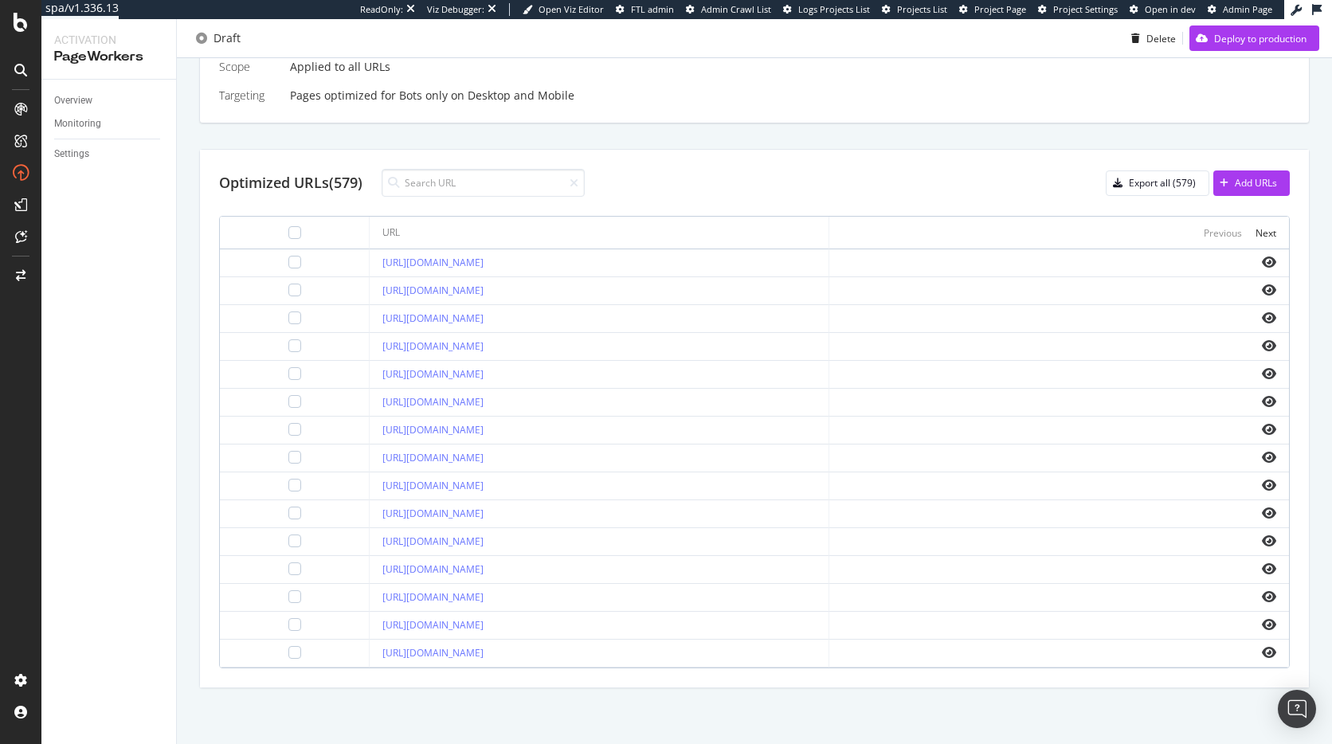
copy link "https://www.thewhitecompany.com/Candles-and-Fragrance/Shop-By-Fragrances/c/Herb…"
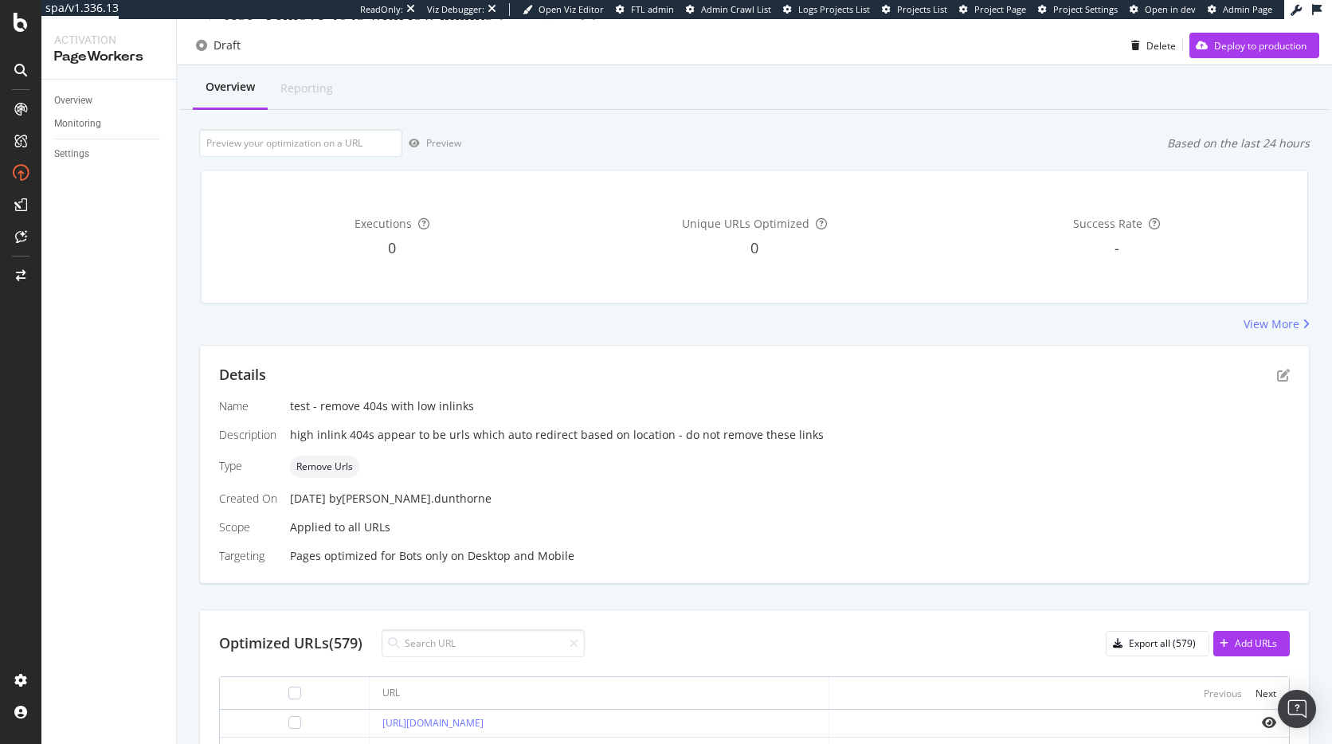
scroll to position [0, 0]
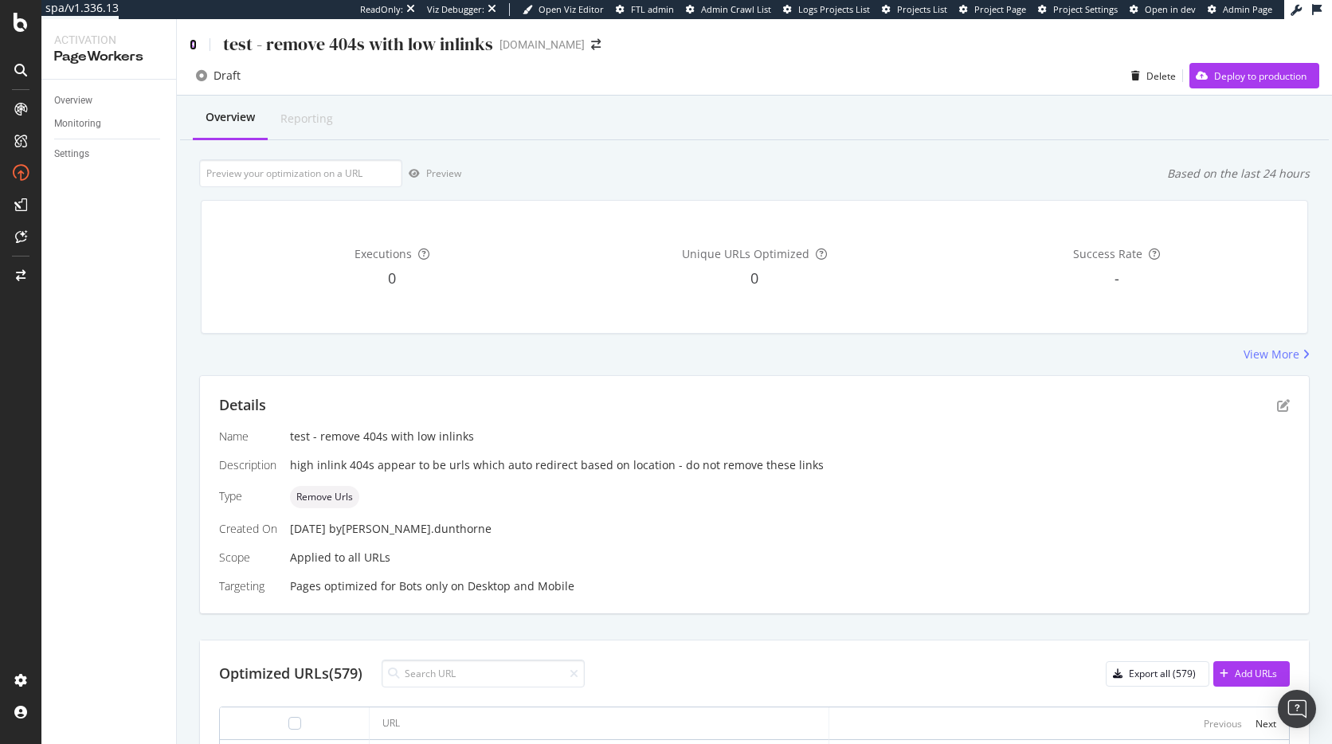
click at [194, 41] on icon at bounding box center [193, 44] width 7 height 11
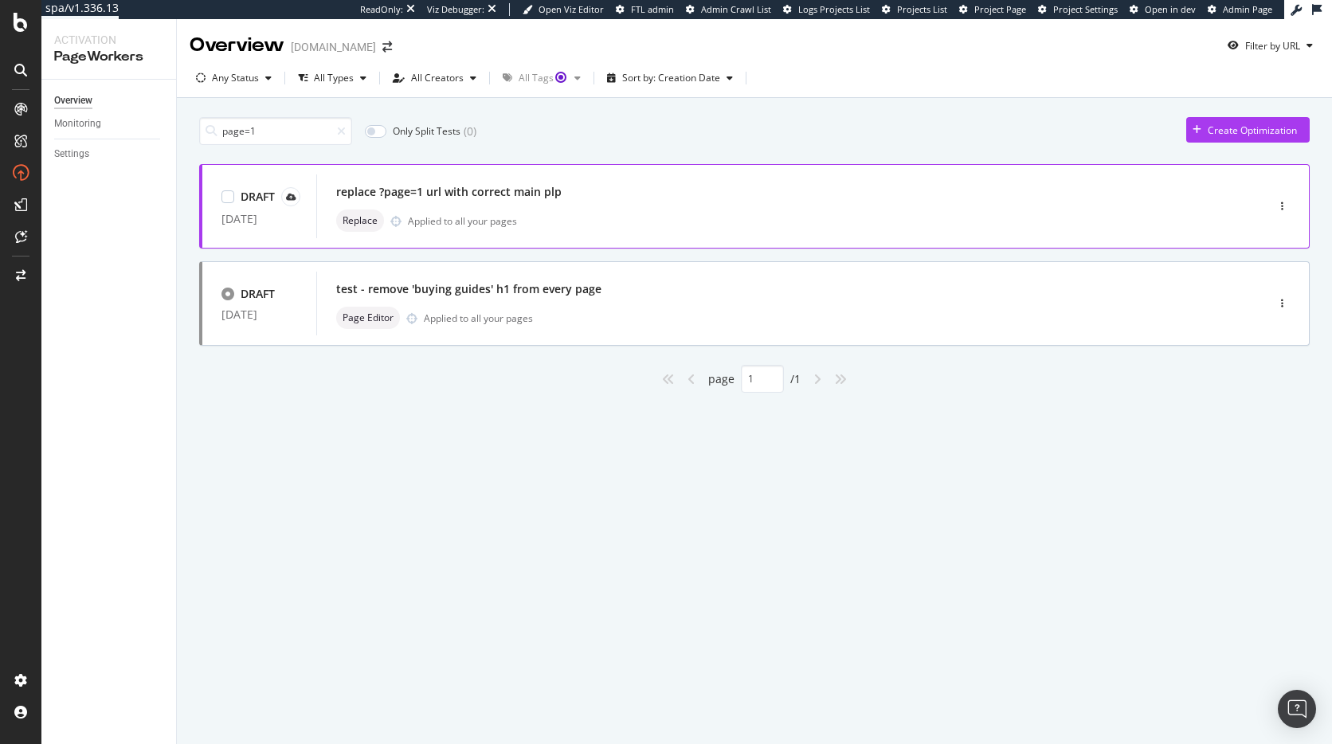
click at [614, 212] on div "Replace Applied to all your pages" at bounding box center [767, 221] width 862 height 22
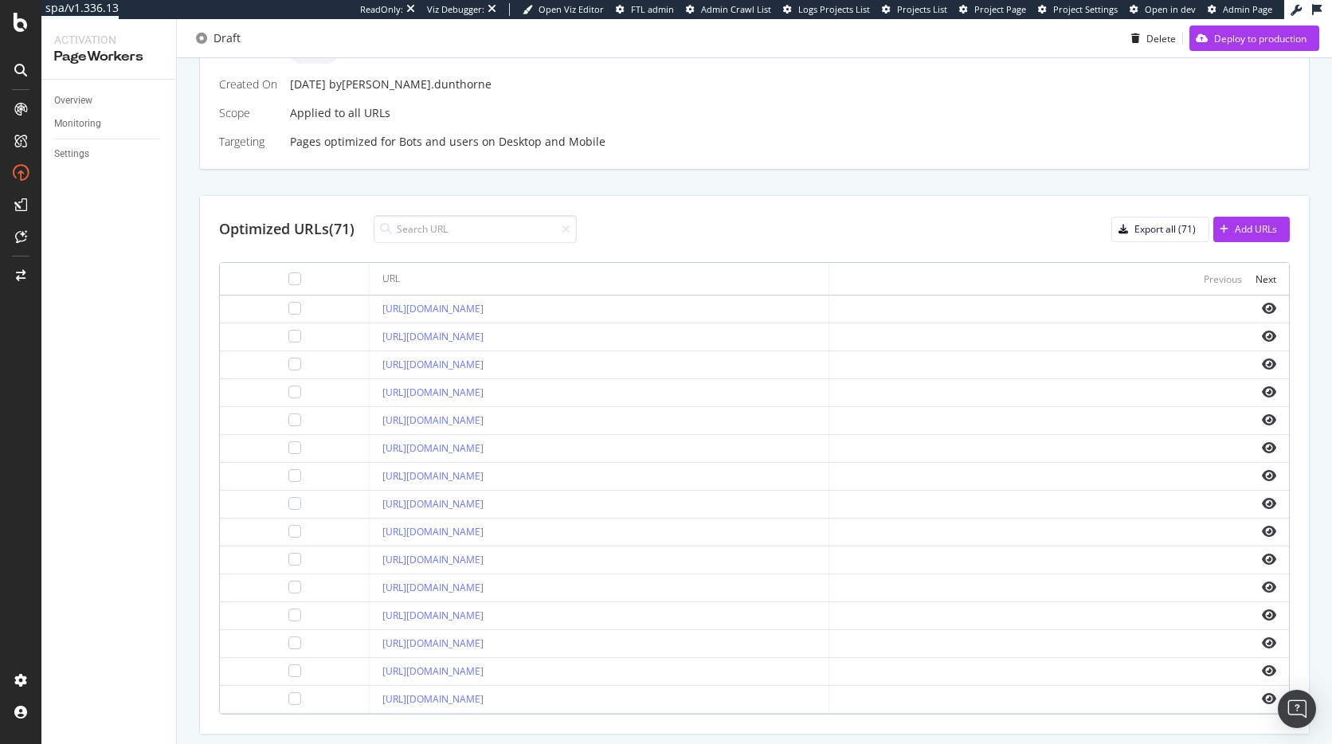
scroll to position [454, 0]
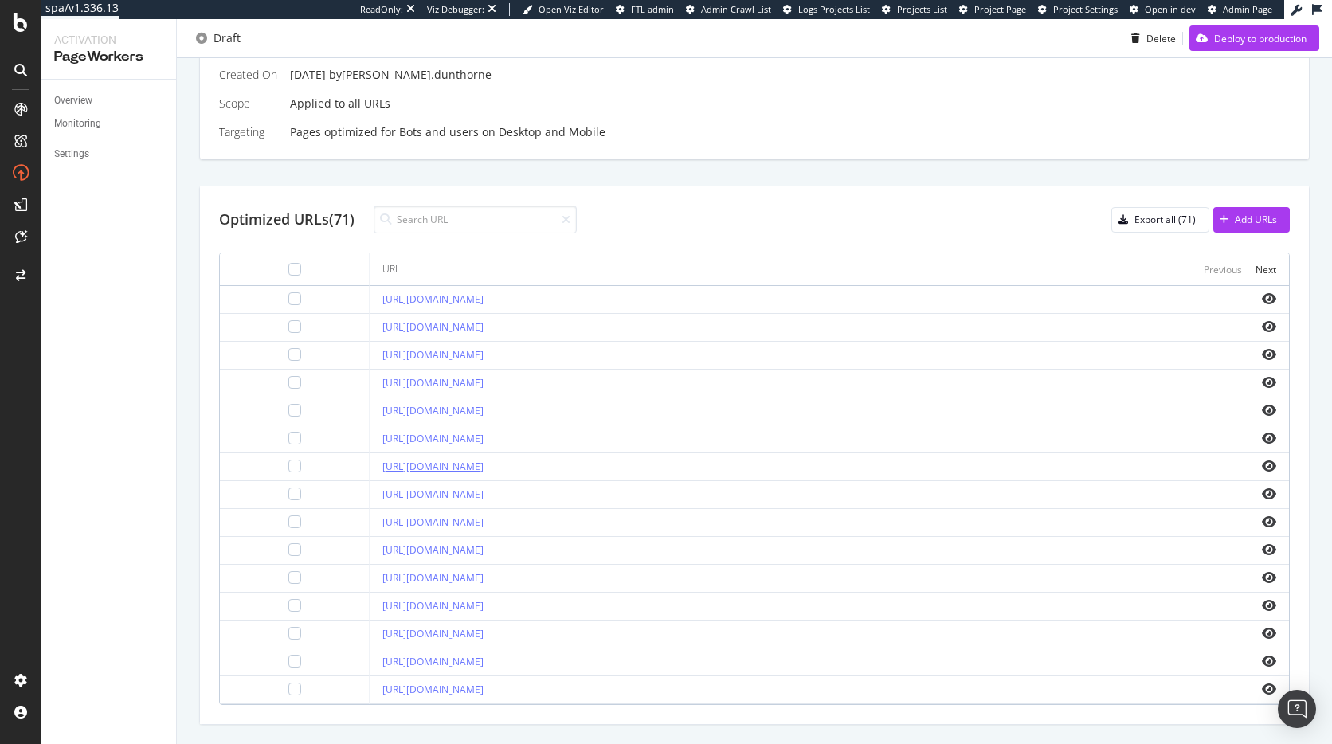
drag, startPoint x: 318, startPoint y: 468, endPoint x: 653, endPoint y: 467, distance: 334.7
click at [653, 467] on td "https://www.thewhitecompany.com/uk/Baby-and-Children/c/girls?page=1" at bounding box center [600, 467] width 460 height 28
copy link "https://www.thewhitecompany.com/uk/Baby-and-Children/c/girls?page=1"
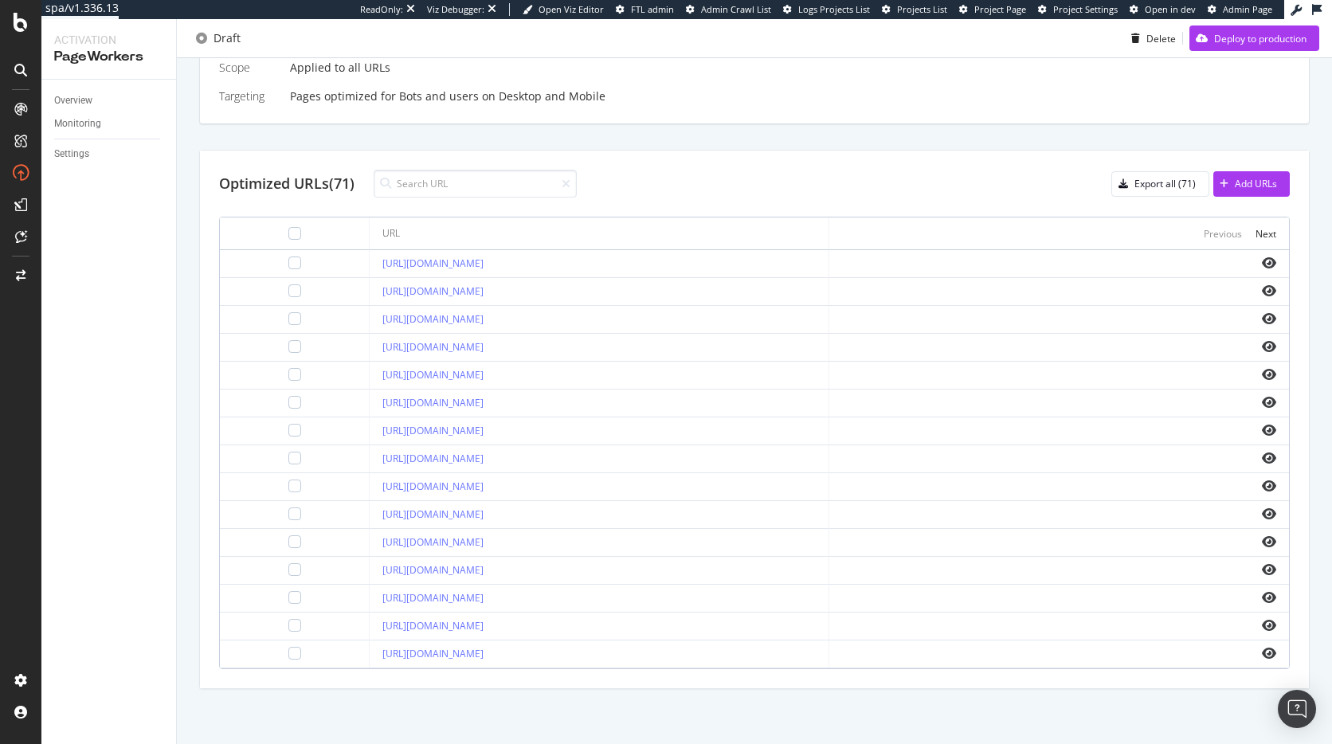
scroll to position [491, 0]
drag, startPoint x: 324, startPoint y: 646, endPoint x: 664, endPoint y: 649, distance: 339.4
click at [649, 642] on td "https://www.thewhitecompany.com/uk/Bedroom/c/duvet-covers?page=1" at bounding box center [600, 654] width 460 height 28
drag, startPoint x: 676, startPoint y: 657, endPoint x: 324, endPoint y: 655, distance: 351.4
click at [370, 655] on td "https://www.thewhitecompany.com/uk/Bedroom/c/duvet-covers?page=1" at bounding box center [600, 654] width 460 height 28
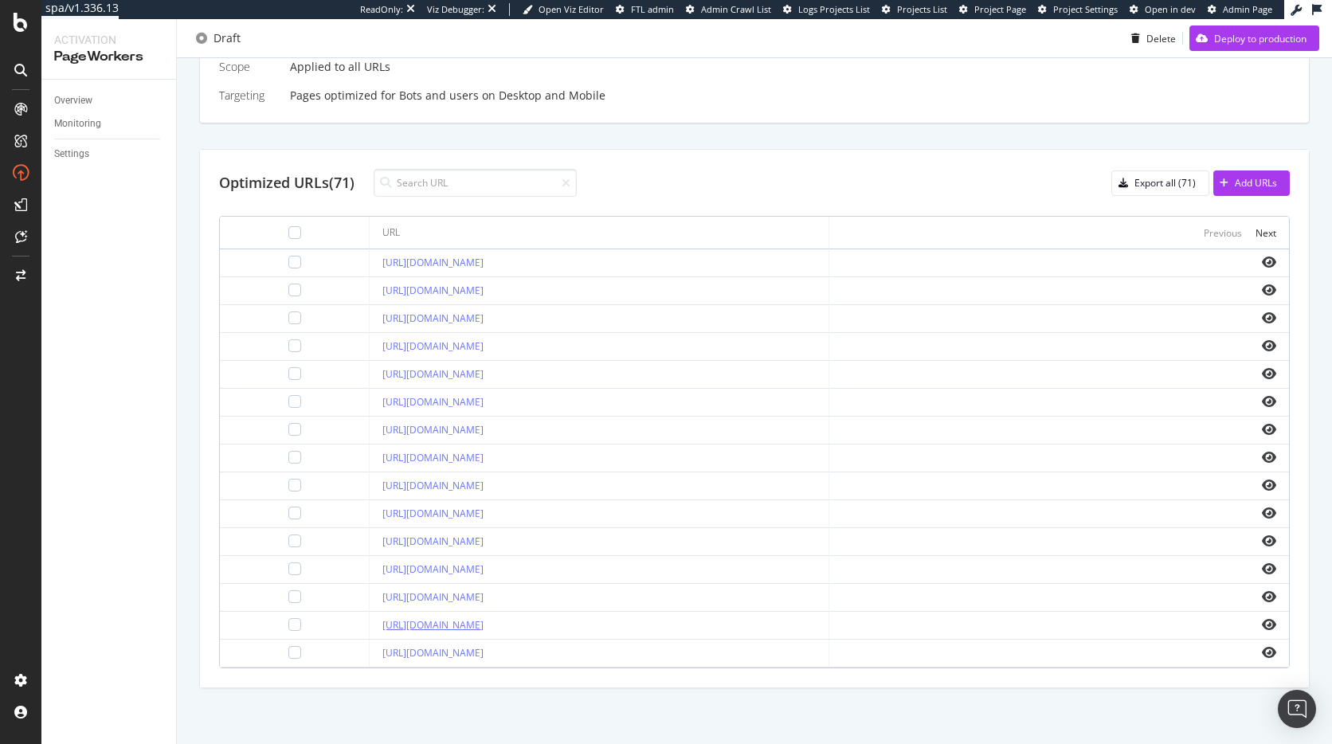
copy link "https://www.thewhitecompany.com/uk/Bedroom/c/duvet-covers?page=1"
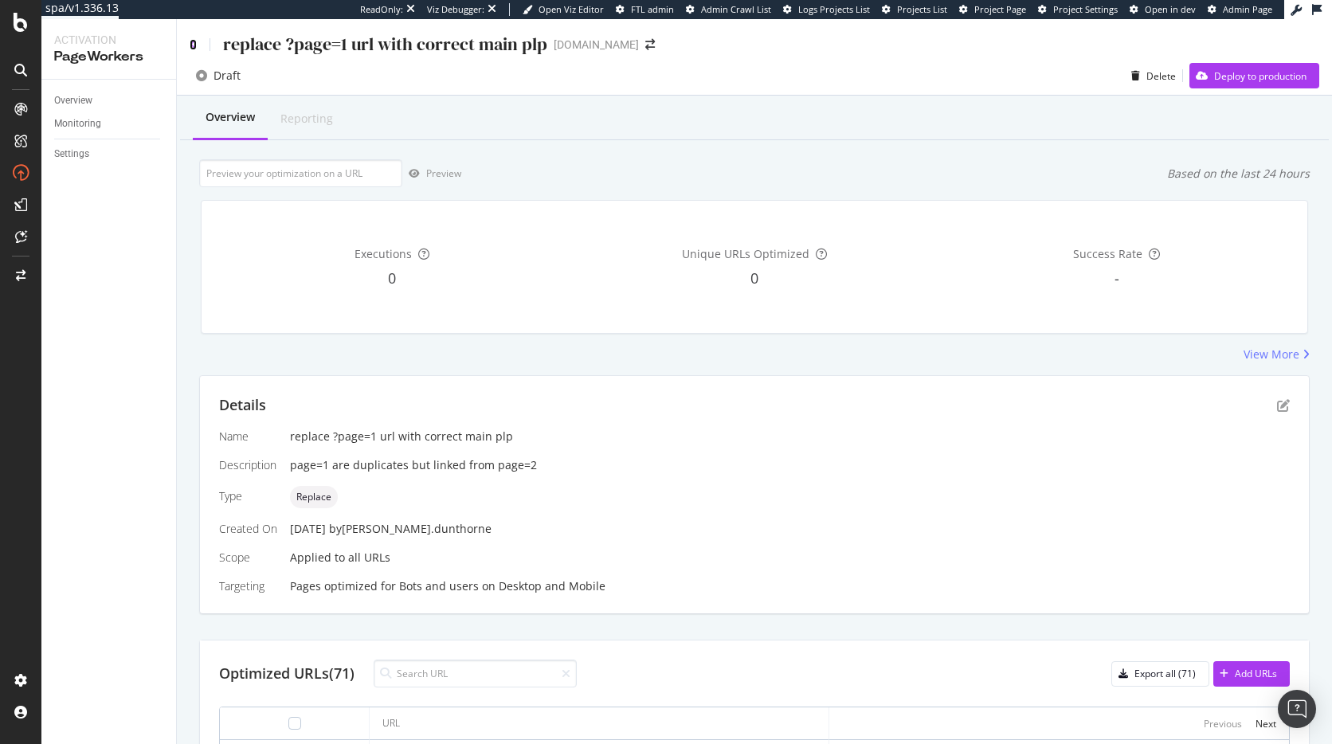
click at [194, 40] on icon at bounding box center [193, 44] width 7 height 11
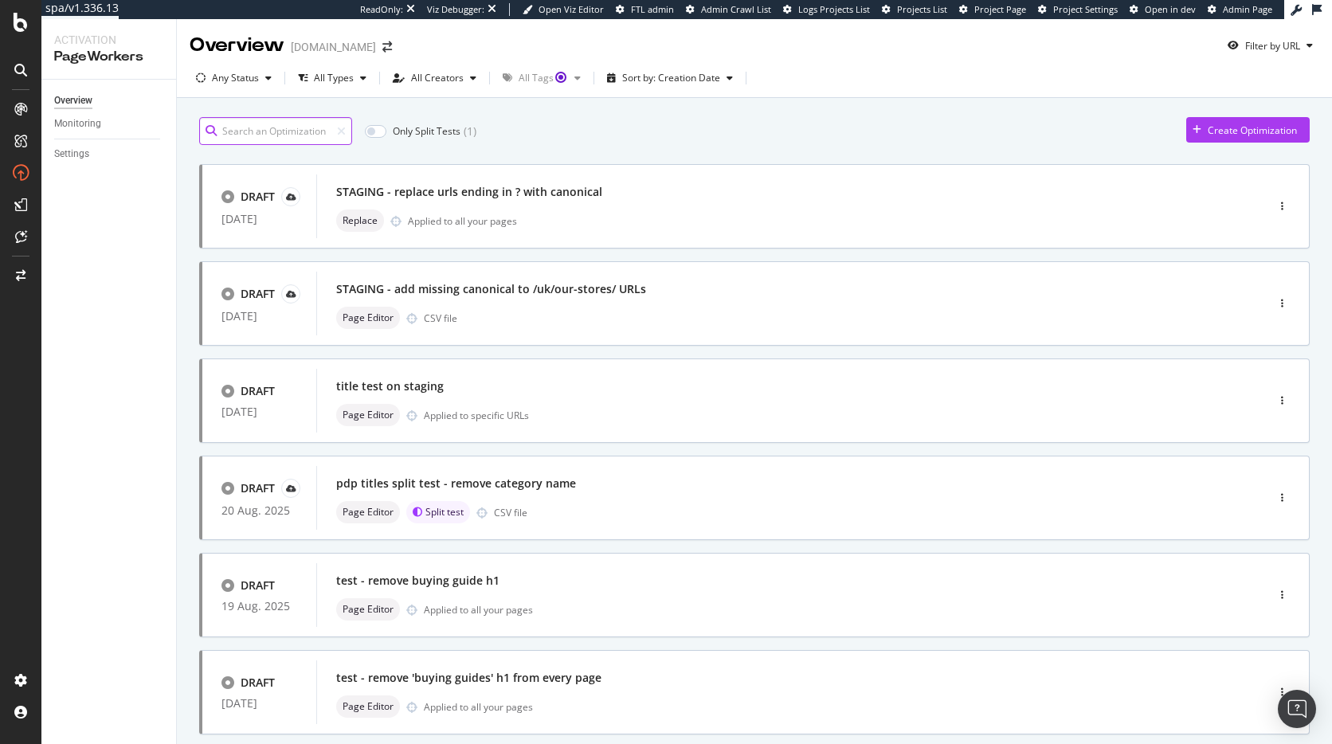
click at [294, 132] on input at bounding box center [275, 131] width 153 height 28
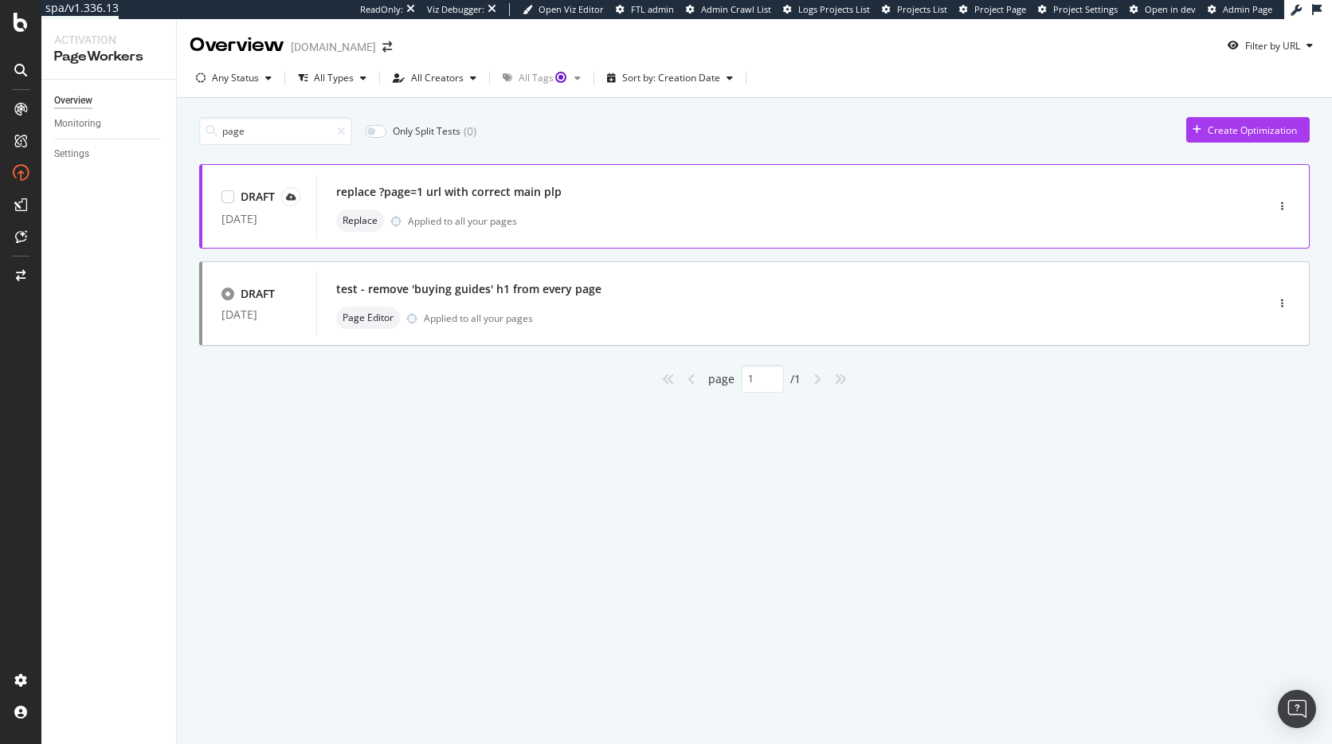
click at [587, 208] on div "replace ?page=1 url with correct main plp Replace Applied to all your pages" at bounding box center [767, 206] width 862 height 51
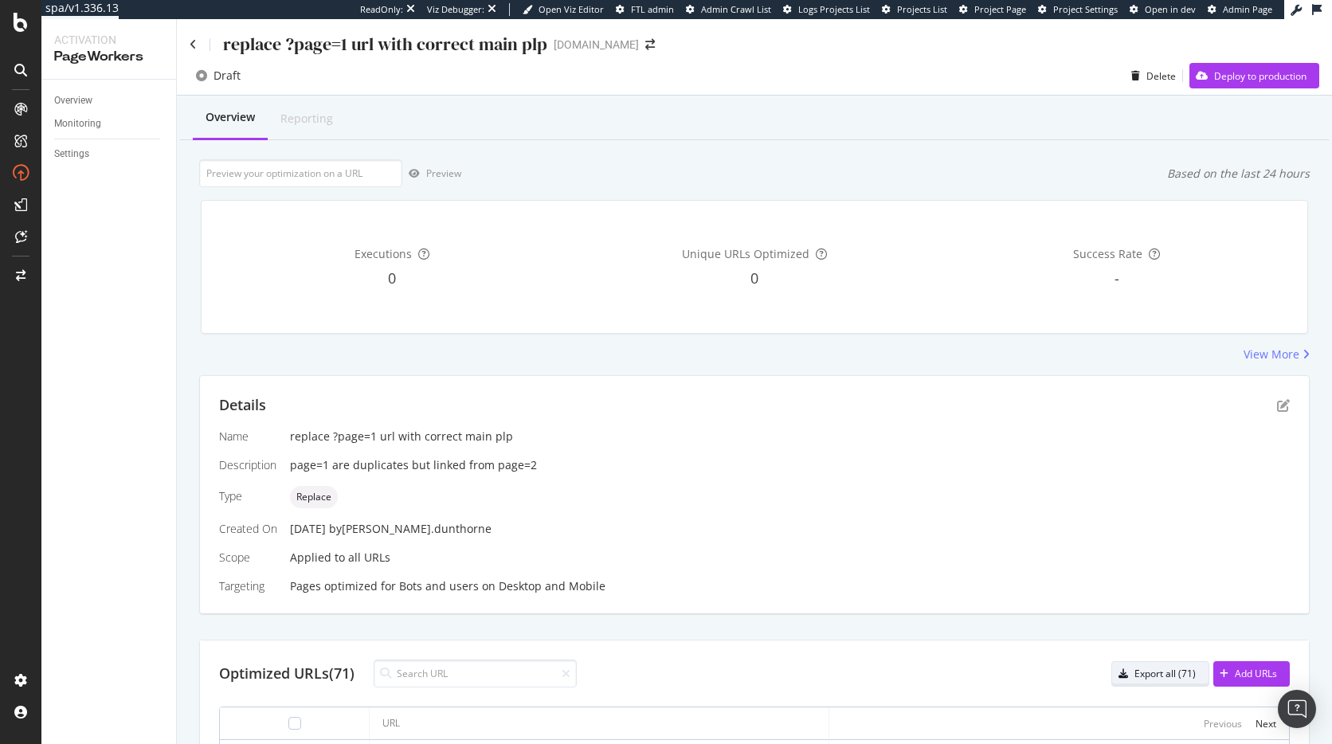
click at [1153, 676] on div "Export all (71)" at bounding box center [1165, 674] width 61 height 14
click at [192, 41] on icon at bounding box center [193, 44] width 7 height 11
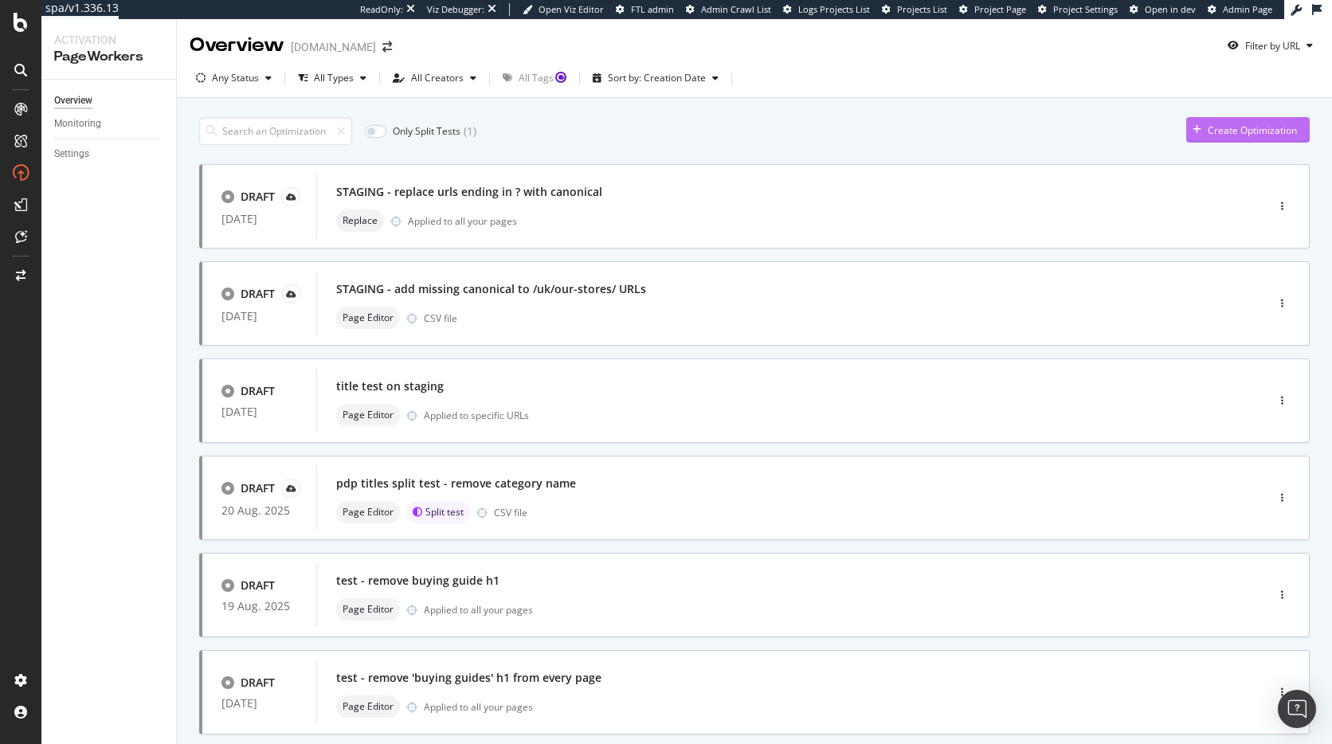
click at [1233, 131] on div "Create Optimization" at bounding box center [1252, 131] width 89 height 14
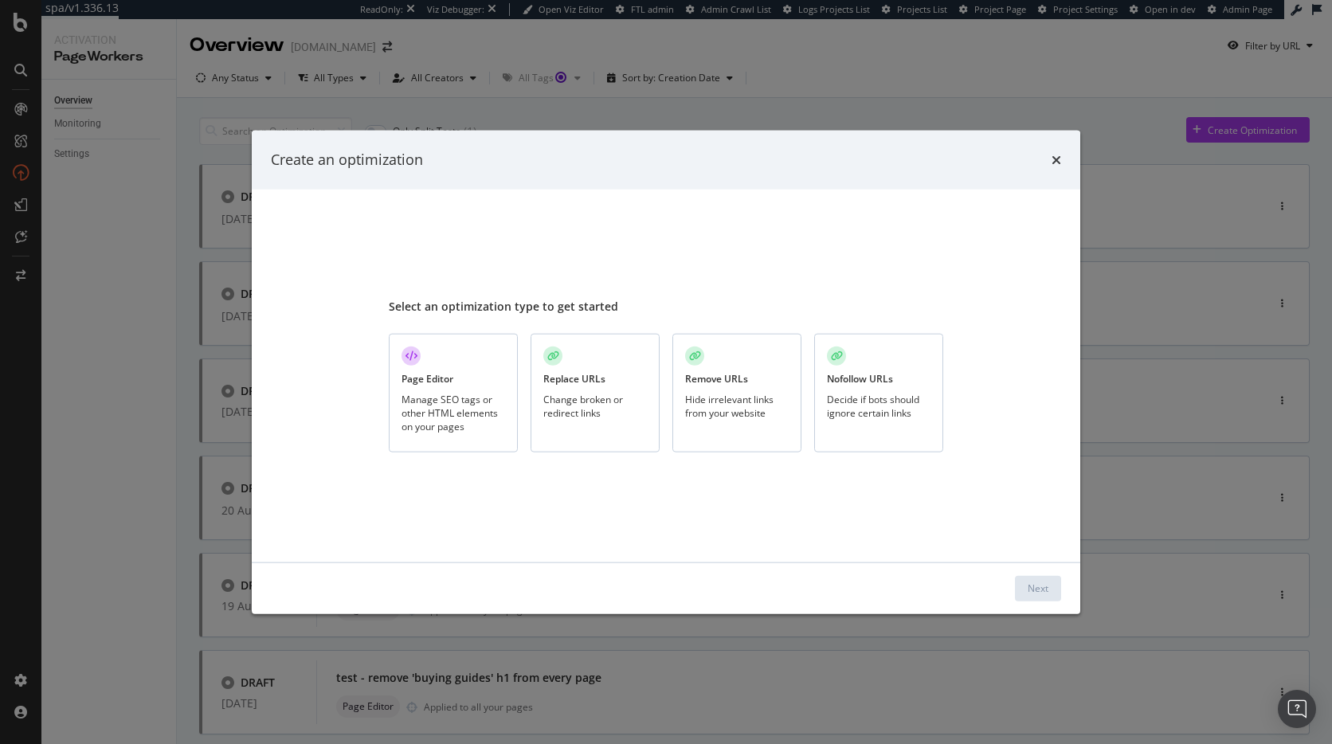
click at [436, 392] on div "Manage SEO tags or other HTML elements on your pages" at bounding box center [454, 412] width 104 height 41
click at [1031, 586] on div "Next" at bounding box center [1038, 589] width 21 height 14
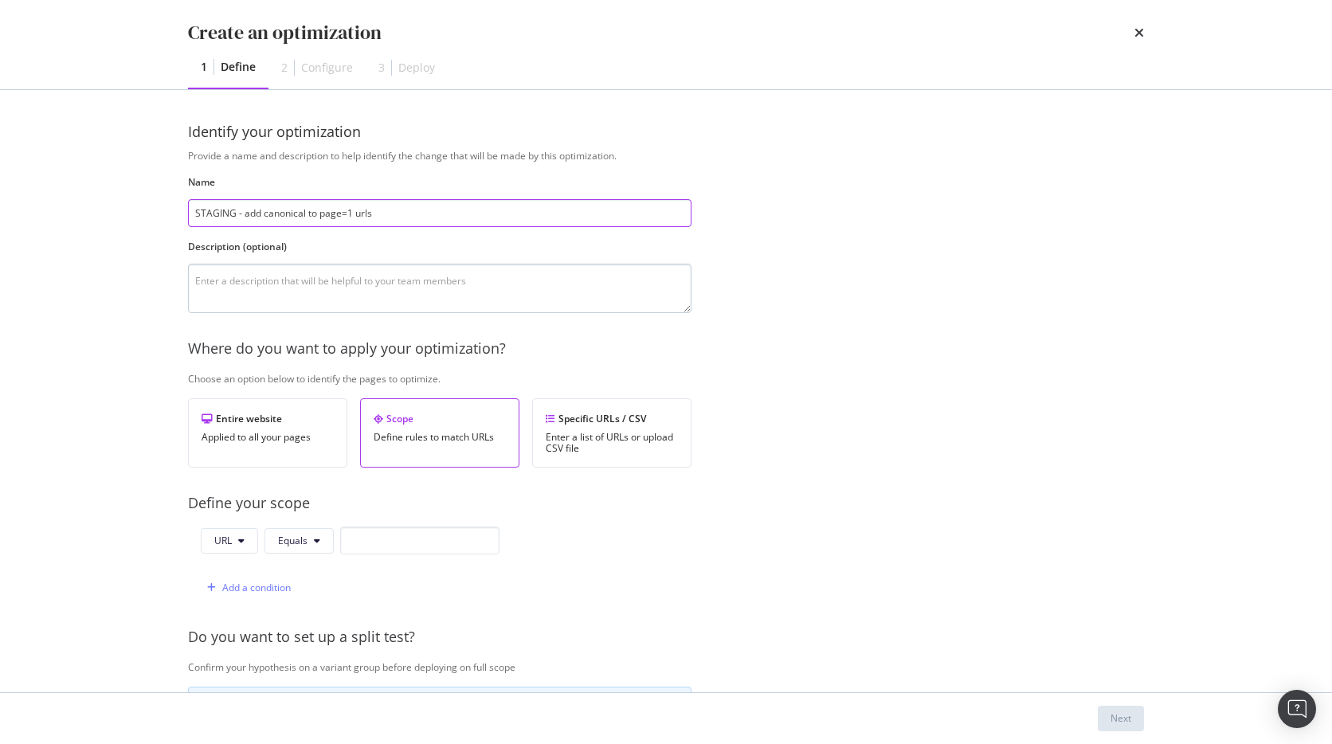
type input "STAGING - add canonical to page=1 urls"
click at [280, 264] on textarea "modal" at bounding box center [440, 288] width 504 height 49
click at [619, 422] on div "Specific URLs / CSV" at bounding box center [612, 419] width 132 height 14
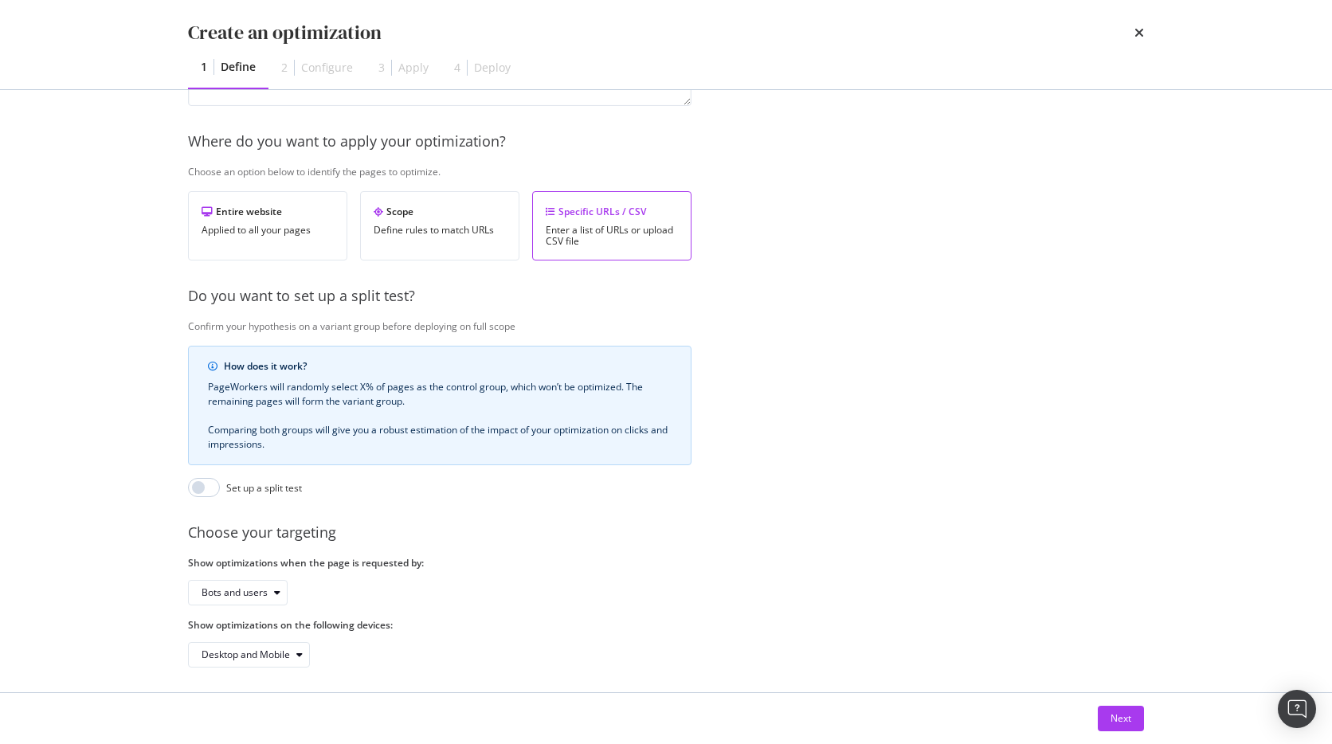
scroll to position [226, 0]
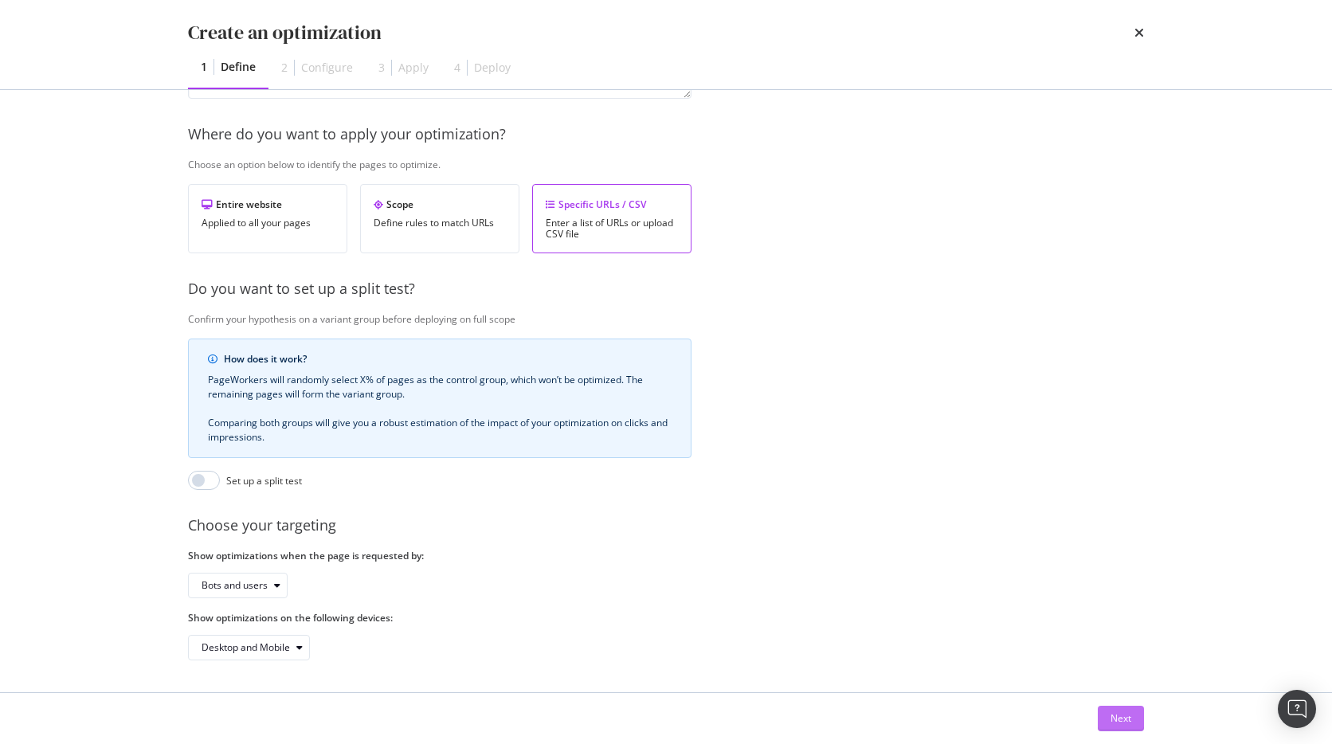
click at [1124, 719] on div "Next" at bounding box center [1121, 719] width 21 height 14
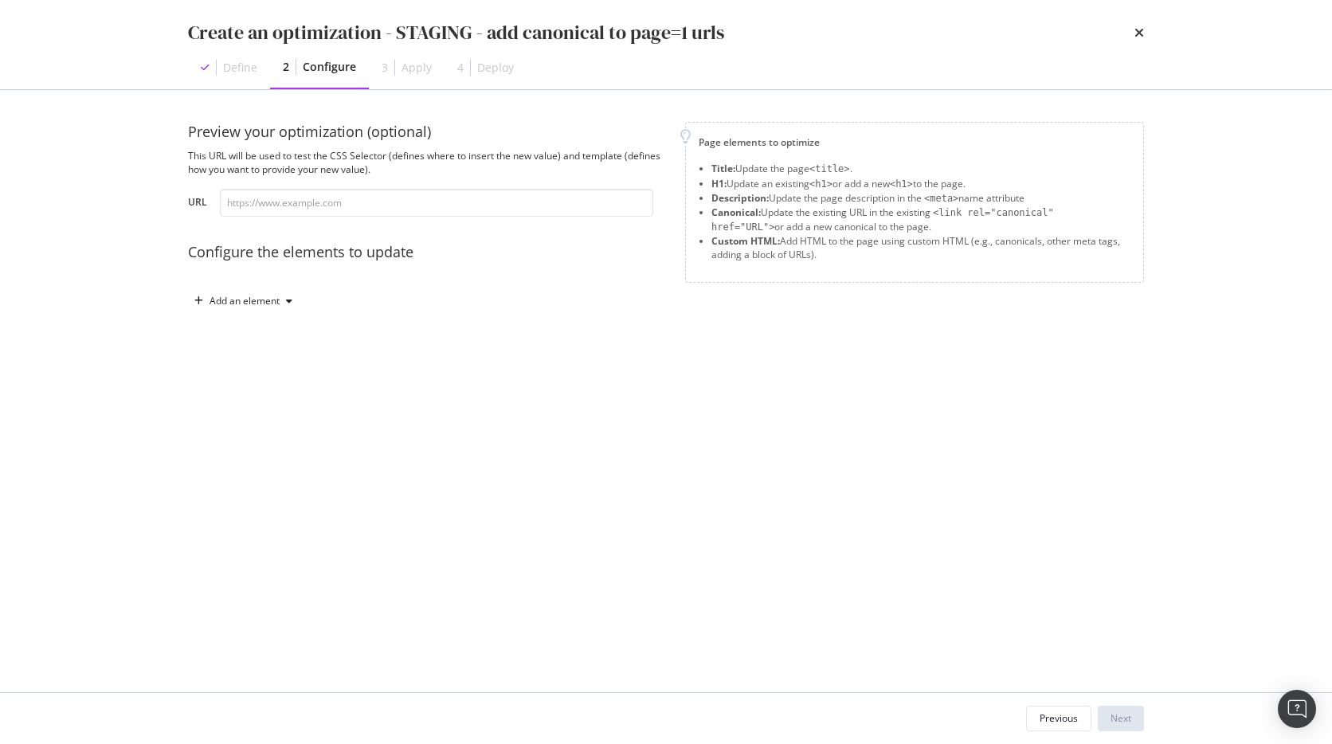
scroll to position [0, 0]
click at [256, 301] on div "Add an element" at bounding box center [245, 301] width 70 height 10
click at [249, 402] on div "Canonical" at bounding box center [252, 410] width 108 height 20
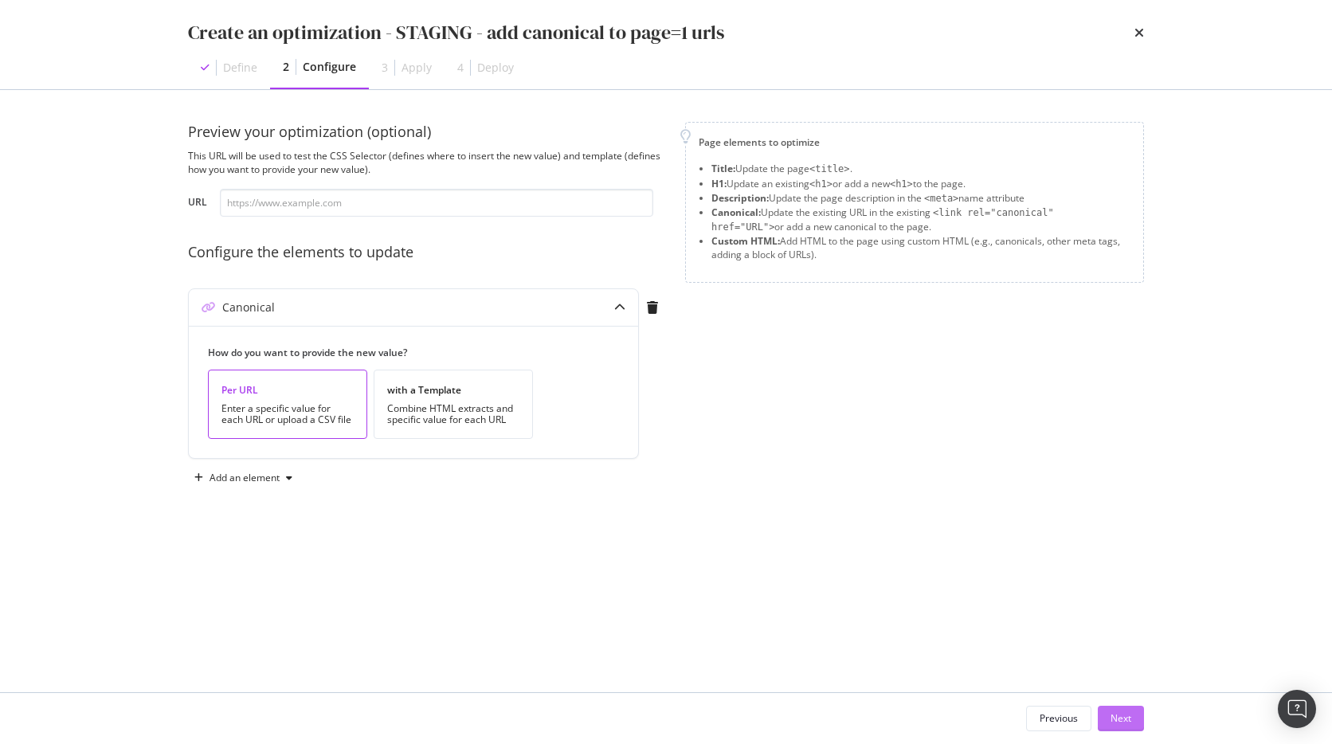
click at [1119, 722] on div "Next" at bounding box center [1121, 719] width 21 height 14
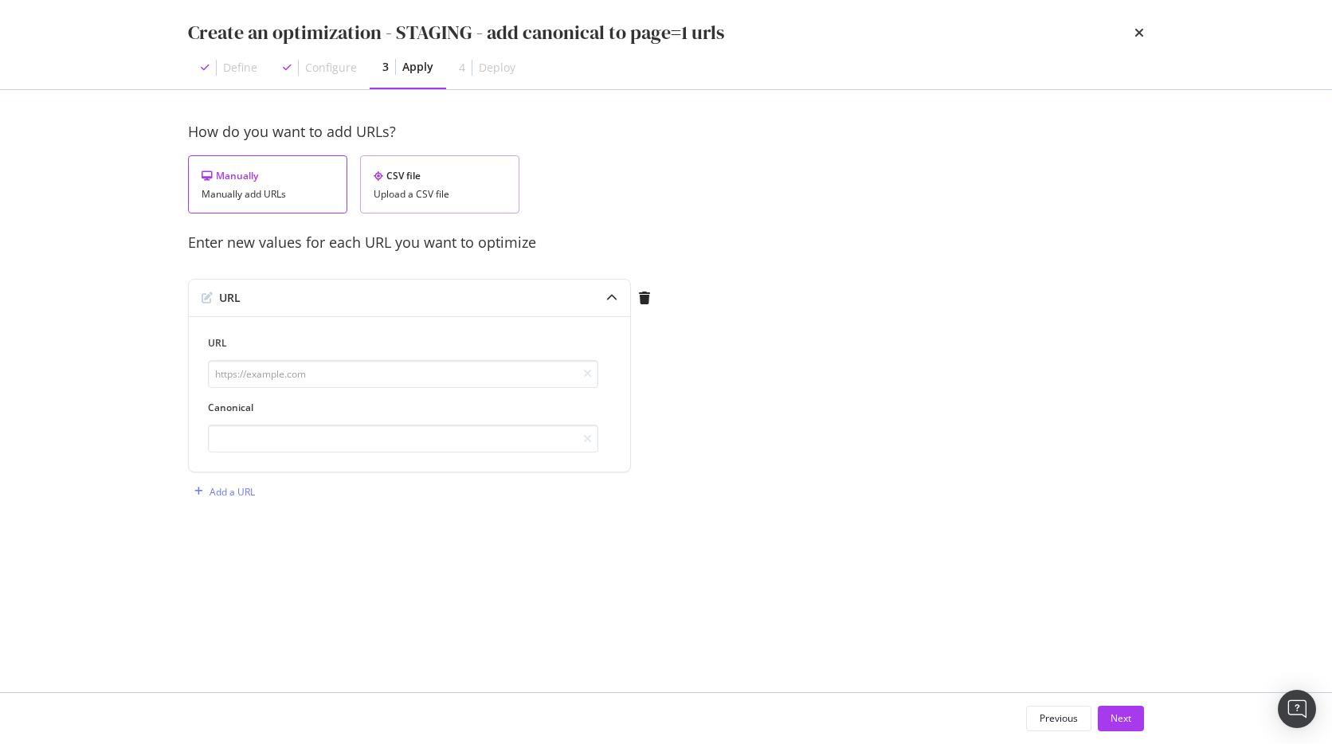
click at [442, 175] on div "CSV file" at bounding box center [440, 176] width 132 height 14
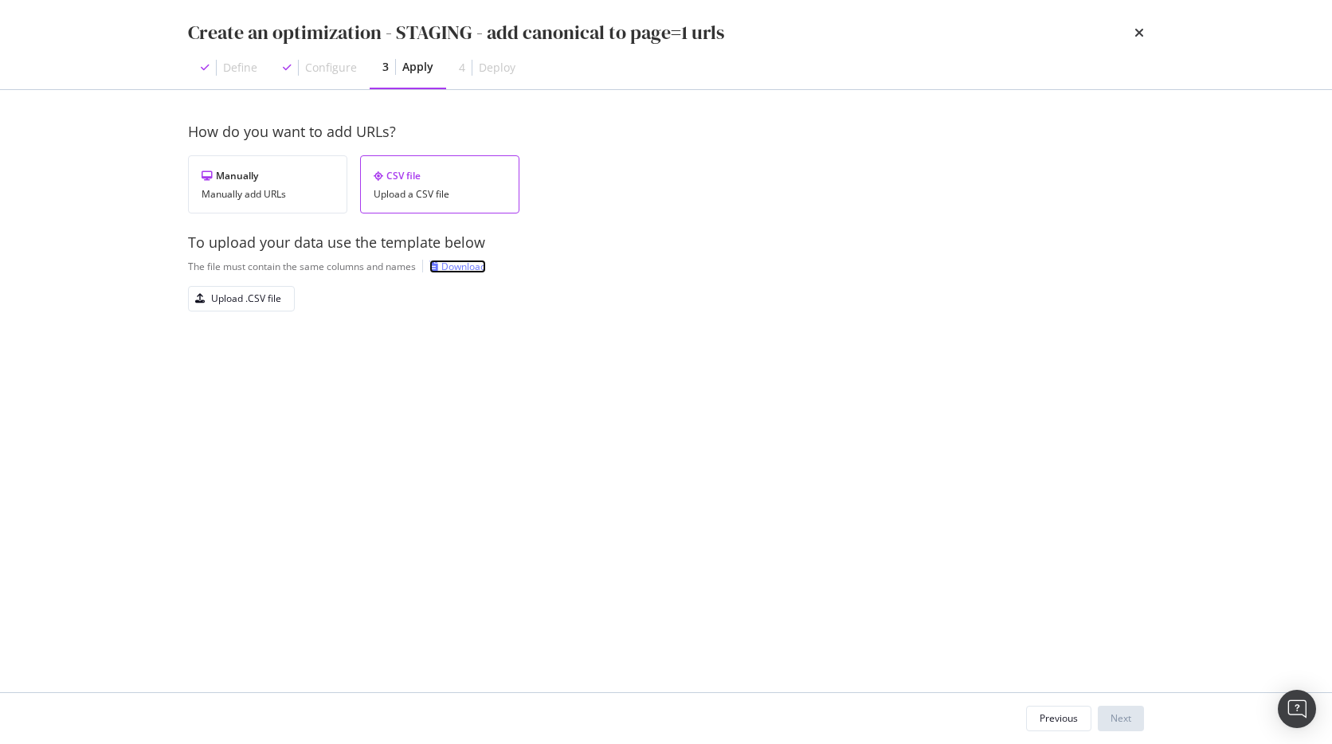
click at [453, 265] on div "Download" at bounding box center [463, 267] width 45 height 14
click at [257, 300] on div "Upload .CSV file" at bounding box center [246, 299] width 70 height 14
click at [1117, 725] on div "Next" at bounding box center [1121, 719] width 21 height 24
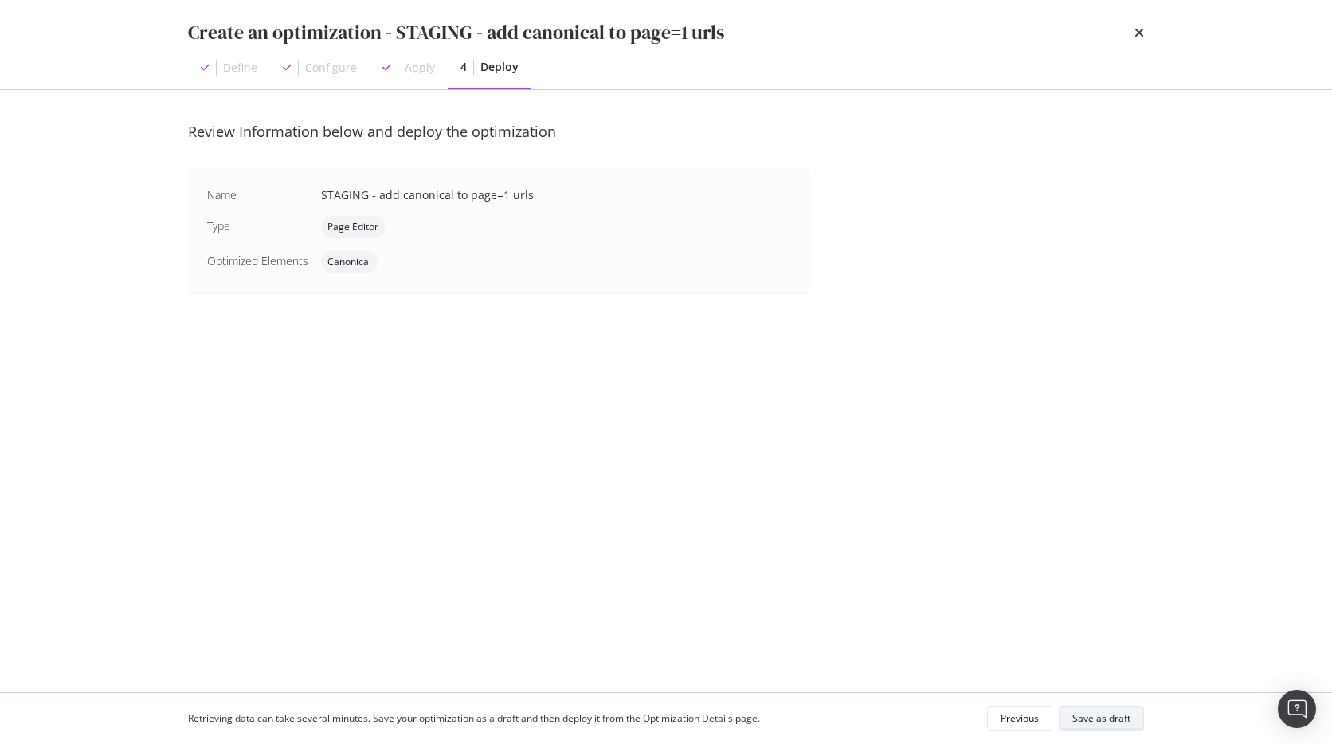
click at [1120, 724] on div "Save as draft" at bounding box center [1102, 719] width 58 height 14
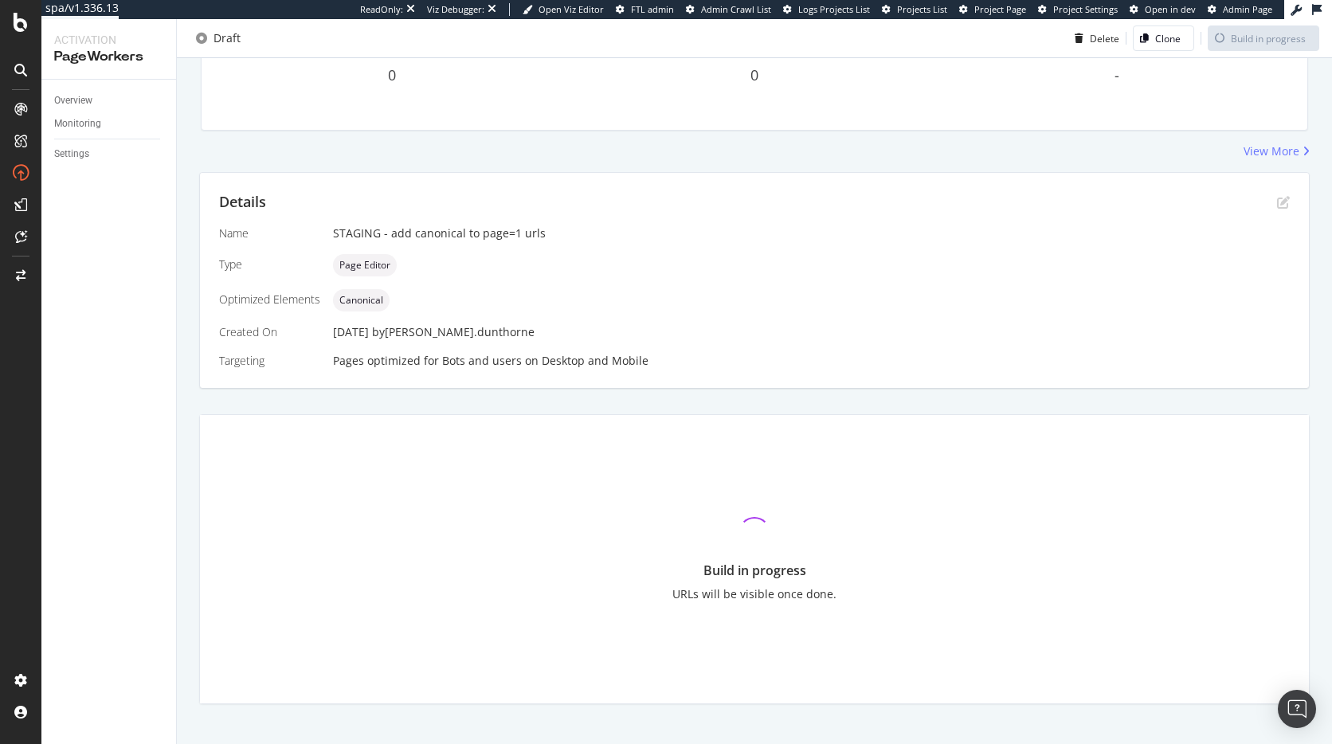
scroll to position [207, 0]
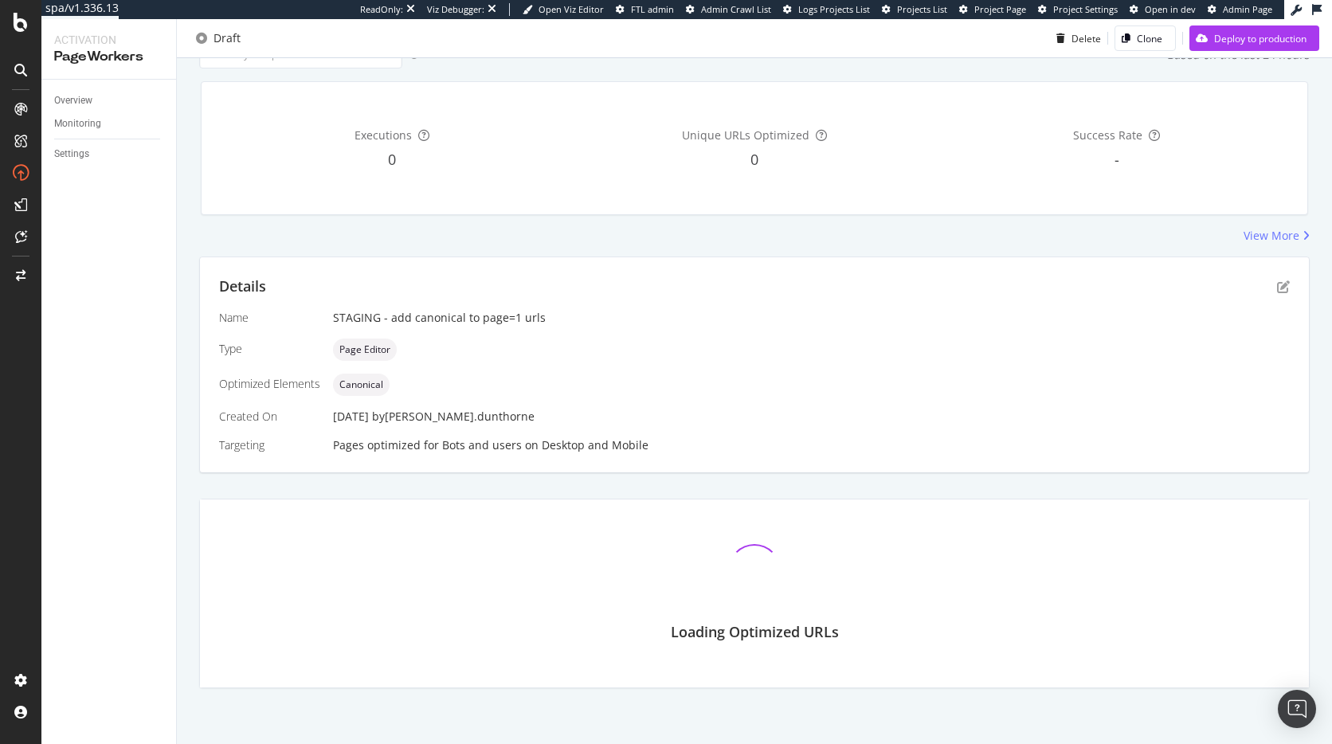
scroll to position [180, 0]
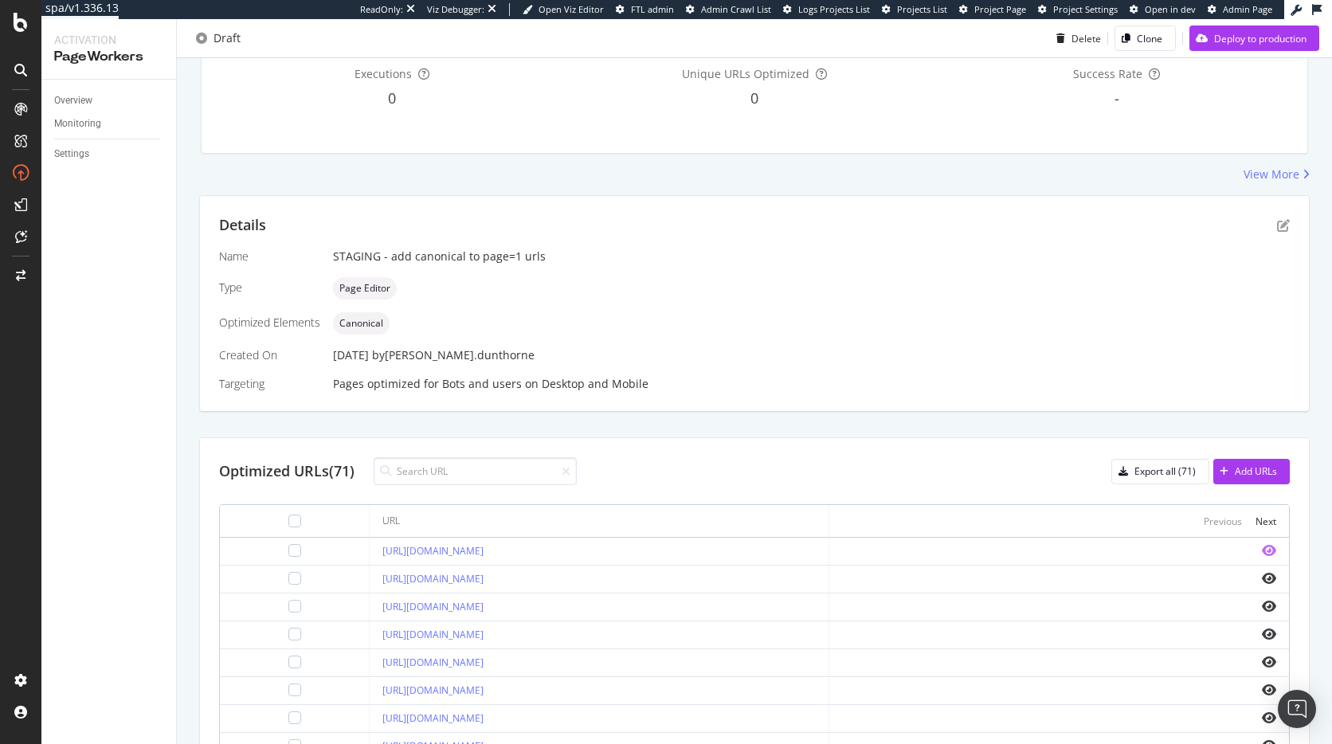
click at [1262, 547] on icon "eye" at bounding box center [1269, 550] width 14 height 13
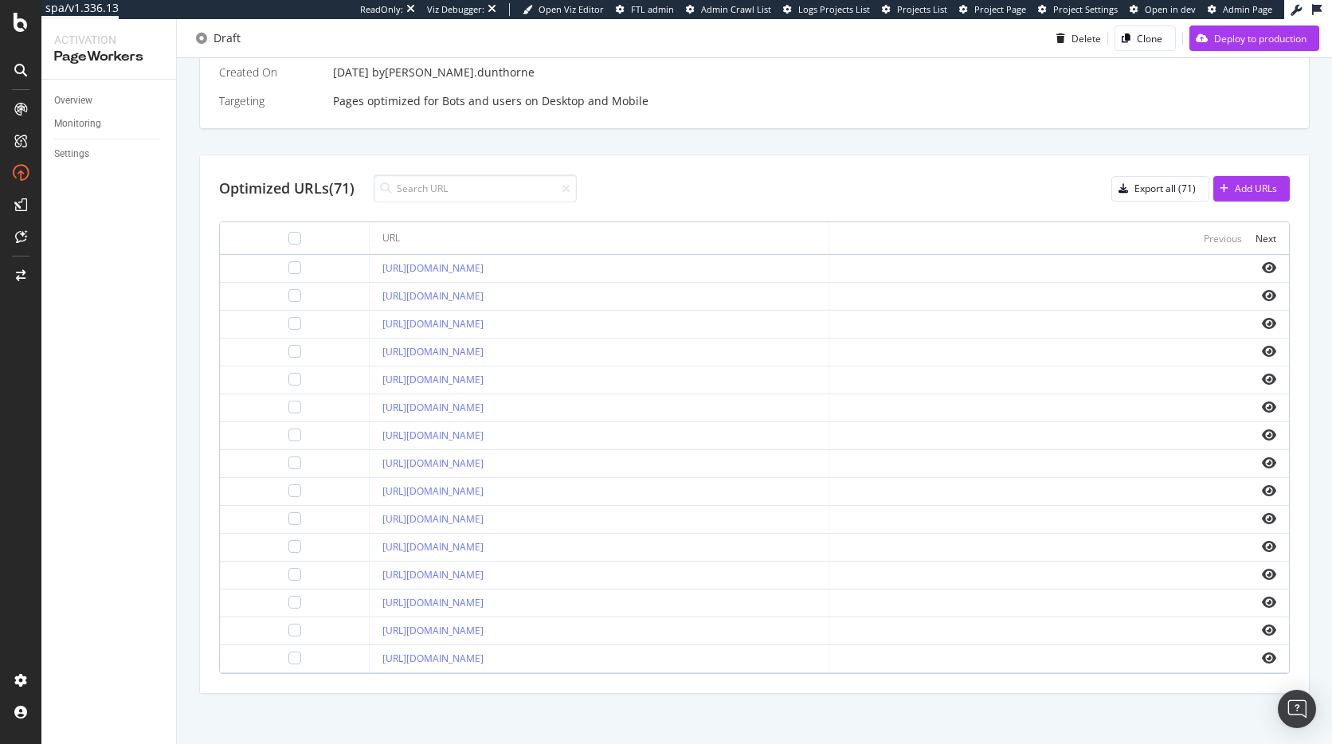
scroll to position [469, 0]
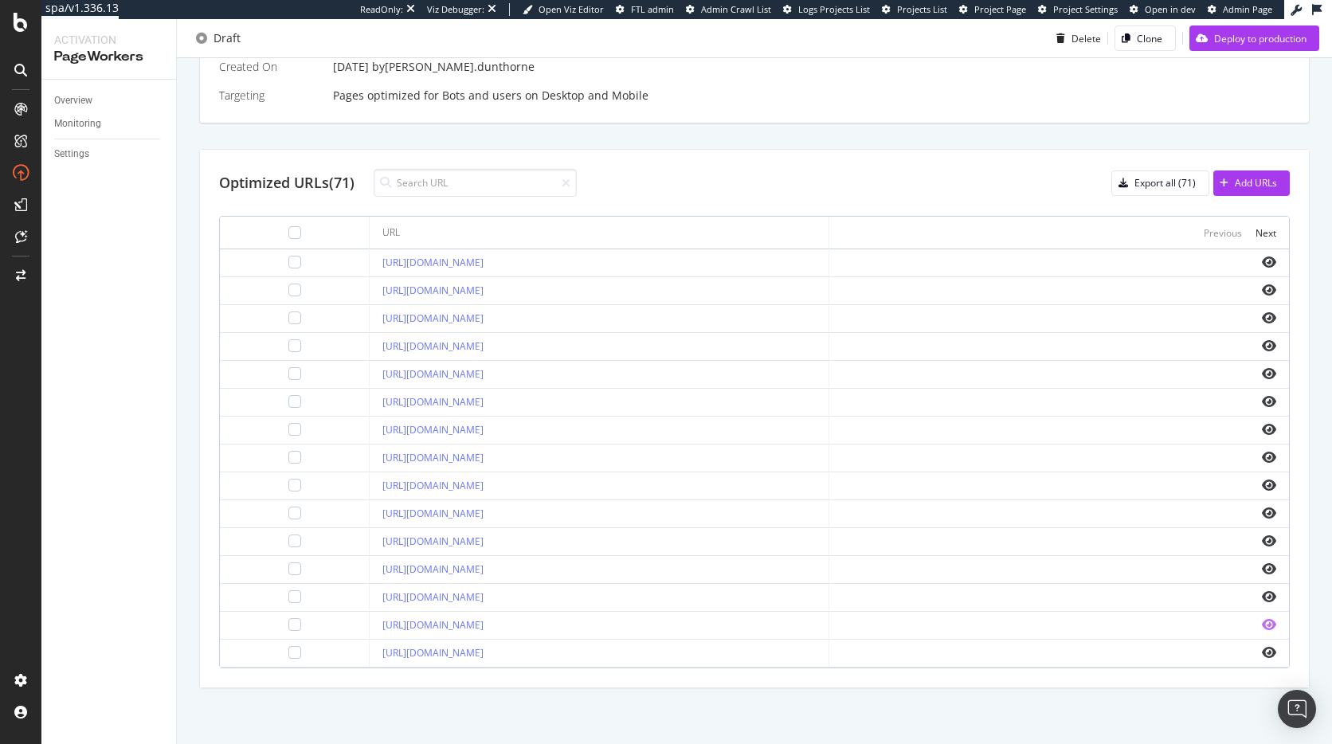
click at [1262, 625] on icon "eye" at bounding box center [1269, 624] width 14 height 13
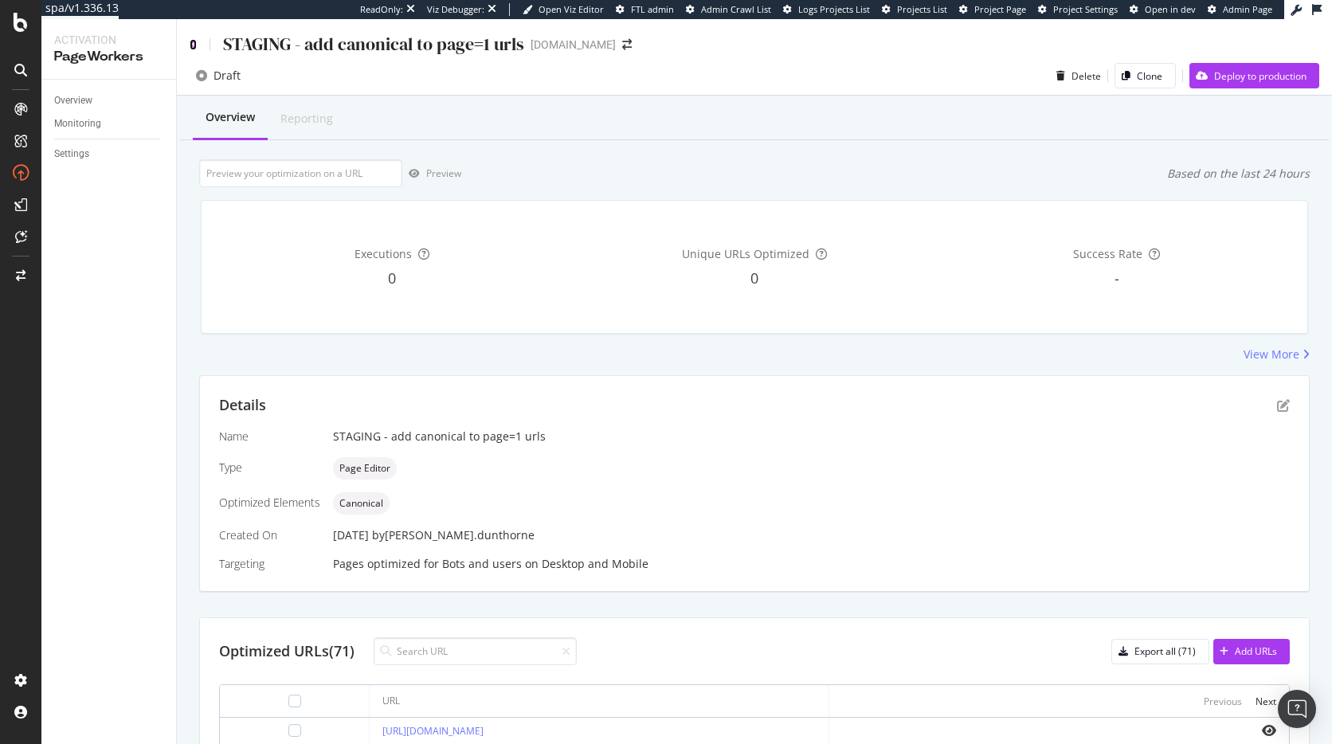
click at [195, 47] on icon at bounding box center [193, 44] width 7 height 11
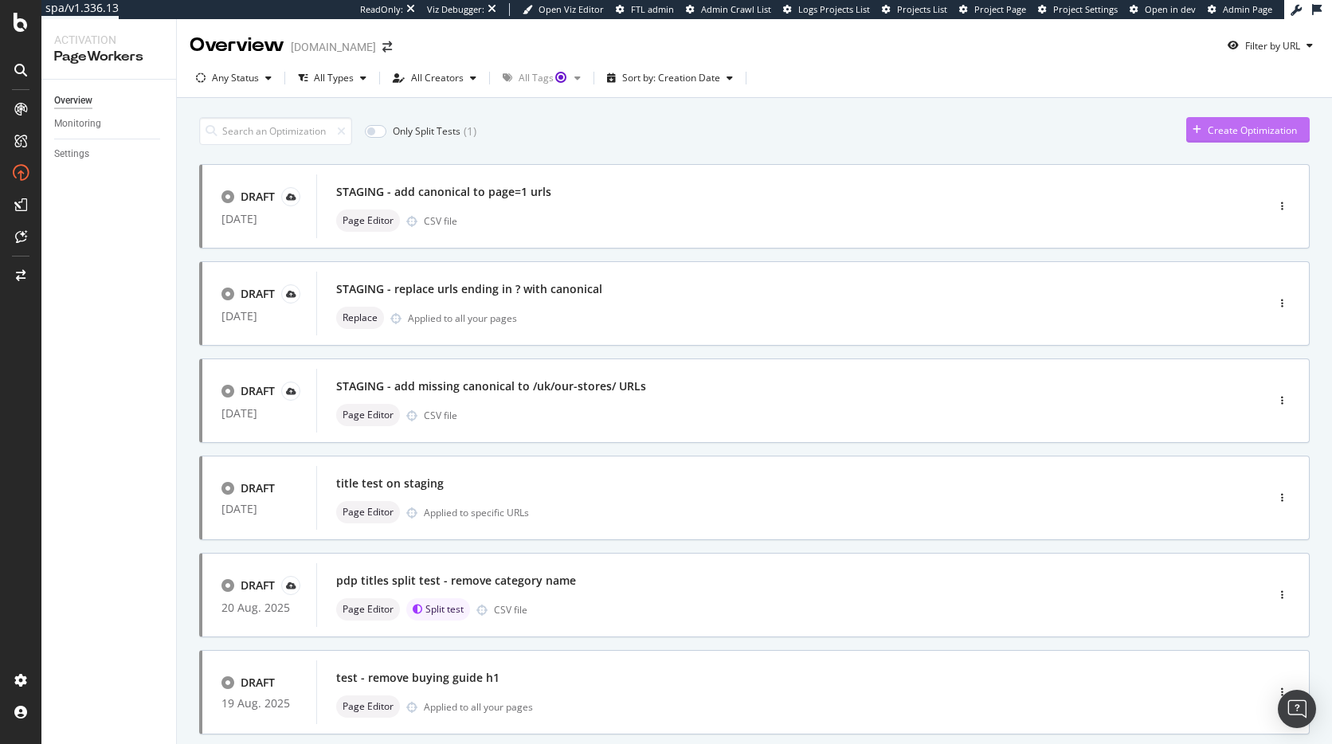
click at [1232, 129] on div "Create Optimization" at bounding box center [1252, 131] width 89 height 14
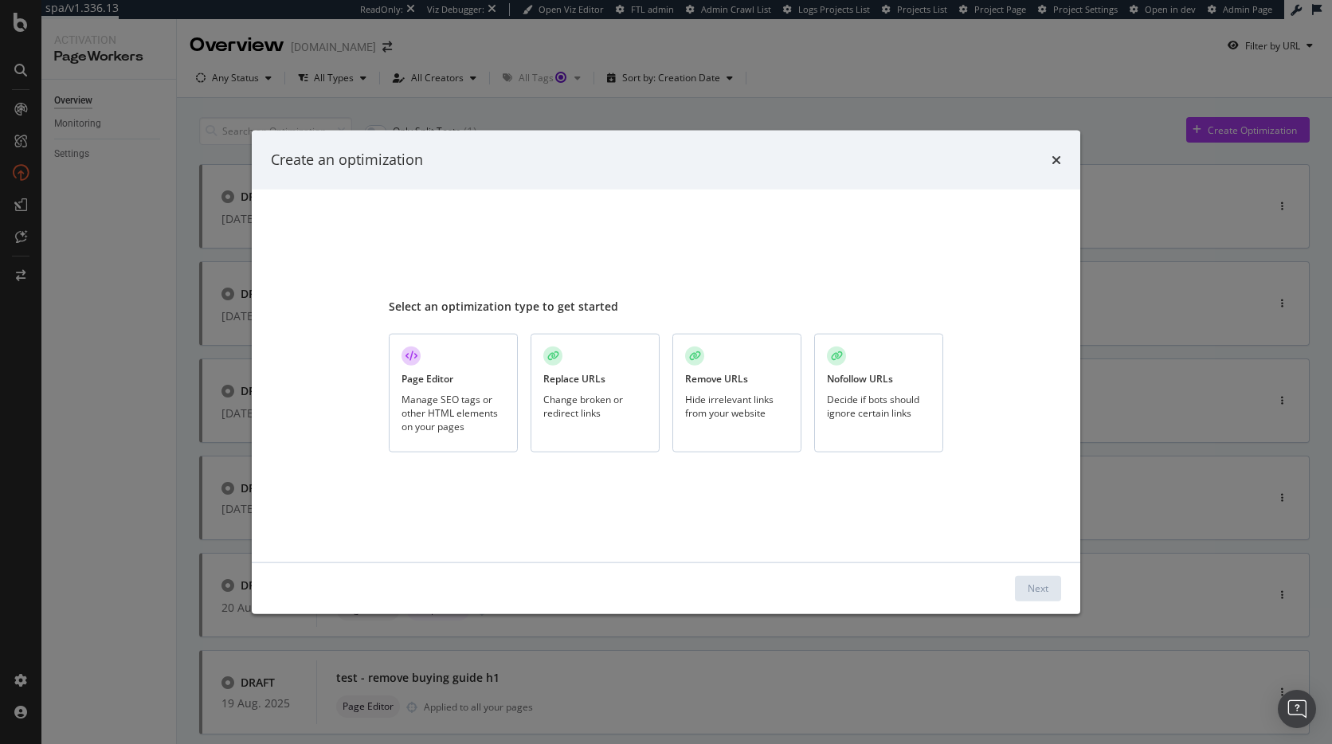
click at [440, 402] on div "Manage SEO tags or other HTML elements on your pages" at bounding box center [454, 412] width 104 height 41
click at [1024, 582] on button "Next" at bounding box center [1038, 587] width 46 height 25
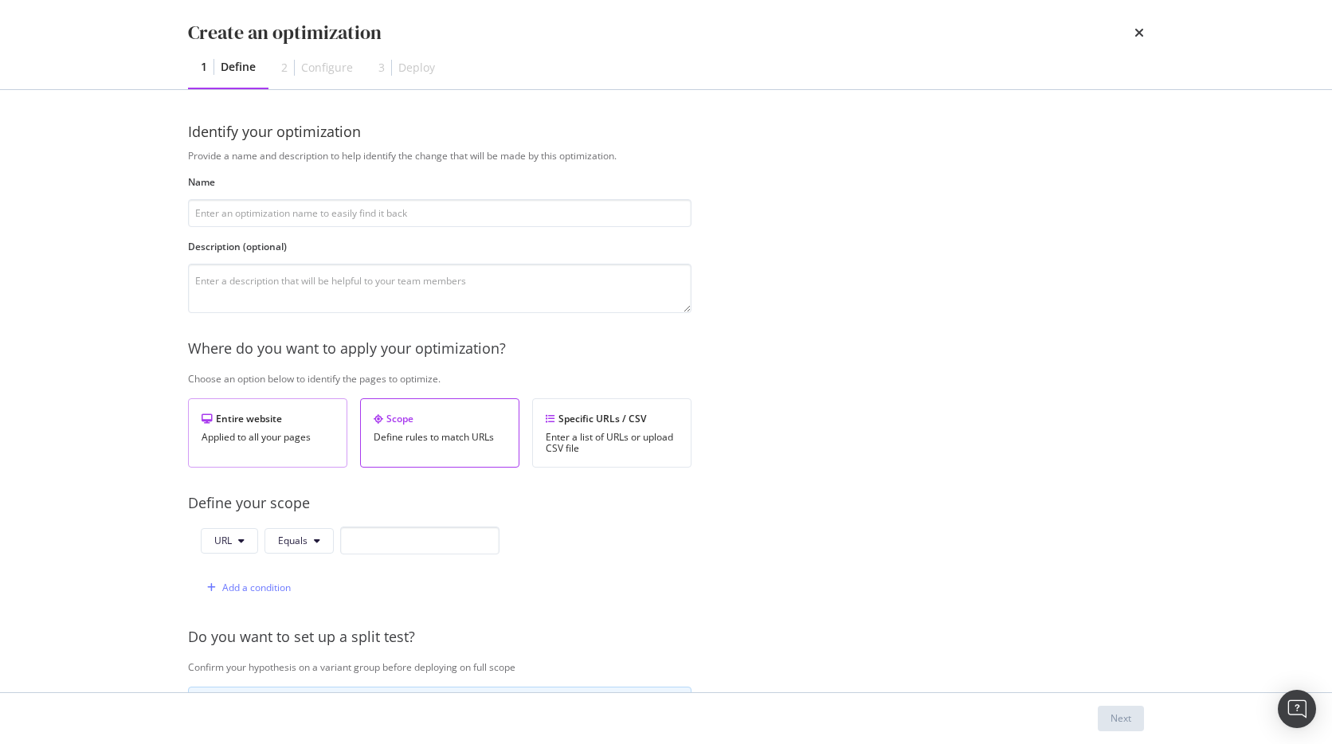
click at [312, 445] on div "Entire website Applied to all your pages" at bounding box center [267, 432] width 159 height 69
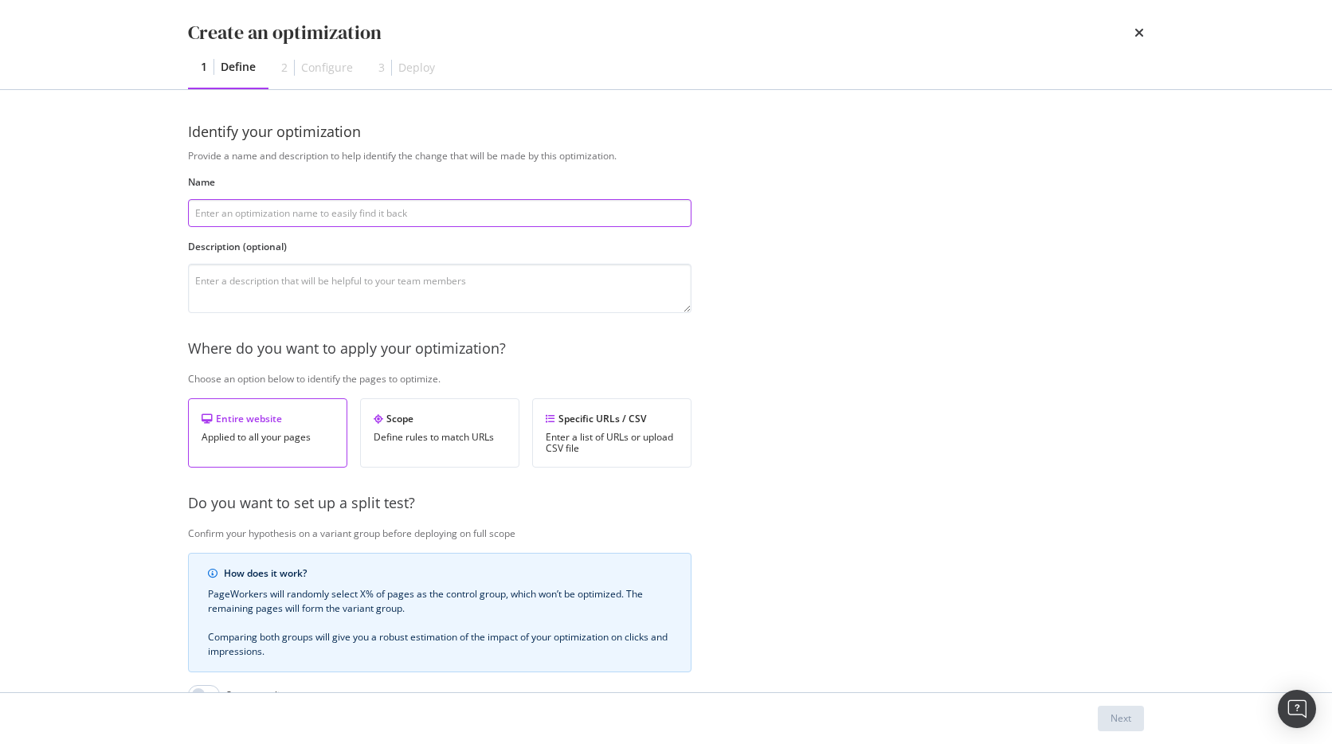
click at [303, 214] on input "modal" at bounding box center [440, 213] width 504 height 28
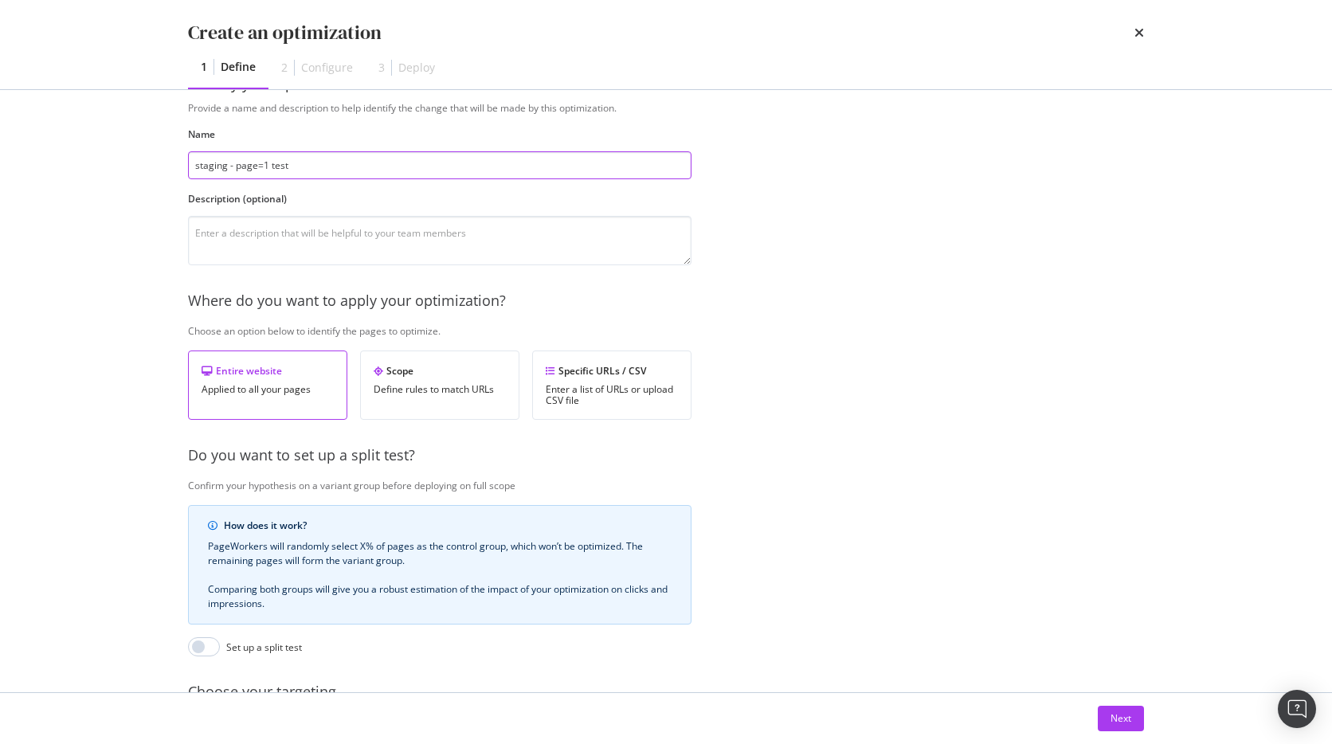
scroll to position [226, 0]
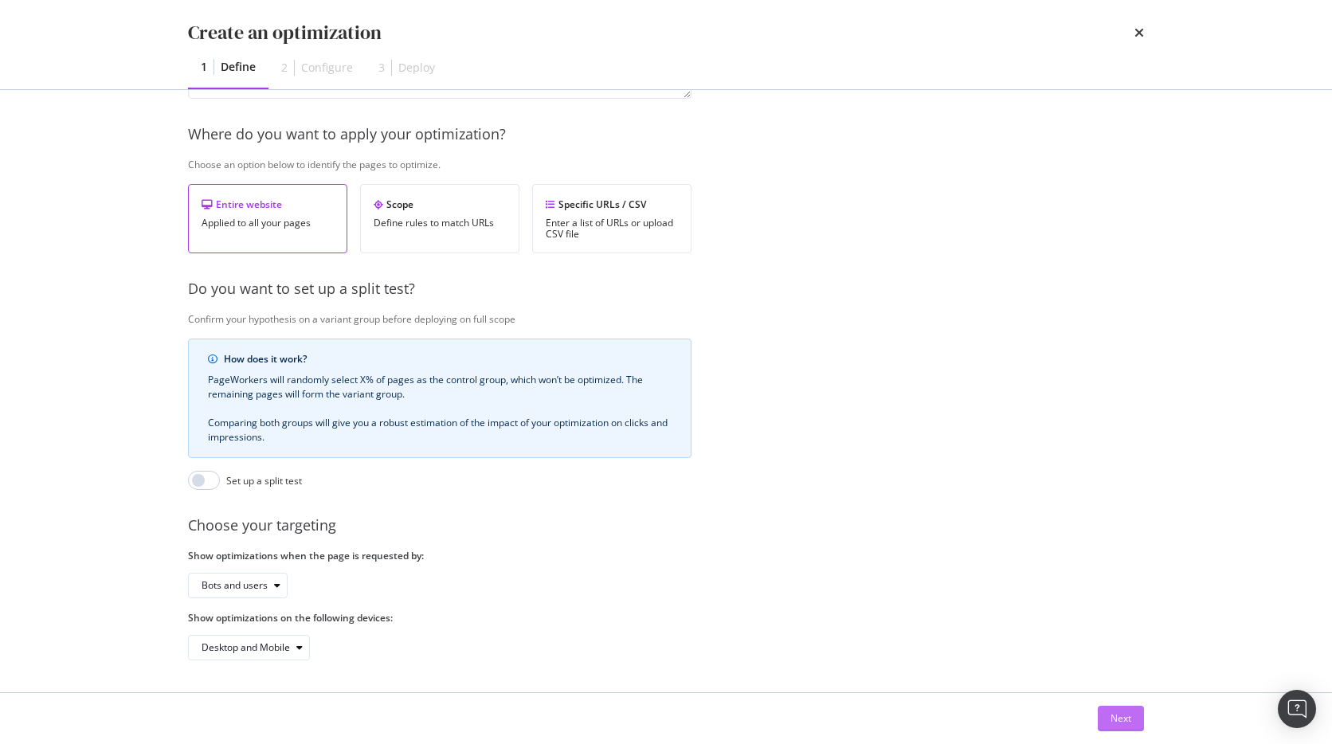
type input "staging - page=1 test"
click at [1117, 720] on div "Next" at bounding box center [1121, 719] width 21 height 14
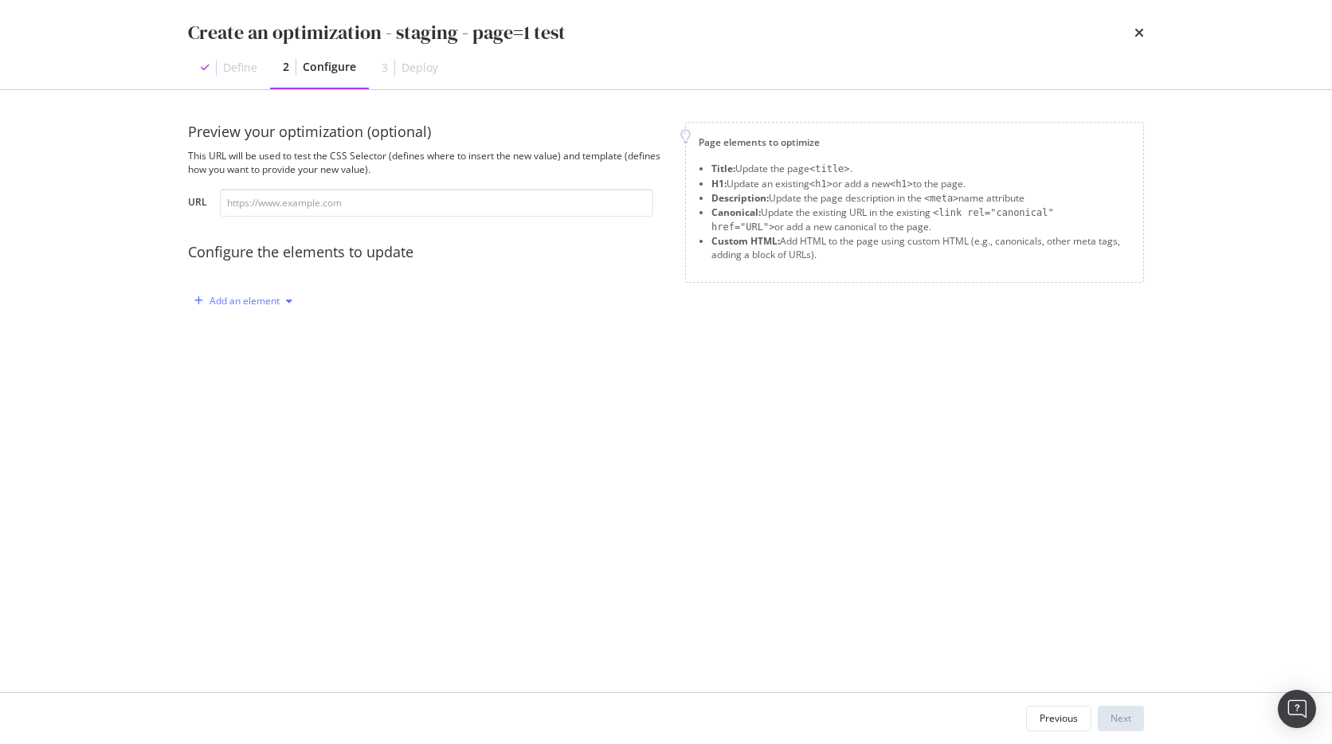
click at [248, 306] on div "Add an element" at bounding box center [245, 301] width 70 height 10
click at [256, 405] on div "Canonical" at bounding box center [252, 410] width 44 height 14
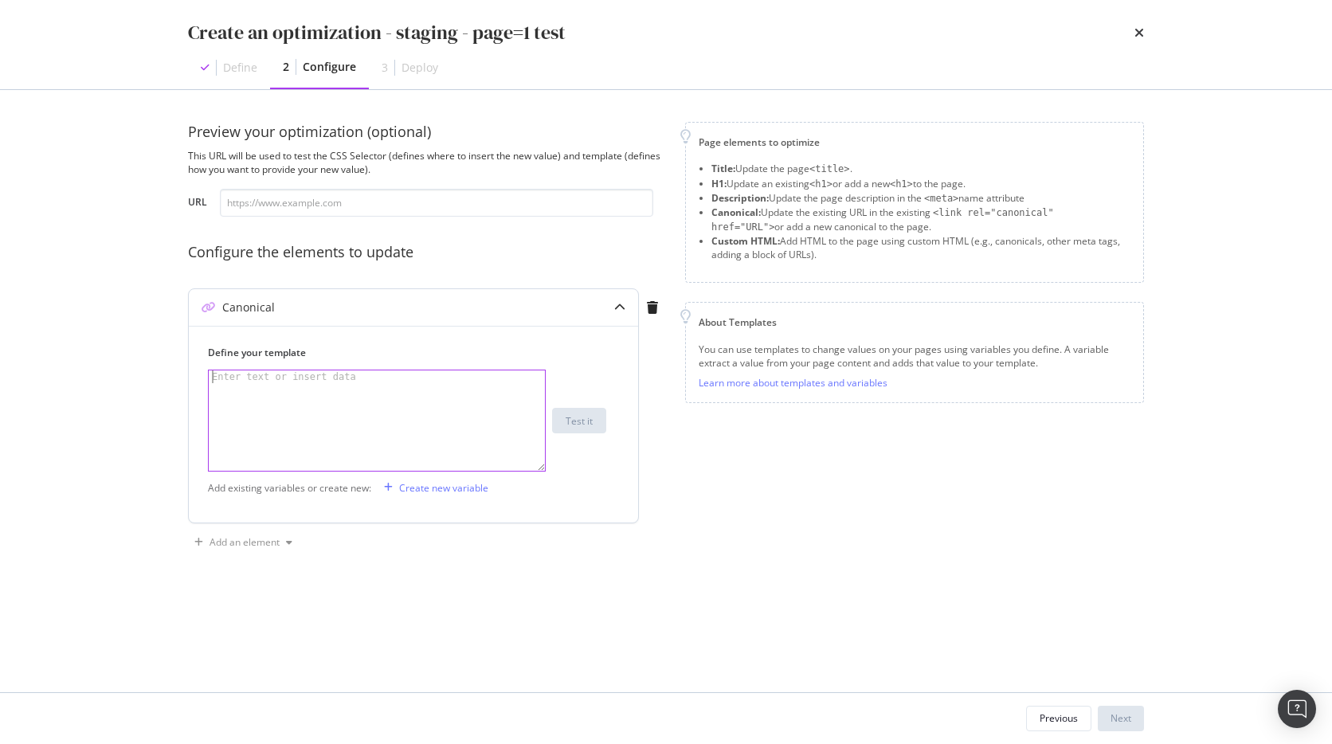
click at [405, 417] on div "modal" at bounding box center [377, 434] width 336 height 126
click at [1143, 34] on icon "times" at bounding box center [1140, 32] width 10 height 13
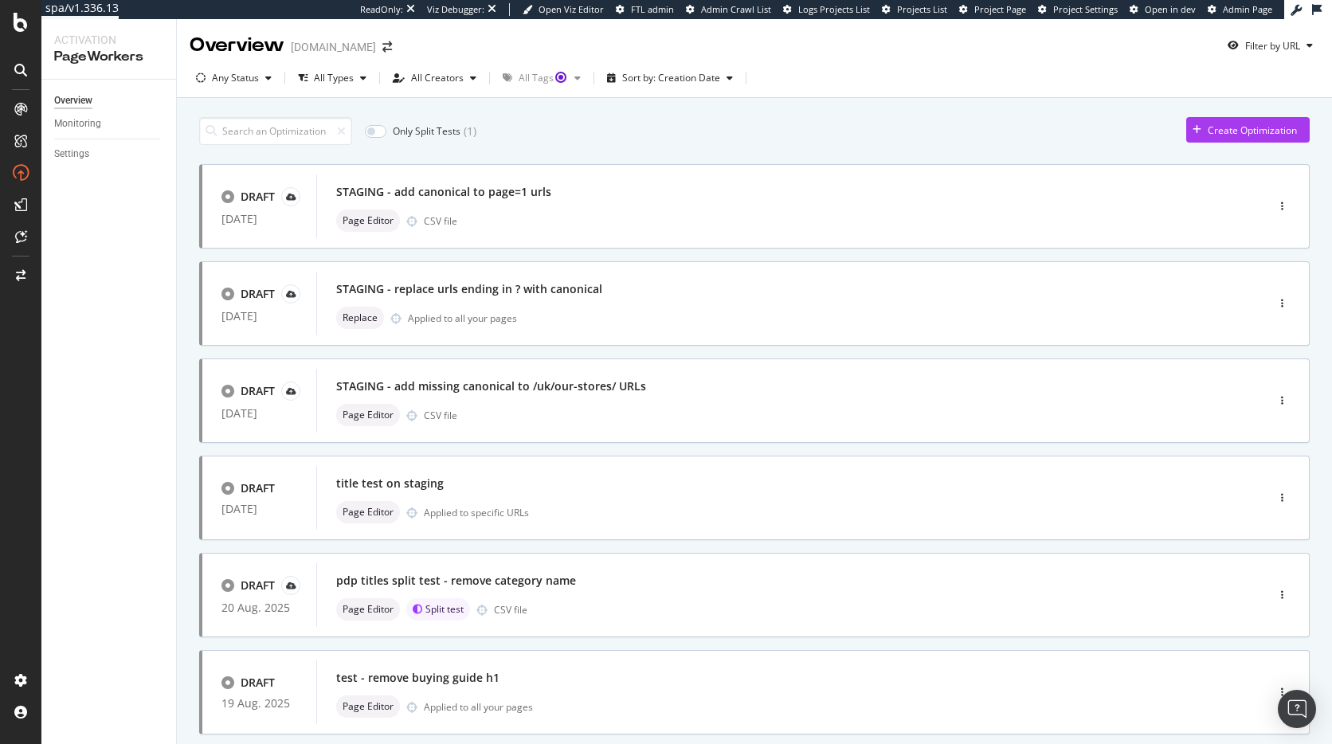
click at [703, 136] on div "Only Split Tests ( 1 ) Create Optimization" at bounding box center [754, 131] width 1111 height 28
